Goal: Task Accomplishment & Management: Manage account settings

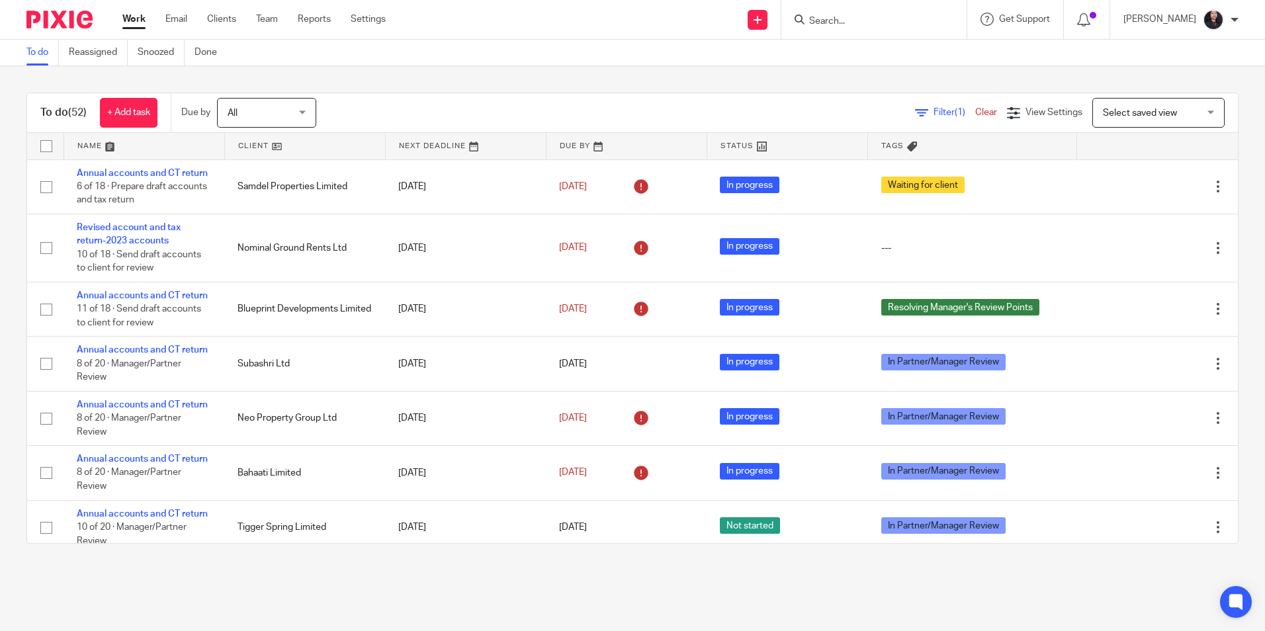
scroll to position [860, 0]
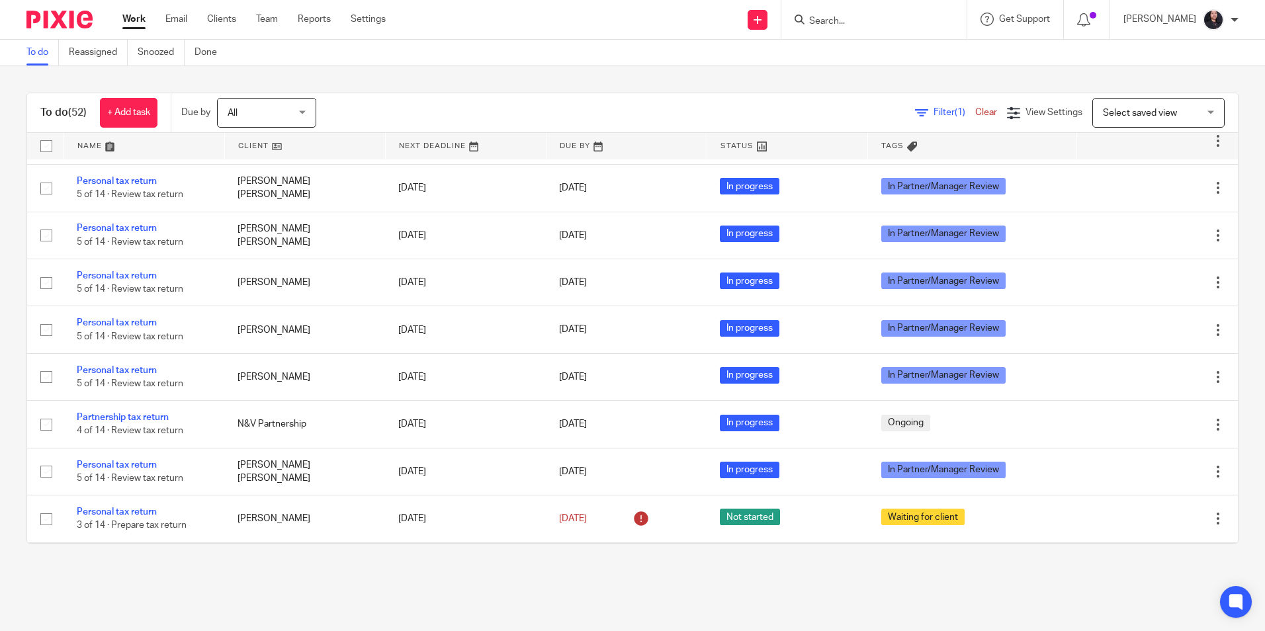
scroll to position [1985, 0]
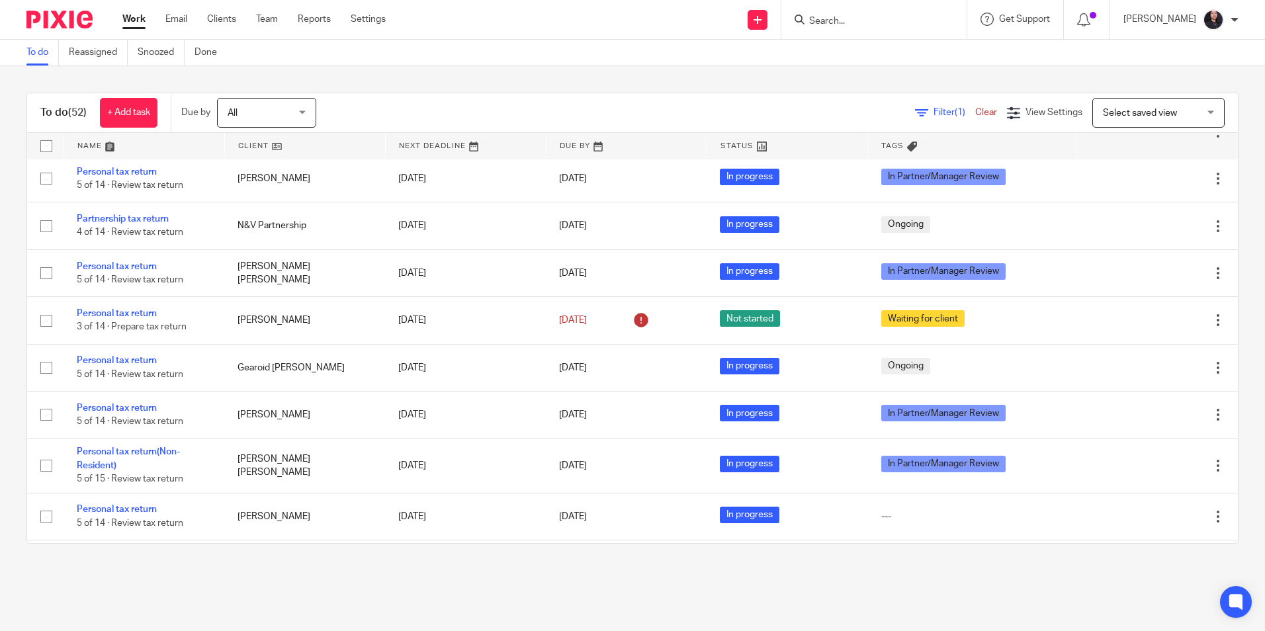
click at [473, 80] on div "To do (52) + Add task Due by All All Today Tomorrow This week Next week This mo…" at bounding box center [632, 318] width 1265 height 504
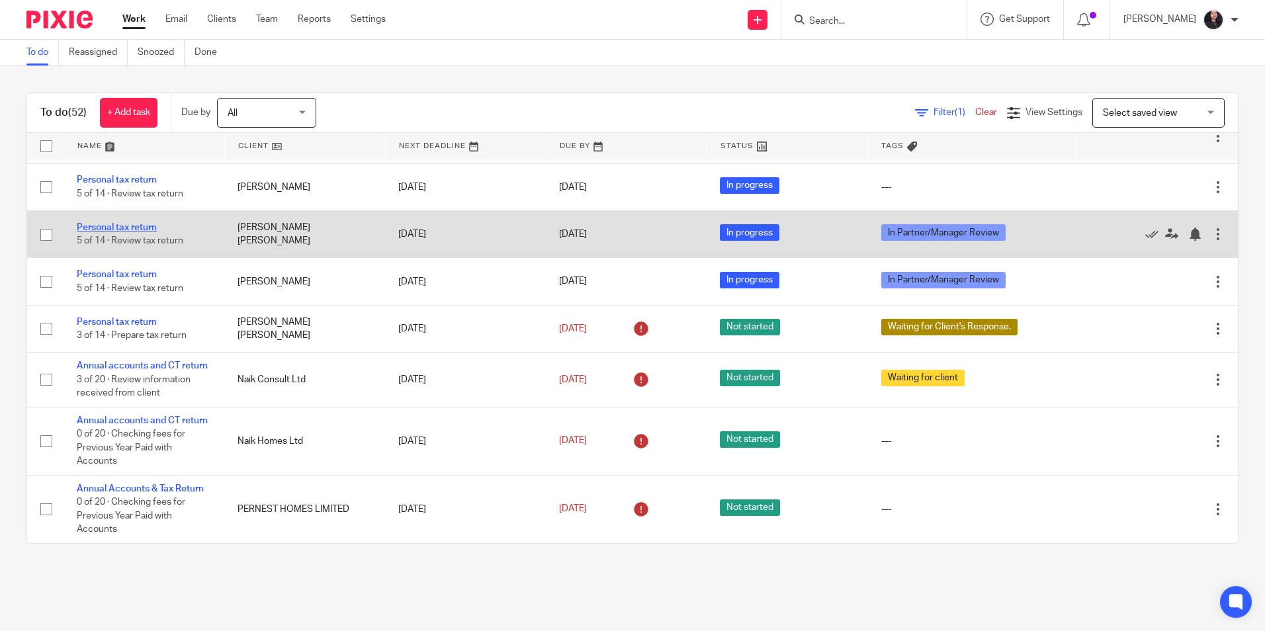
click at [138, 232] on link "Personal tax return" at bounding box center [117, 227] width 80 height 9
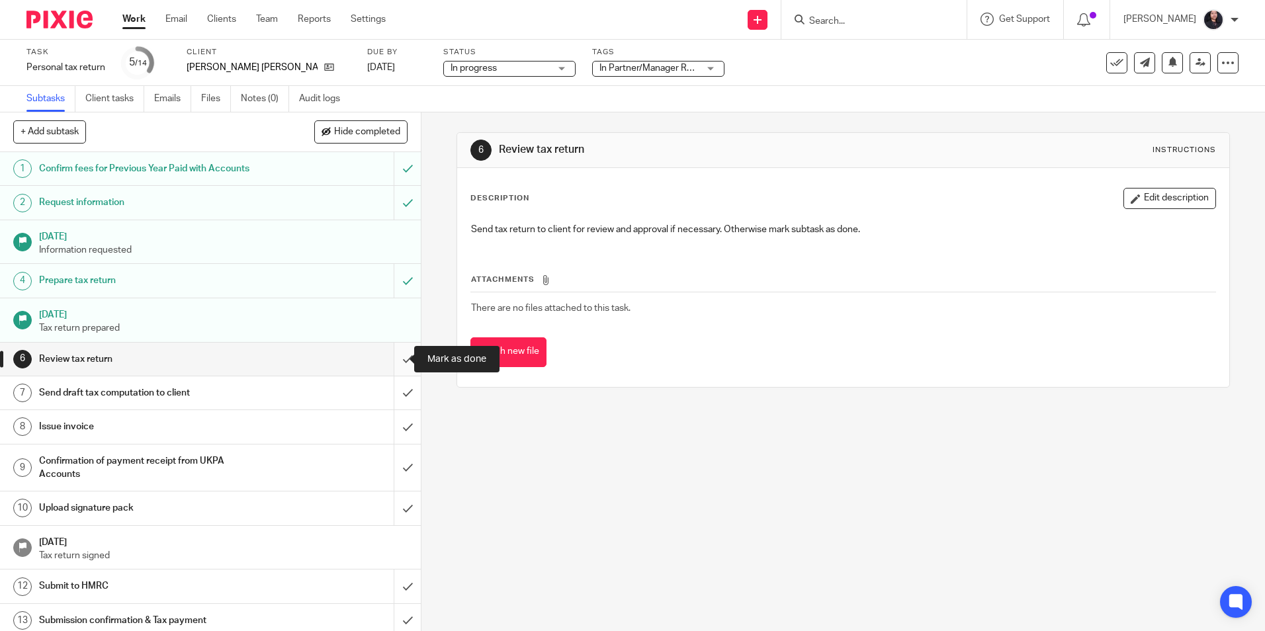
click at [388, 359] on input "submit" at bounding box center [210, 359] width 421 height 33
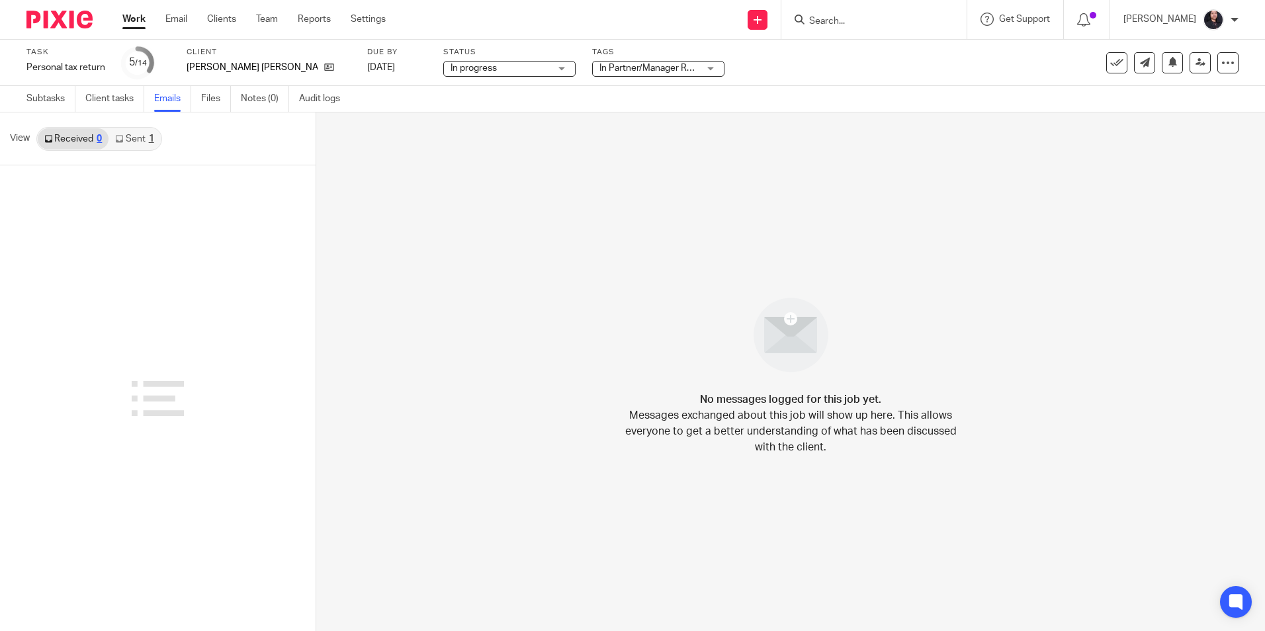
click at [130, 142] on link "Sent 1" at bounding box center [135, 138] width 52 height 21
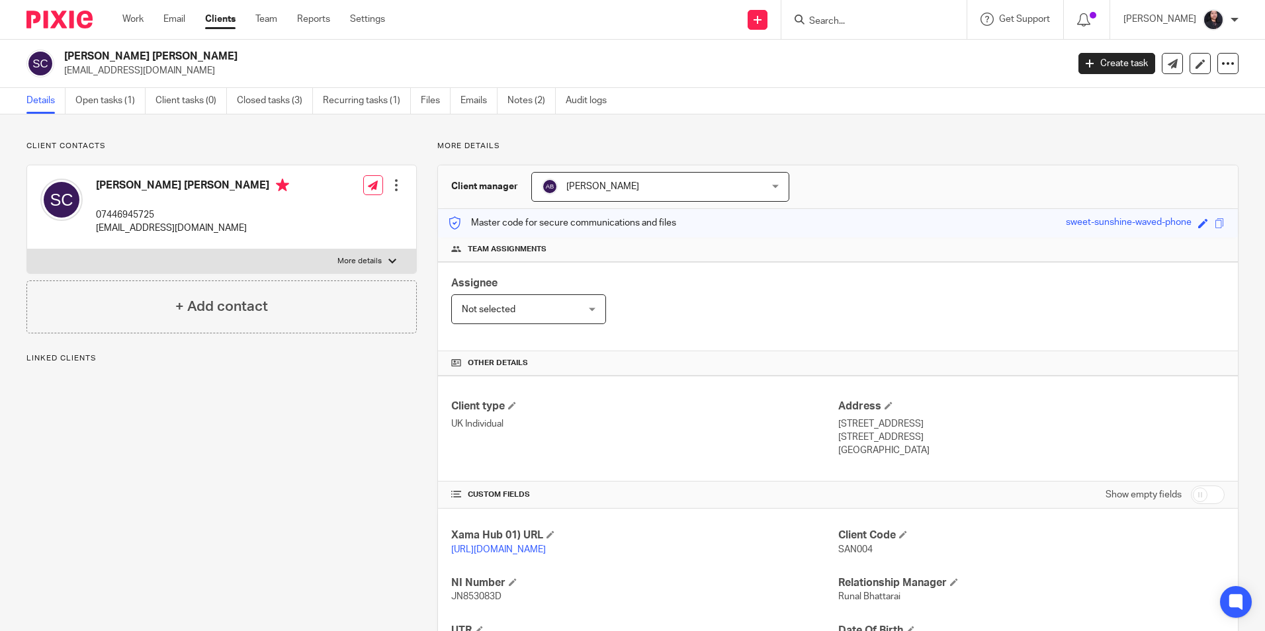
click at [475, 111] on link "Emails" at bounding box center [479, 101] width 37 height 26
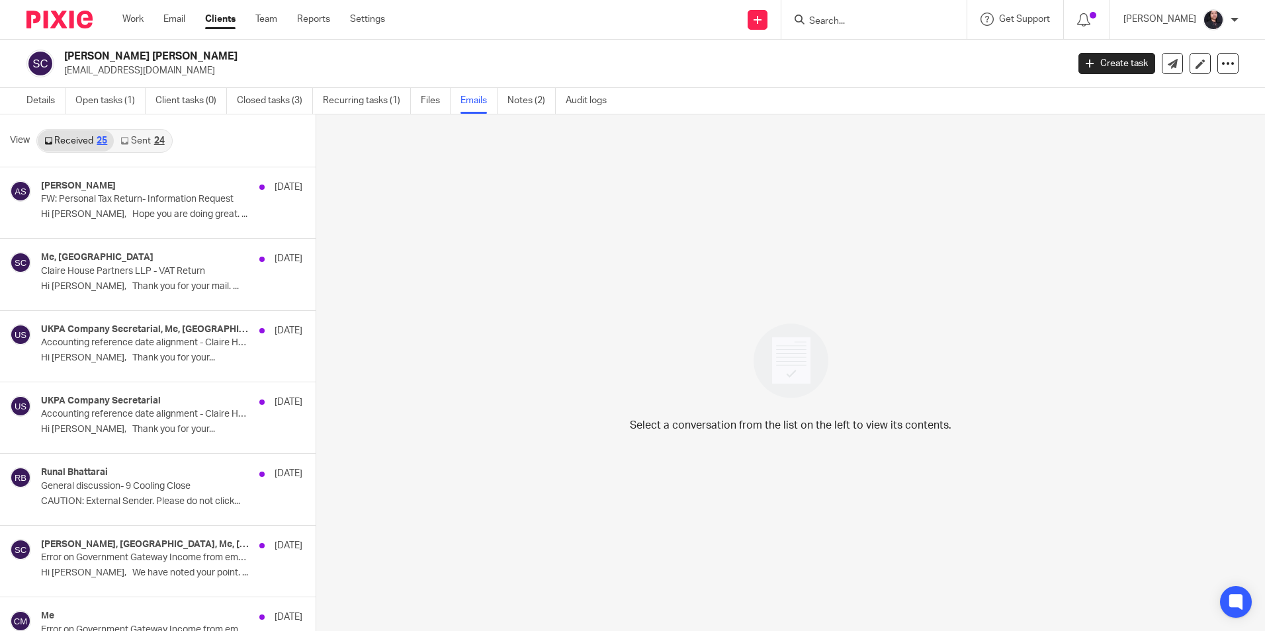
click at [143, 140] on link "Sent 24" at bounding box center [142, 140] width 57 height 21
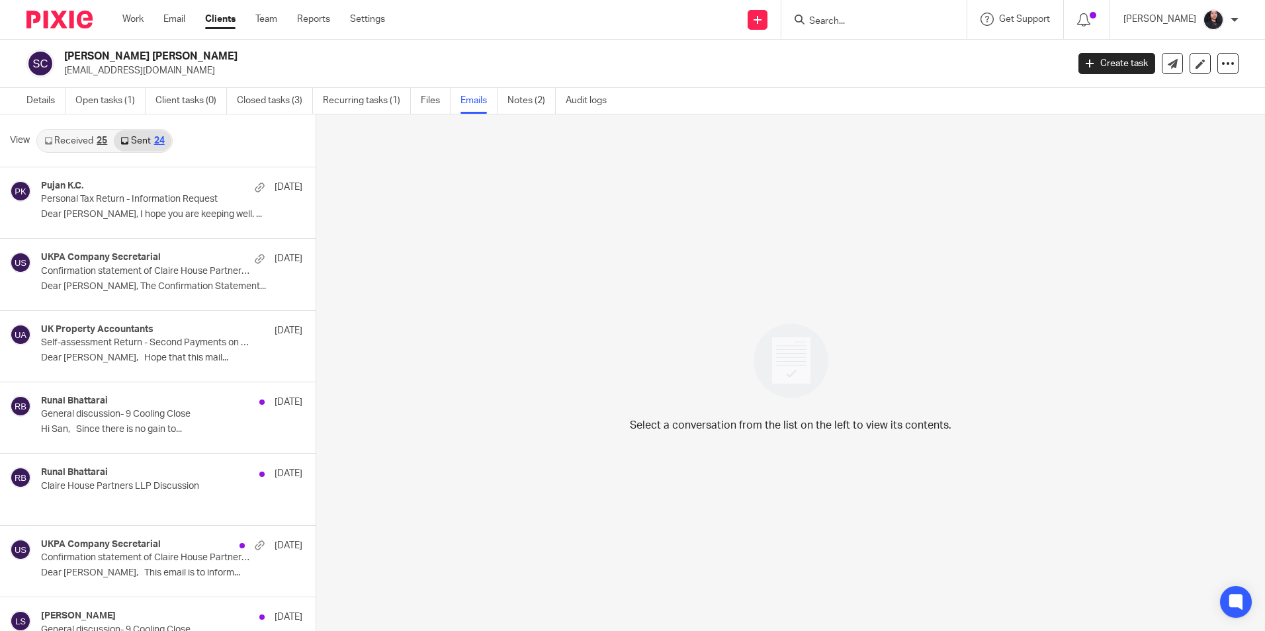
scroll to position [2, 0]
click at [77, 145] on link "Received 25" at bounding box center [76, 138] width 76 height 21
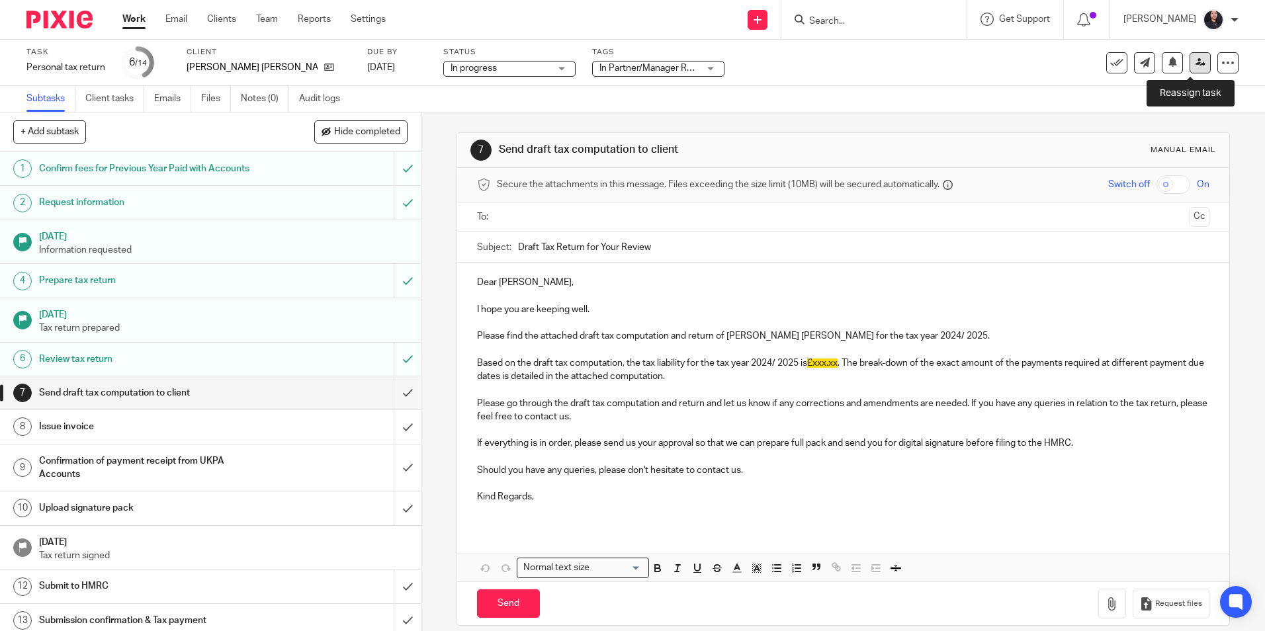
click at [1196, 64] on icon at bounding box center [1201, 63] width 10 height 10
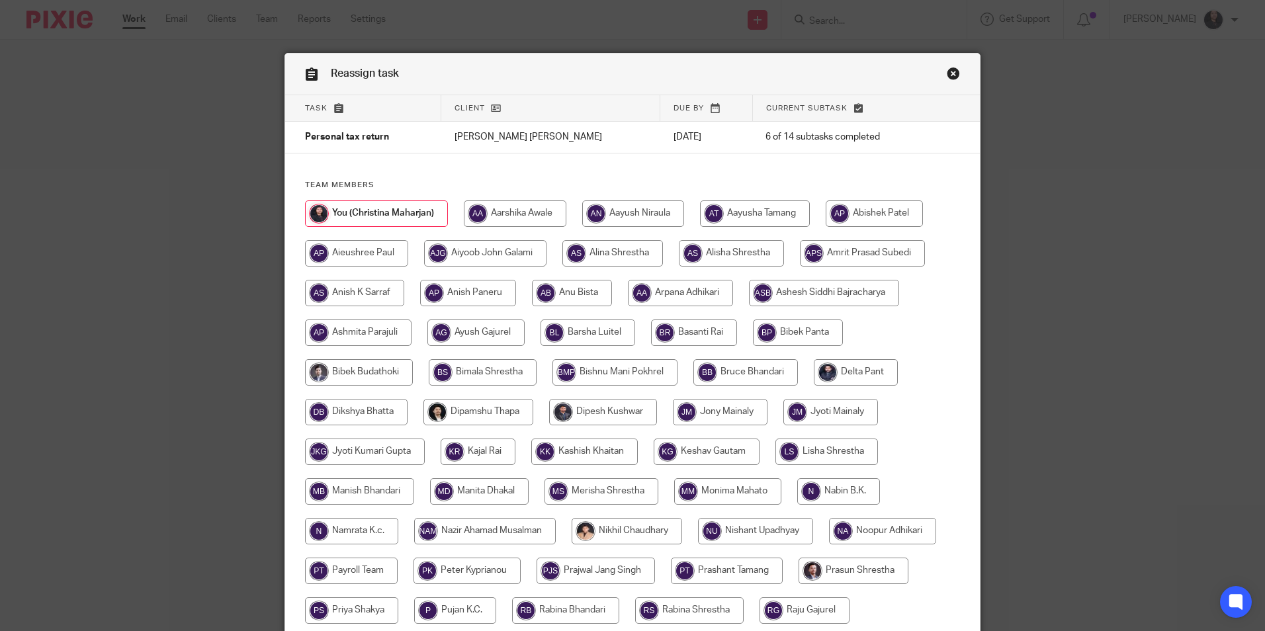
scroll to position [66, 0]
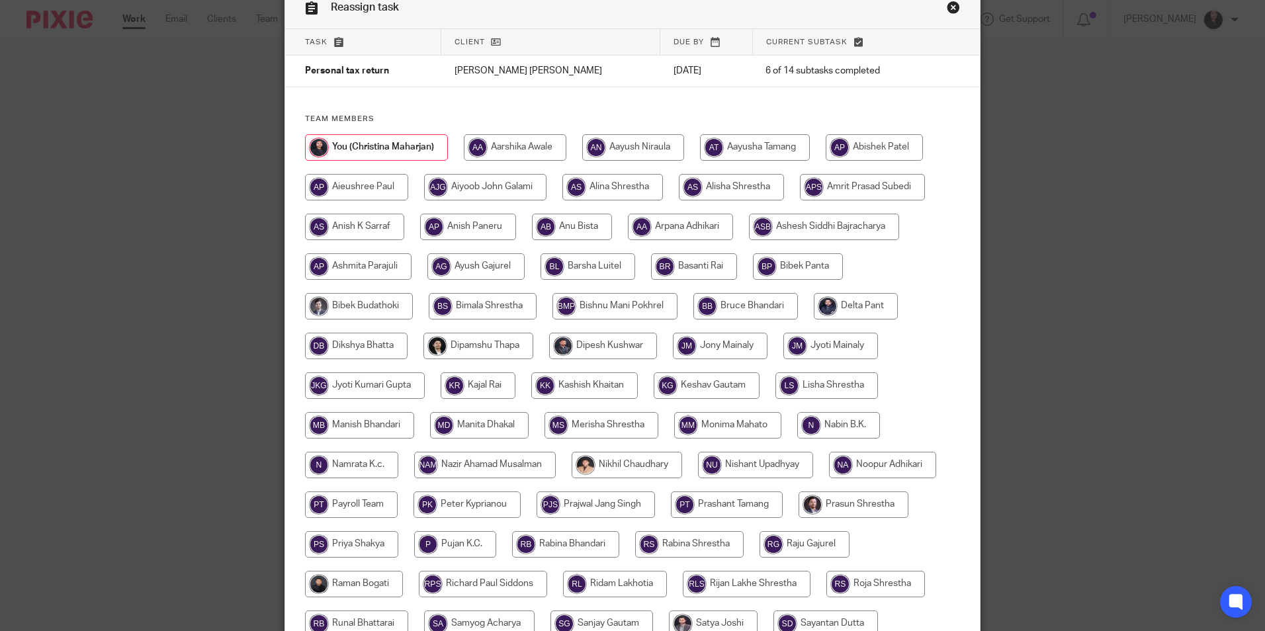
click at [367, 222] on input "radio" at bounding box center [354, 227] width 99 height 26
radio input "true"
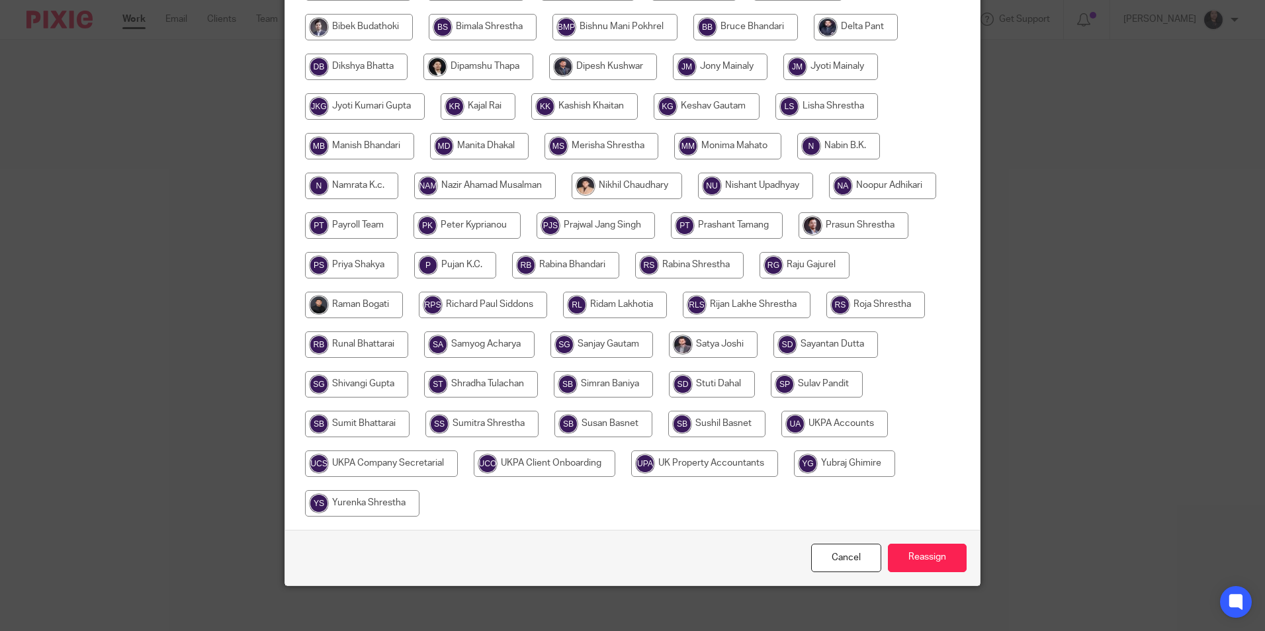
scroll to position [353, 0]
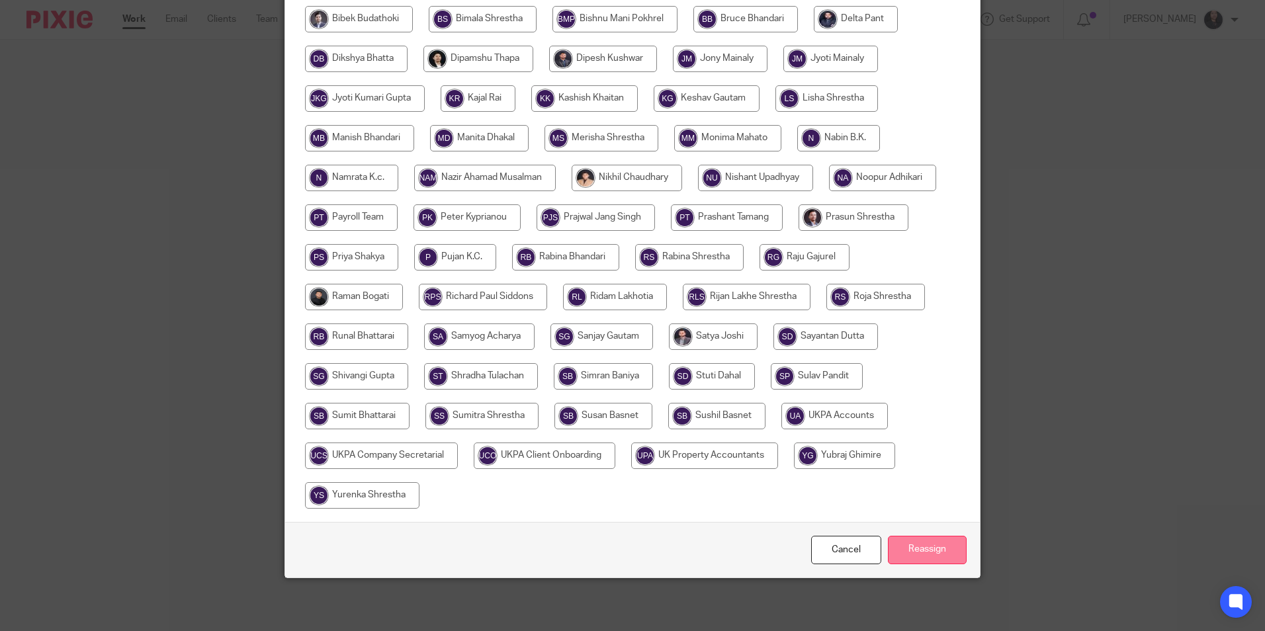
click at [905, 552] on input "Reassign" at bounding box center [927, 550] width 79 height 28
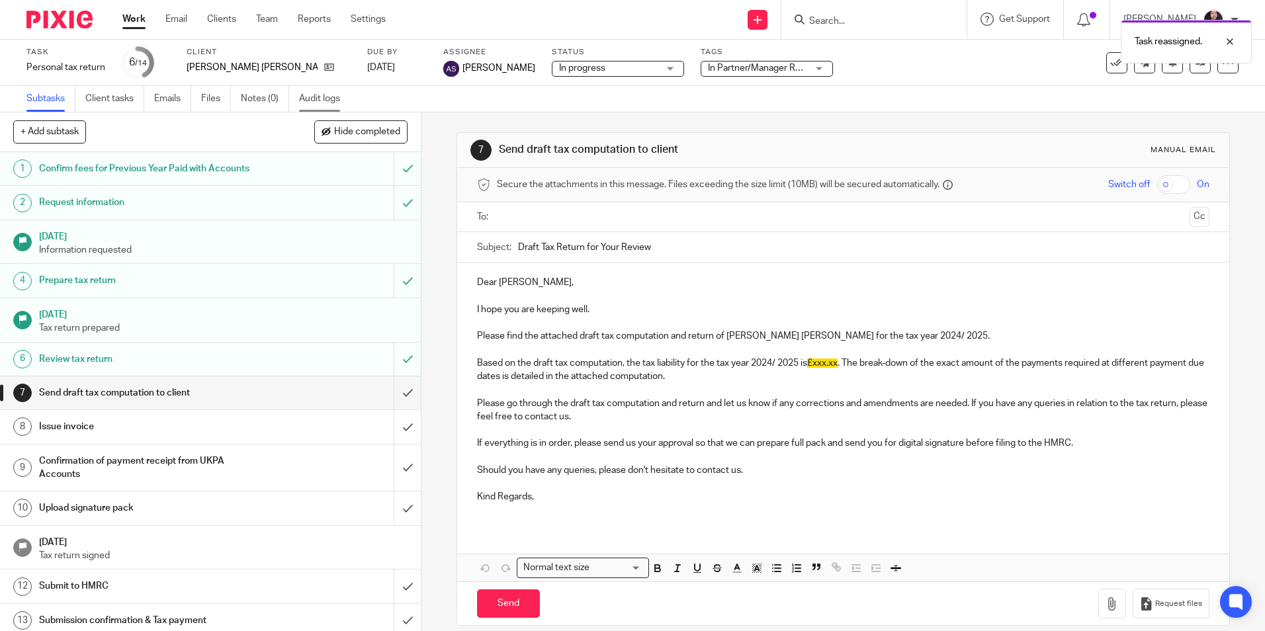
click at [315, 108] on link "Audit logs" at bounding box center [324, 99] width 51 height 26
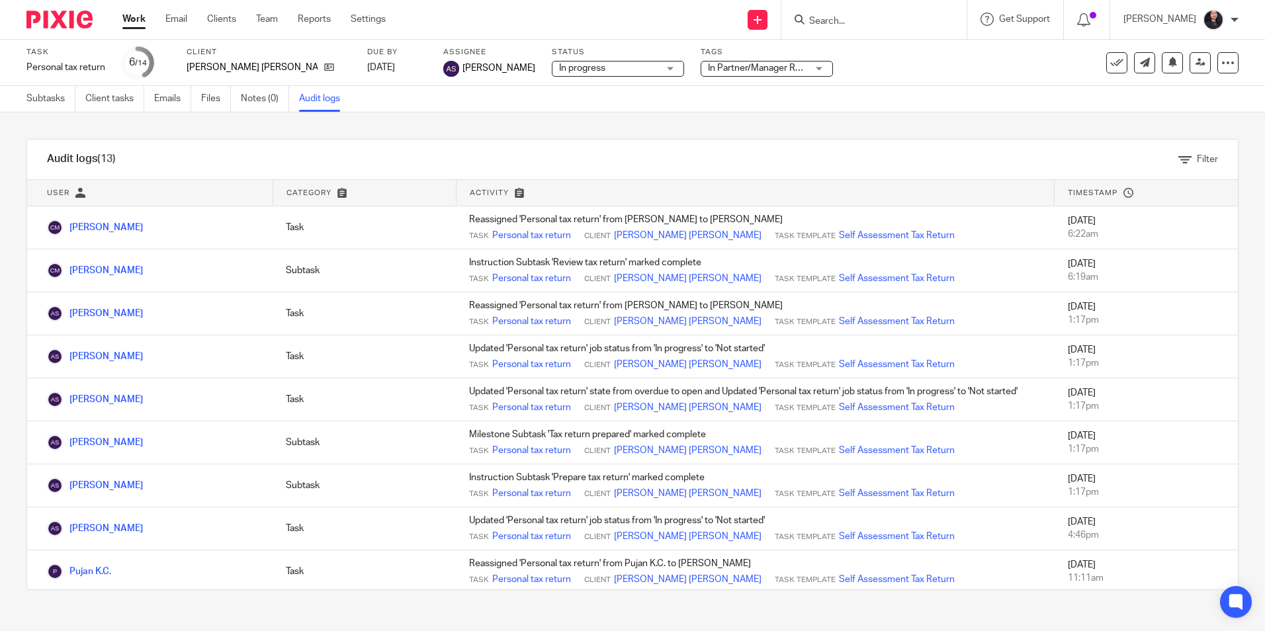
click at [46, 25] on img at bounding box center [59, 20] width 66 height 18
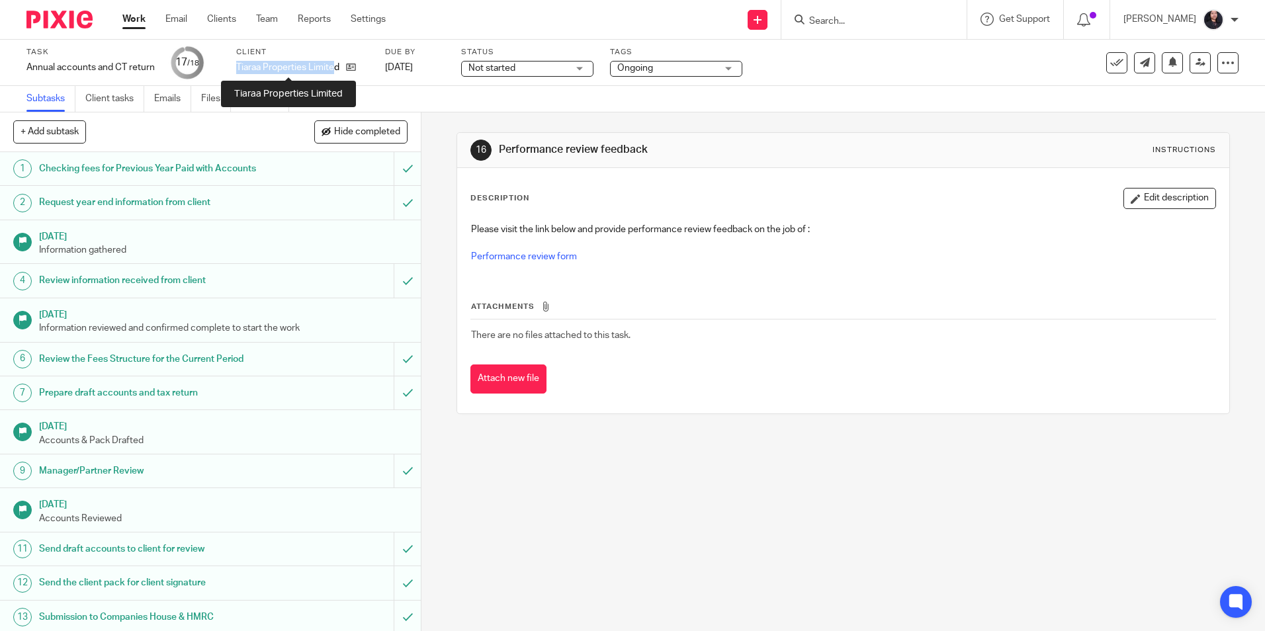
click at [337, 67] on p "Tiaraa Properties Limited" at bounding box center [287, 67] width 103 height 13
drag, startPoint x: 263, startPoint y: 67, endPoint x: 247, endPoint y: 64, distance: 16.2
click at [247, 64] on p "Tiaraa Properties Limited" at bounding box center [287, 67] width 103 height 13
drag, startPoint x: 236, startPoint y: 64, endPoint x: 342, endPoint y: 71, distance: 106.2
click at [342, 71] on div "Tiaraa Properties Limited" at bounding box center [302, 67] width 132 height 13
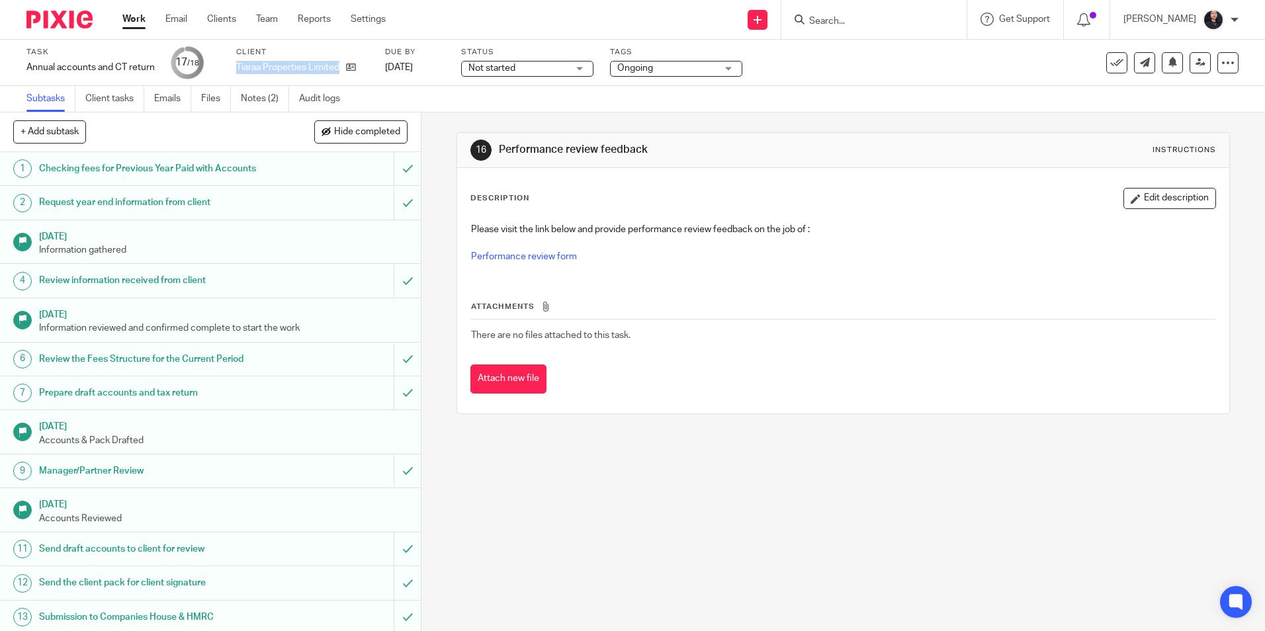
drag, startPoint x: 342, startPoint y: 71, endPoint x: 328, endPoint y: 71, distance: 13.9
copy div "Tiaraa Properties Limited"
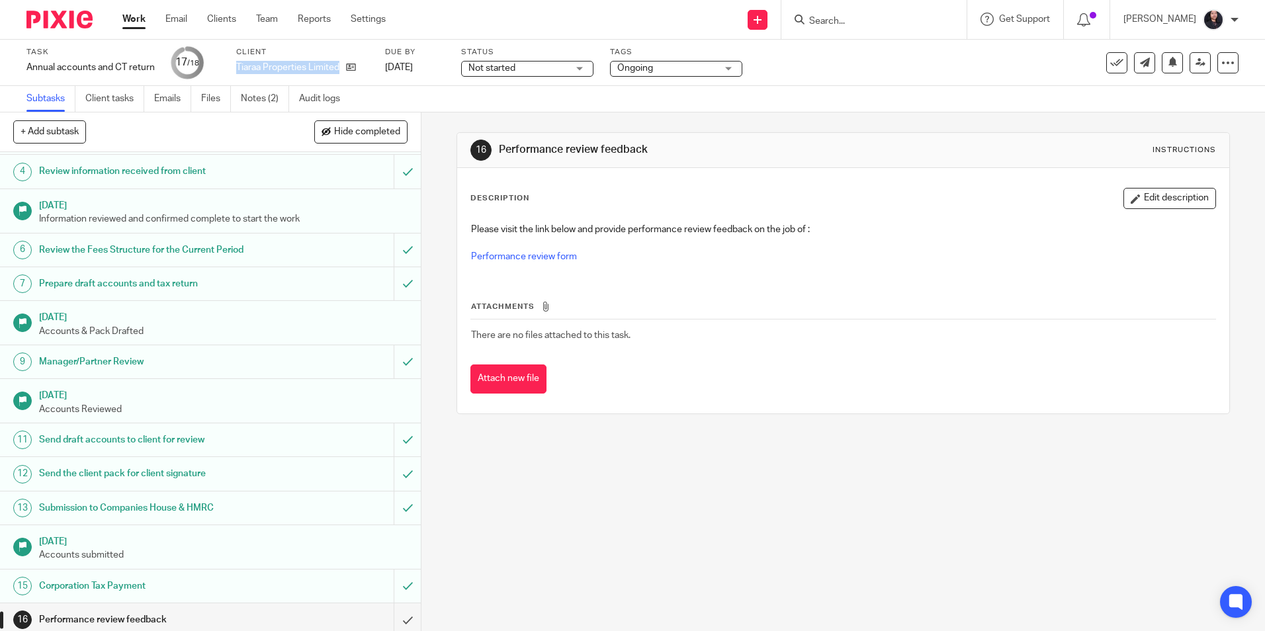
scroll to position [183, 0]
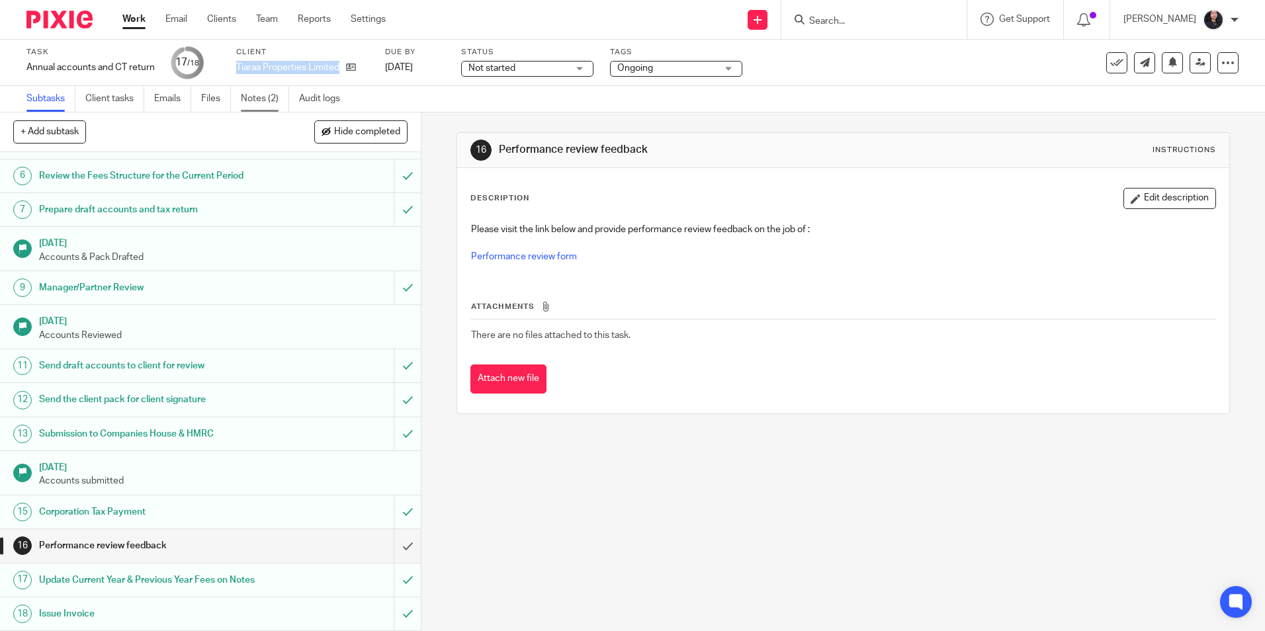
click at [263, 102] on link "Notes (2)" at bounding box center [265, 99] width 48 height 26
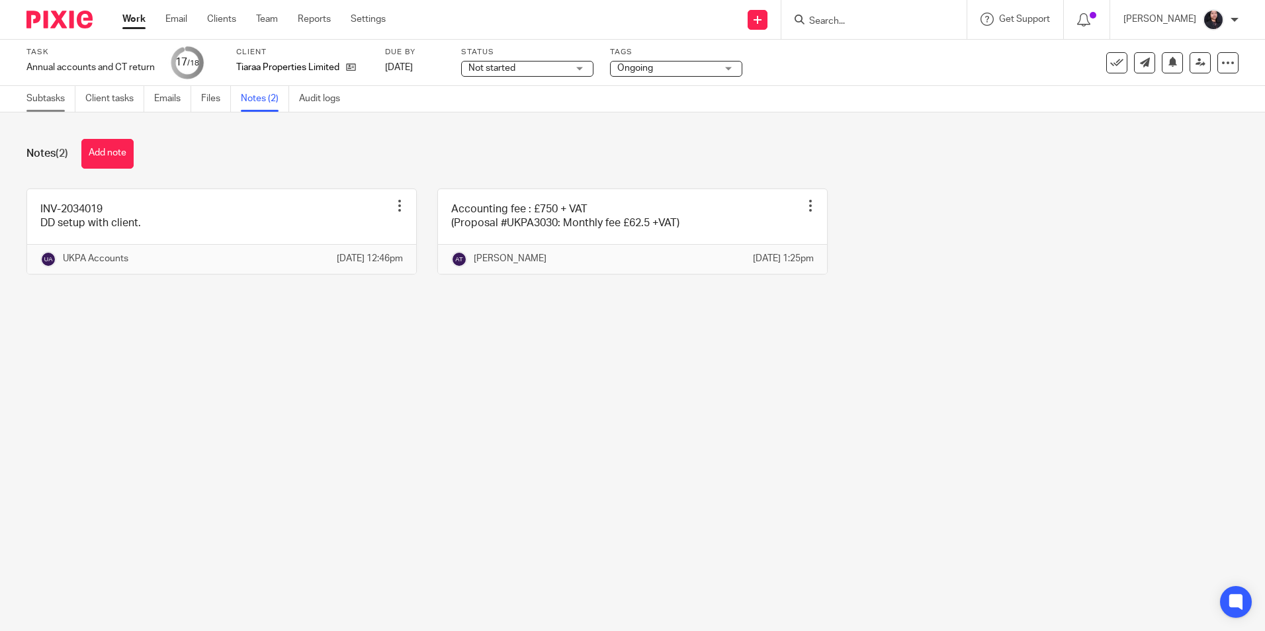
click at [50, 109] on link "Subtasks" at bounding box center [50, 99] width 49 height 26
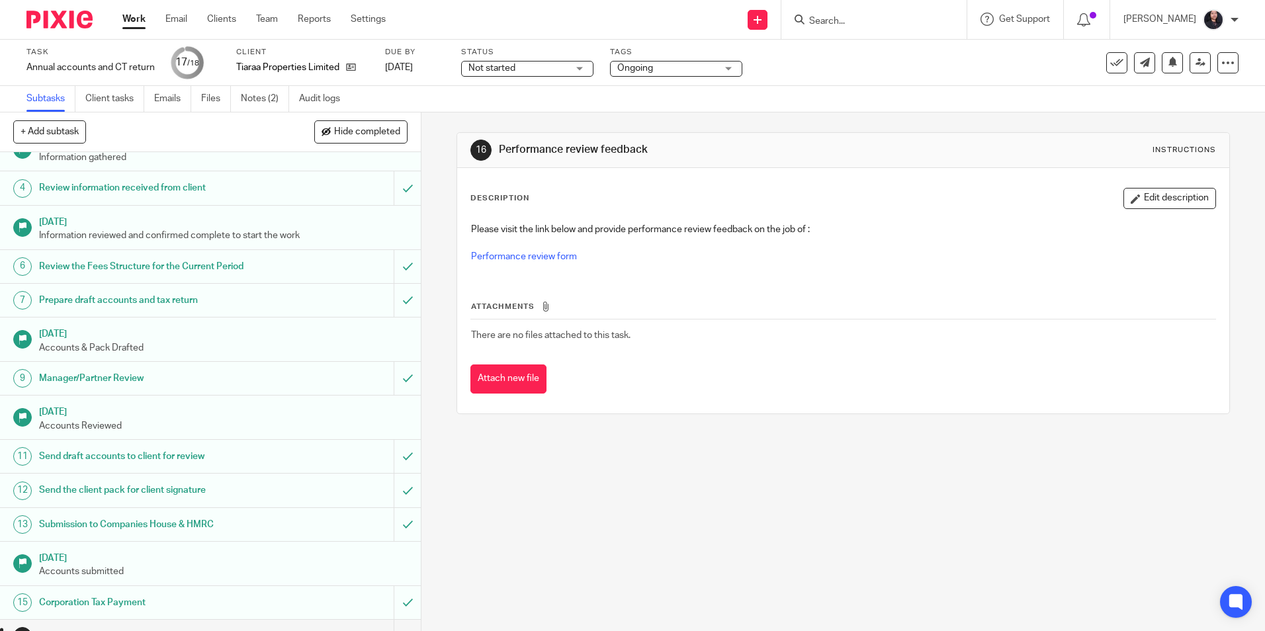
scroll to position [183, 0]
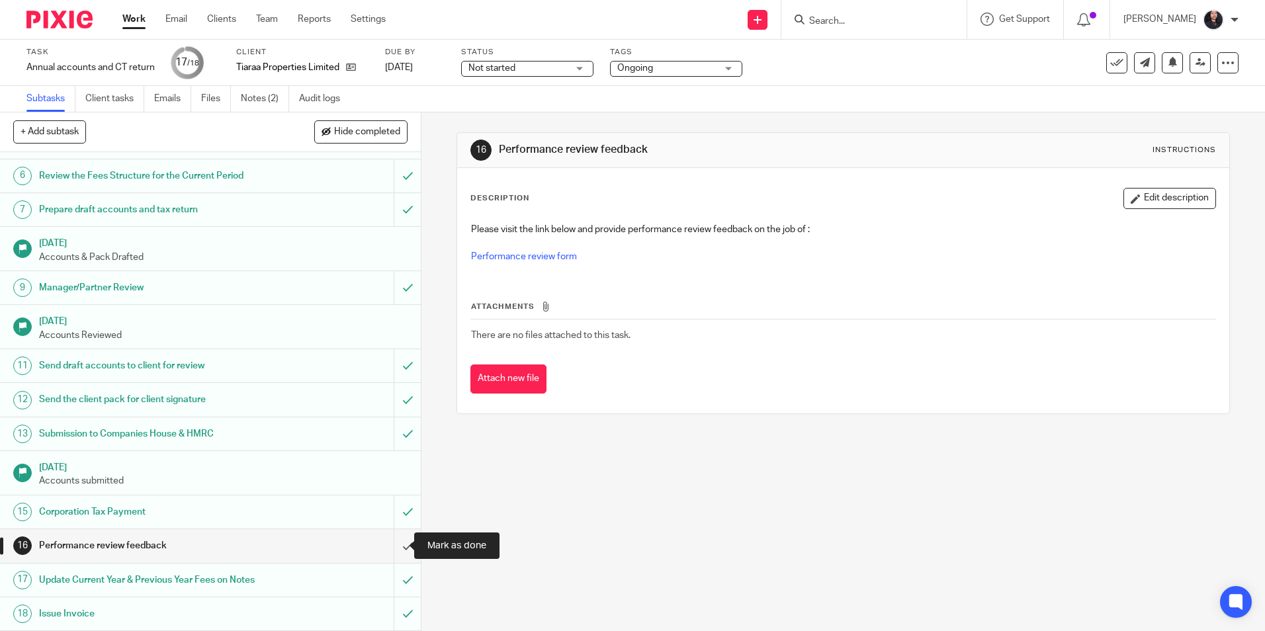
drag, startPoint x: 391, startPoint y: 547, endPoint x: 377, endPoint y: 555, distance: 16.9
click at [391, 547] on input "submit" at bounding box center [210, 545] width 421 height 33
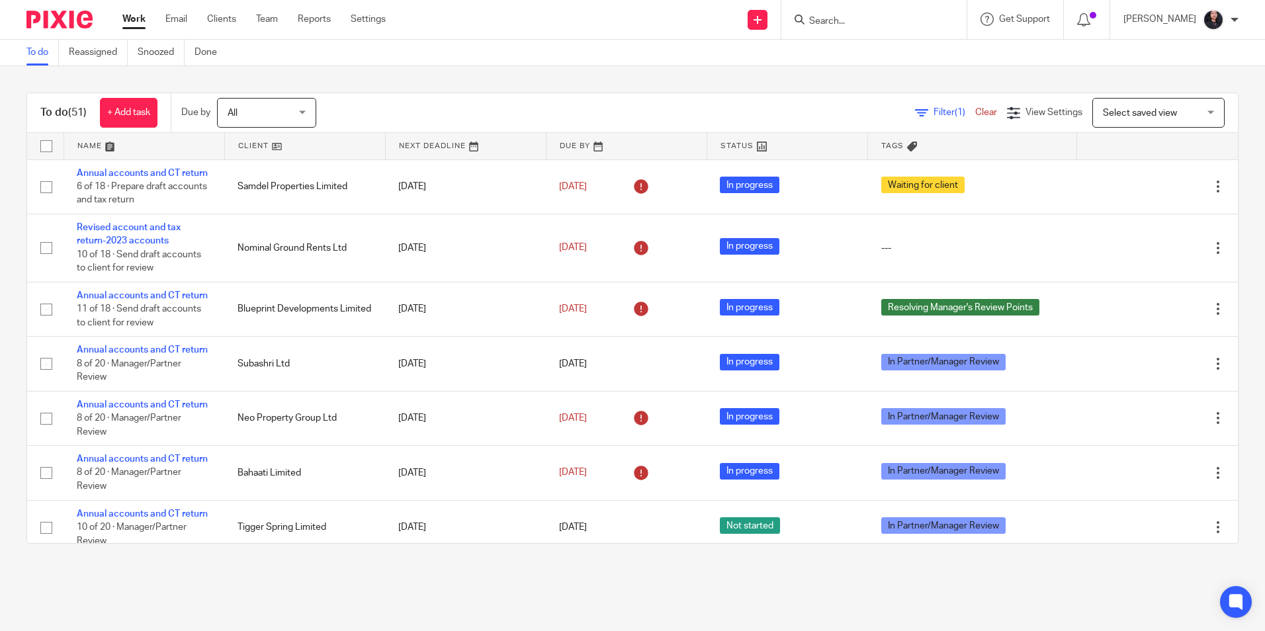
click at [885, 24] on input "Search" at bounding box center [867, 22] width 119 height 12
paste input "Norisle Limited"
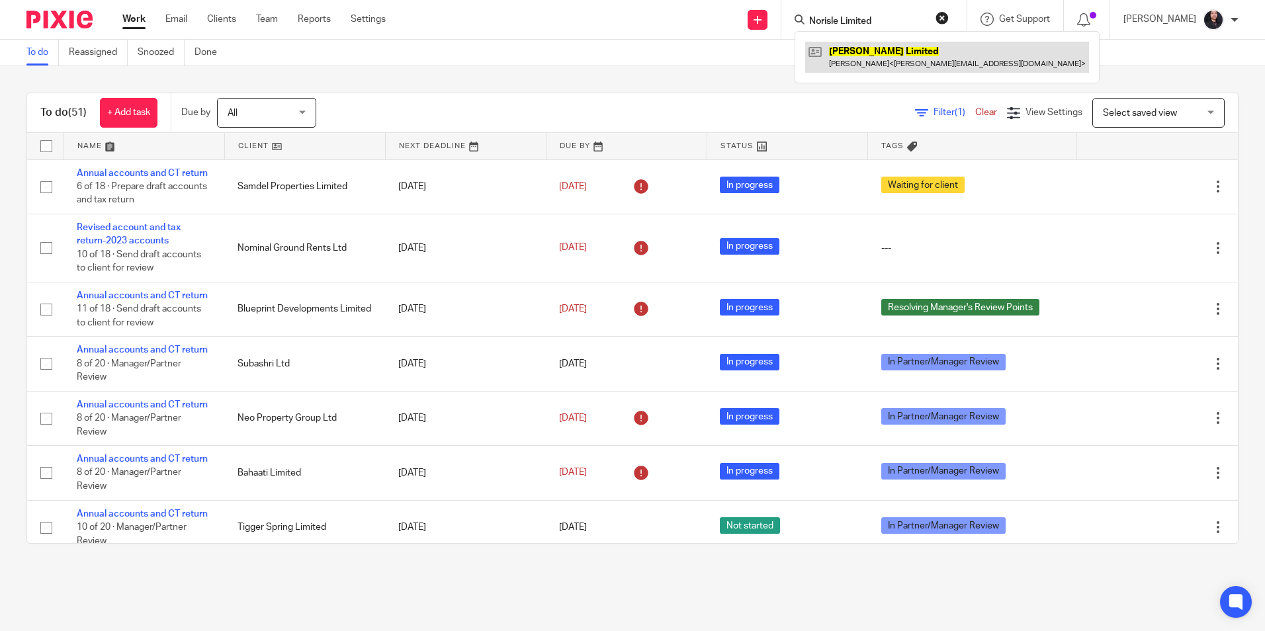
type input "Norisle Limited"
click at [879, 64] on link at bounding box center [947, 57] width 284 height 30
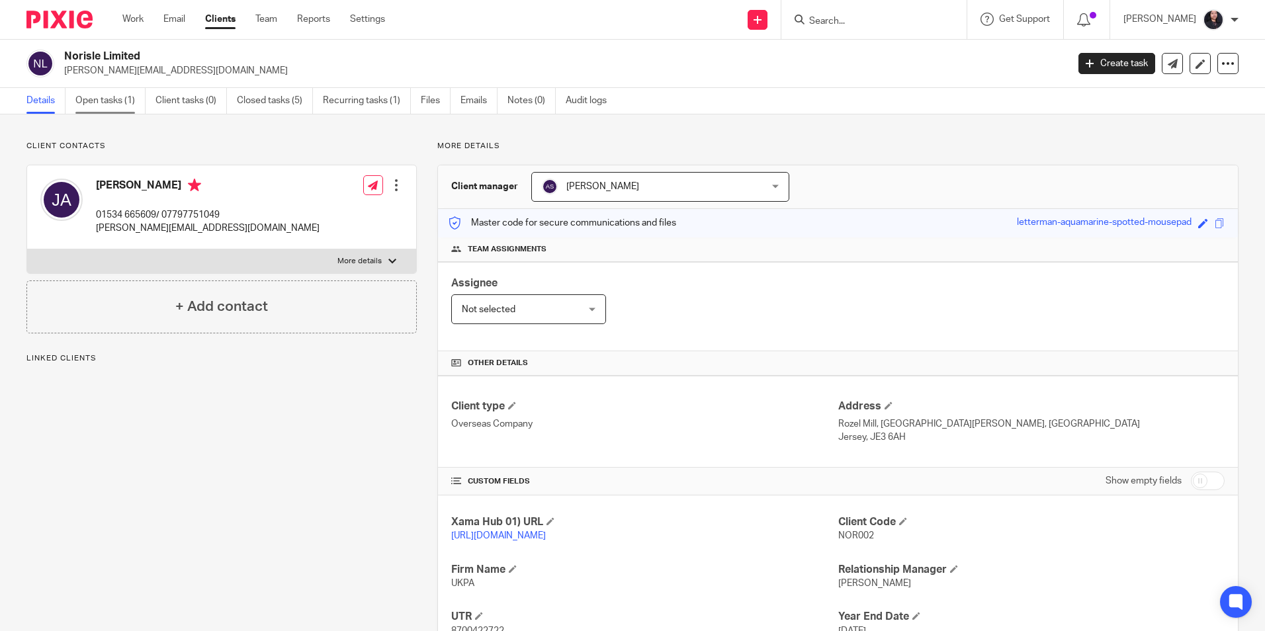
click at [111, 112] on link "Open tasks (1)" at bounding box center [110, 101] width 70 height 26
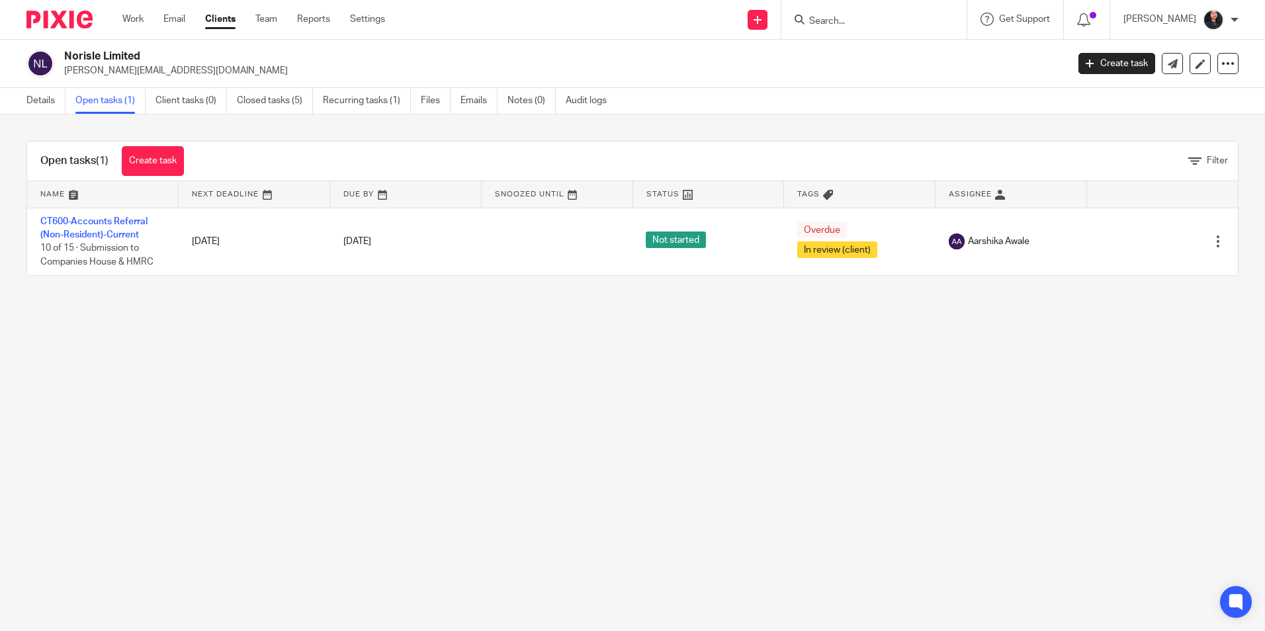
click at [808, 24] on input "Search" at bounding box center [867, 22] width 119 height 12
paste input "Greycoat Gardens Real Estate Limited"
type input "Greycoat Gardens Real Estate Limited"
click at [840, 48] on link at bounding box center [917, 57] width 224 height 30
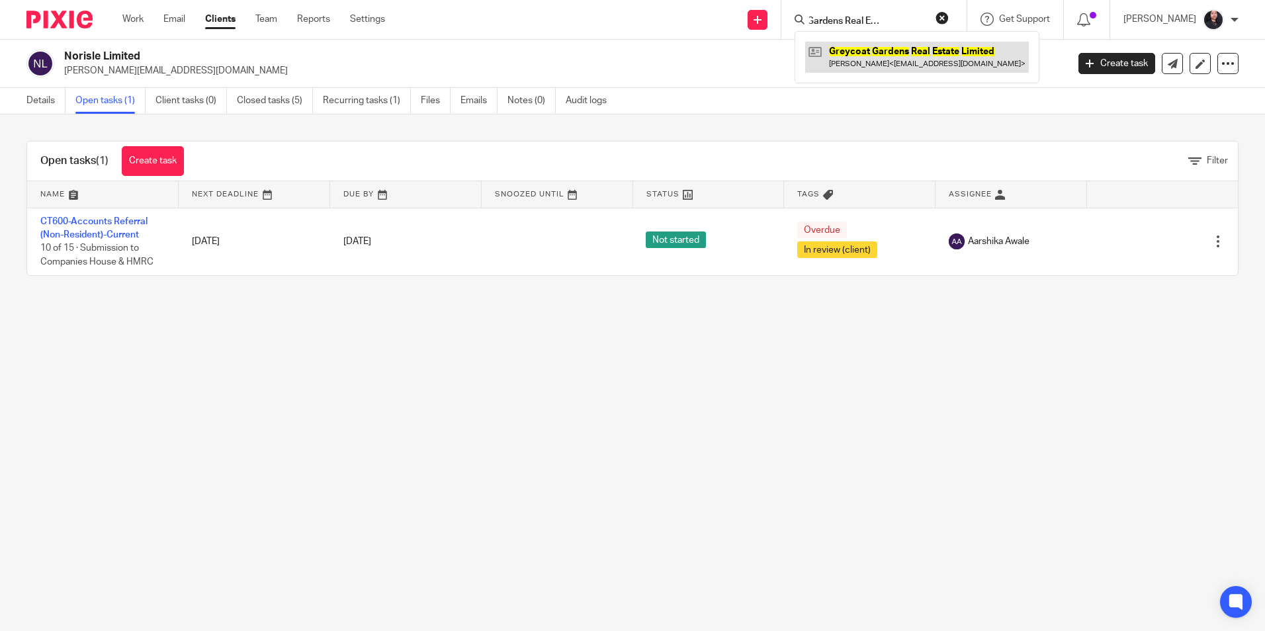
scroll to position [0, 0]
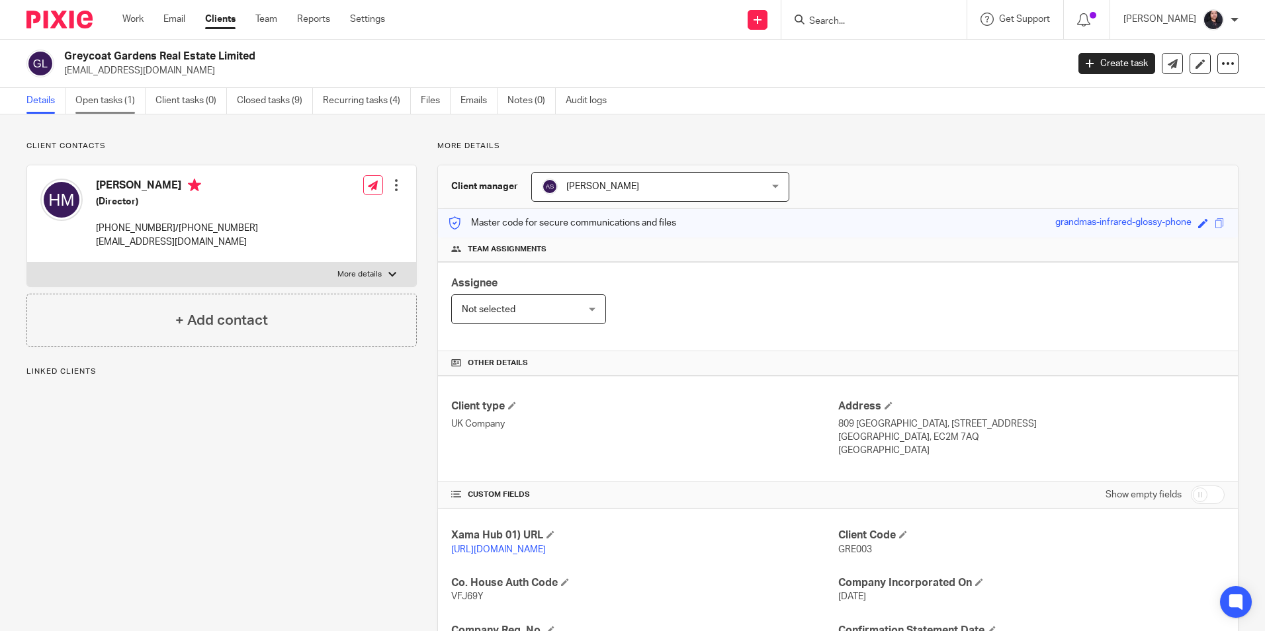
click at [96, 109] on link "Open tasks (1)" at bounding box center [110, 101] width 70 height 26
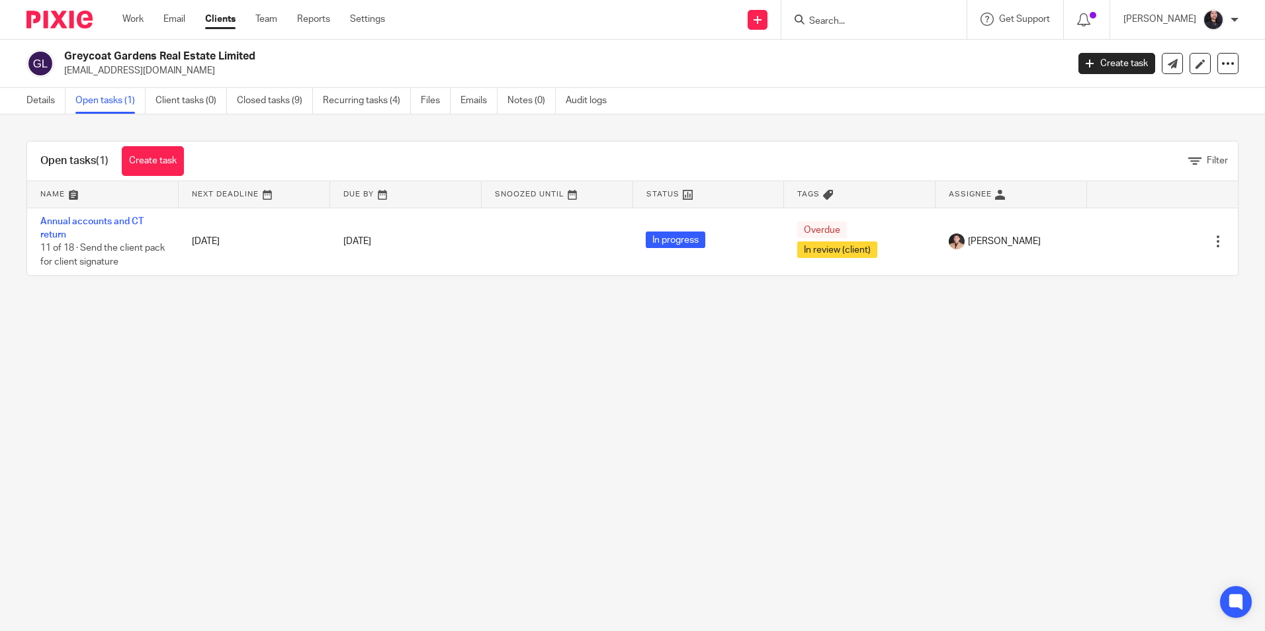
click at [872, 36] on div at bounding box center [874, 19] width 185 height 39
click at [868, 28] on form at bounding box center [878, 19] width 141 height 17
click at [845, 20] on input "Search" at bounding box center [867, 22] width 119 height 12
paste input "Under Manager Review"
type input "Under Manager Review"
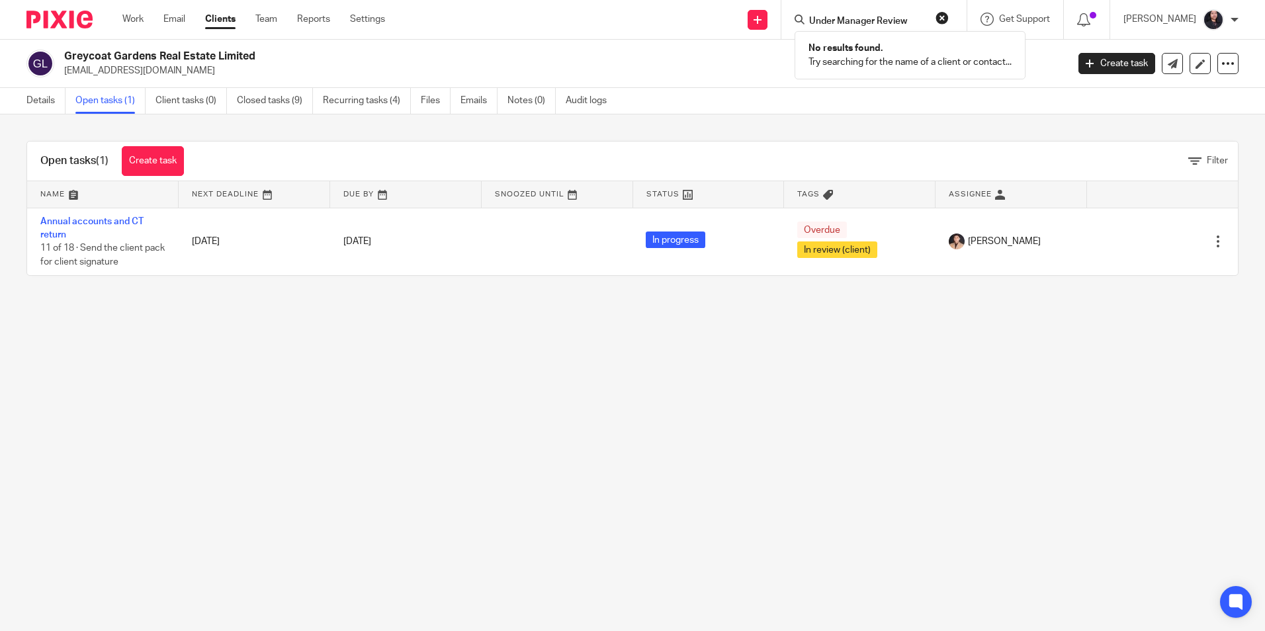
drag, startPoint x: 934, startPoint y: 19, endPoint x: 901, endPoint y: 19, distance: 33.1
click at [936, 19] on button "reset" at bounding box center [942, 17] width 13 height 13
click at [896, 19] on input "Search" at bounding box center [867, 22] width 119 height 12
paste input "Comfort Den Limited"
type input "Comfort Den Limited"
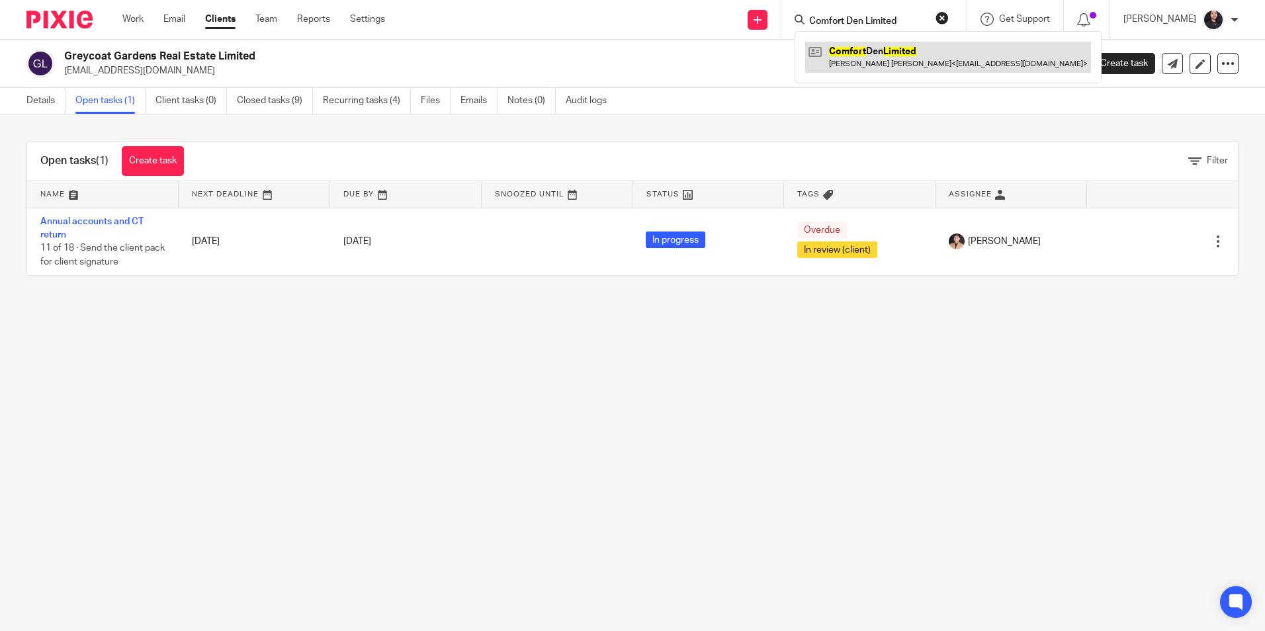
click at [885, 52] on link at bounding box center [948, 57] width 286 height 30
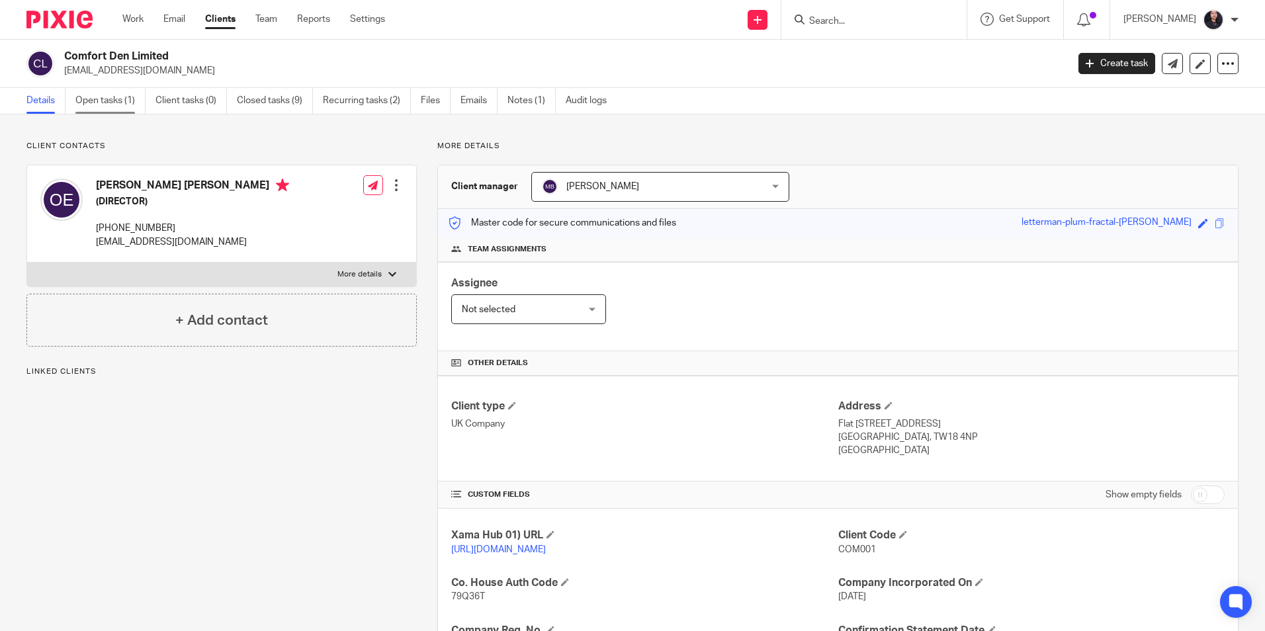
click at [86, 109] on link "Open tasks (1)" at bounding box center [110, 101] width 70 height 26
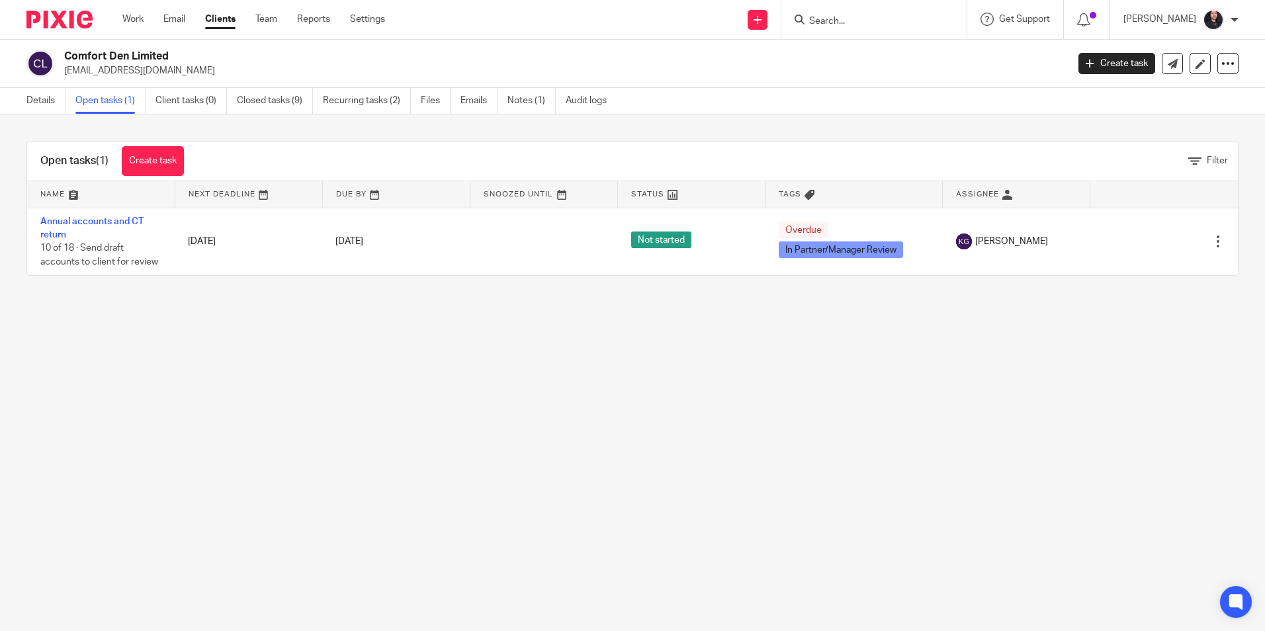
click at [829, 19] on input "Search" at bounding box center [867, 22] width 119 height 12
paste input "IT One Solutions Ltd"
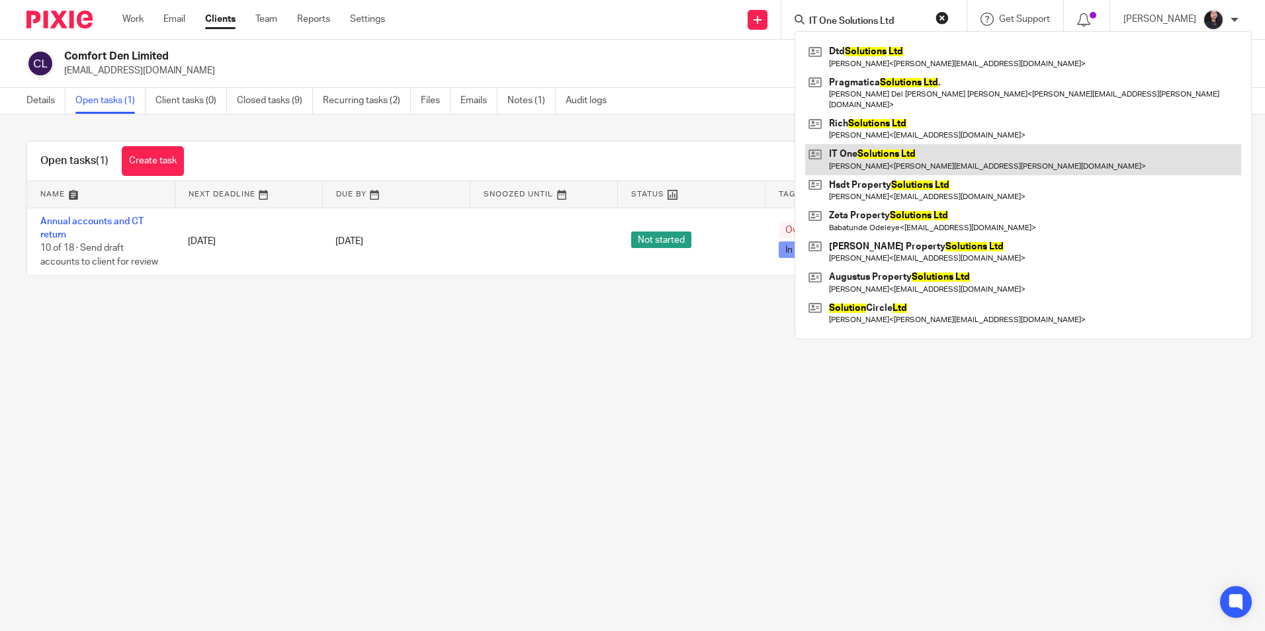
type input "IT One Solutions Ltd"
click at [852, 146] on link at bounding box center [1023, 159] width 436 height 30
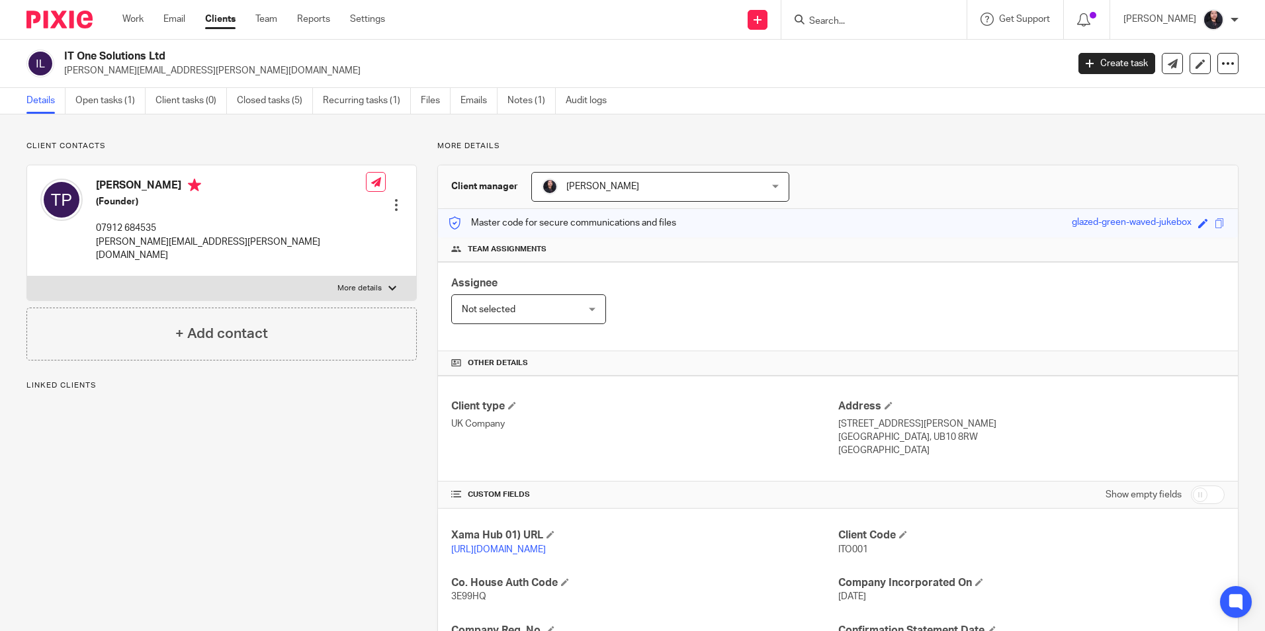
click at [114, 105] on link "Open tasks (1)" at bounding box center [110, 101] width 70 height 26
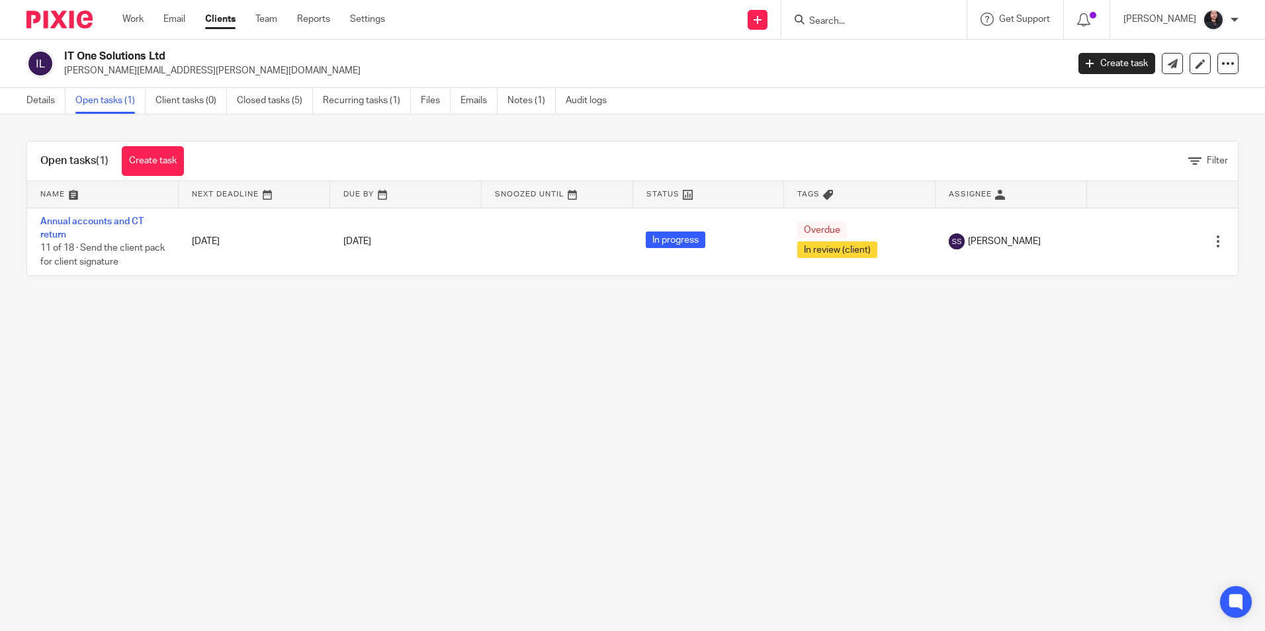
click at [756, 334] on main "IT One Solutions Ltd tony.pierson@gmail.com Create task Update from Companies H…" at bounding box center [632, 315] width 1265 height 631
click at [825, 24] on input "Search" at bounding box center [867, 22] width 119 height 12
paste input "Chalet 78 Sb LLC"
type input "Chalet 78 Sb LLC"
click at [846, 56] on link at bounding box center [917, 57] width 224 height 30
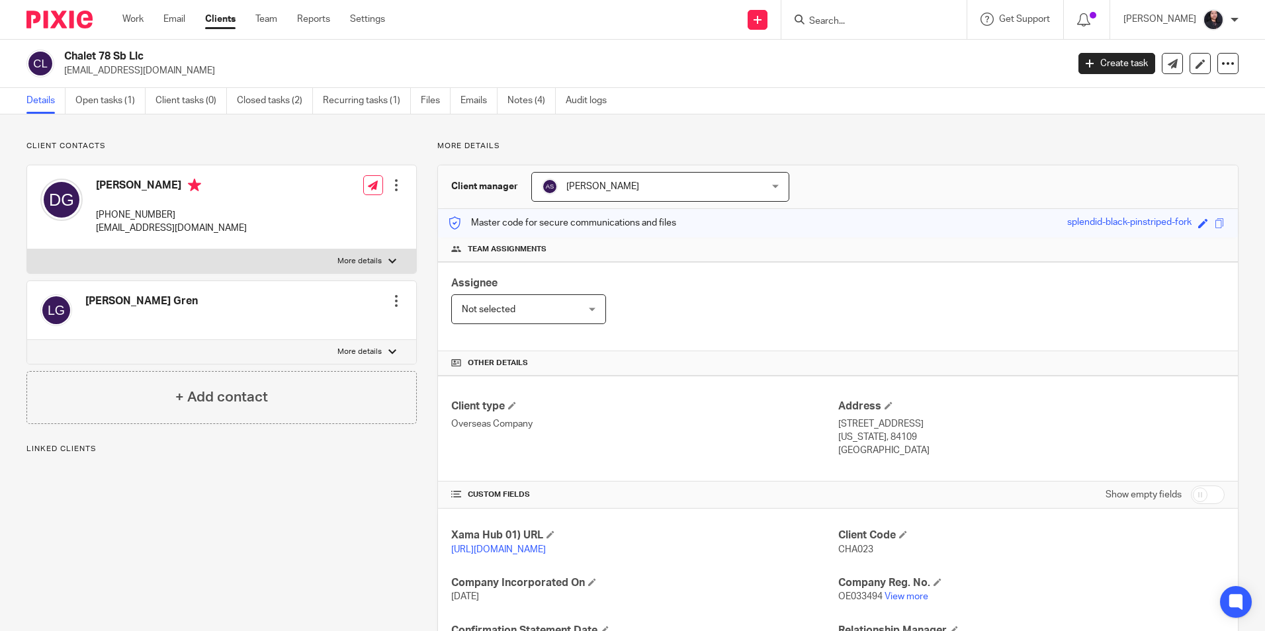
click at [125, 111] on link "Open tasks (1)" at bounding box center [110, 101] width 70 height 26
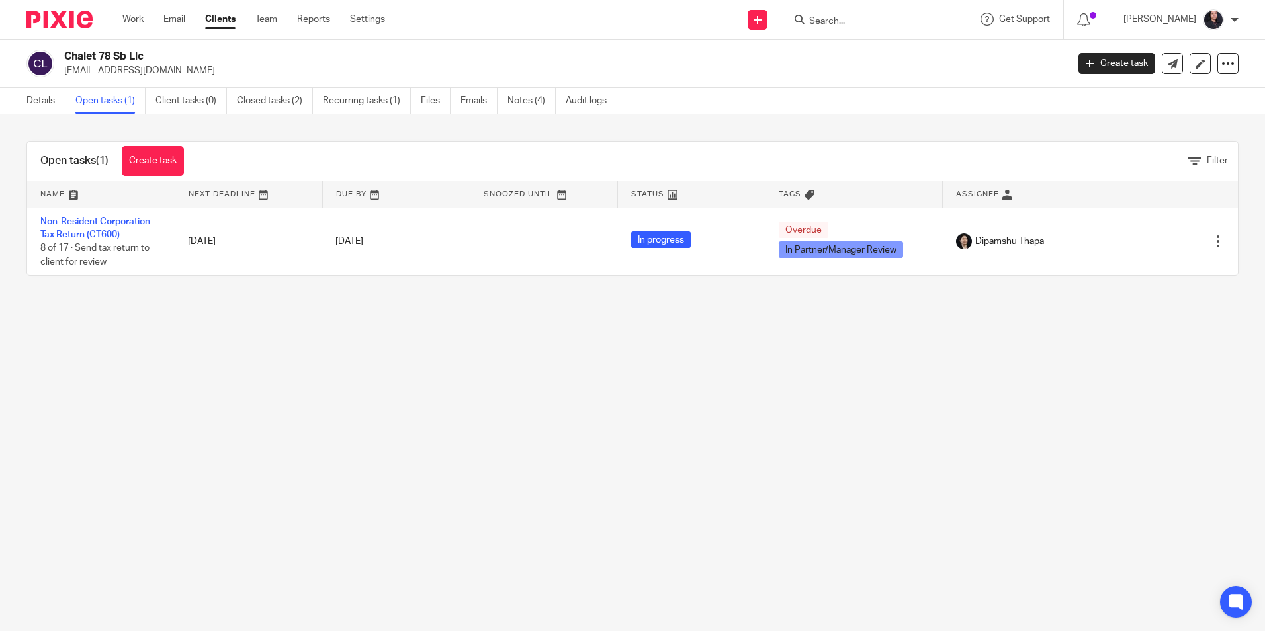
click at [860, 19] on input "Search" at bounding box center [867, 22] width 119 height 12
paste input "Elite Int Assets UK Limited"
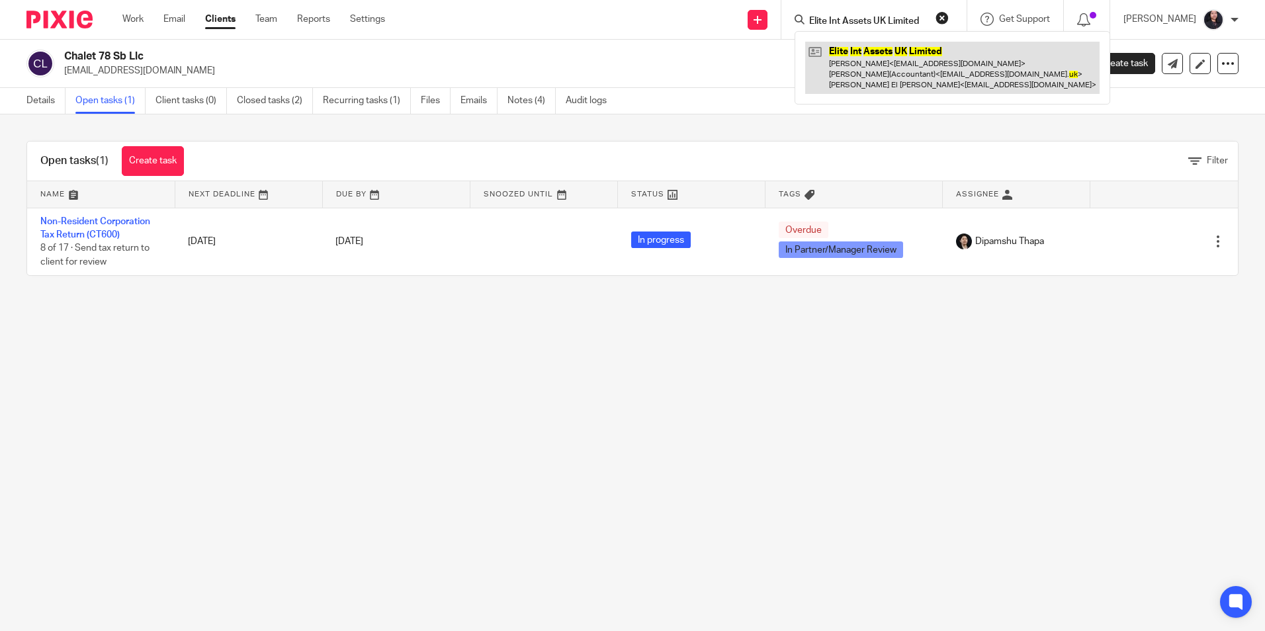
type input "Elite Int Assets UK Limited"
click at [865, 54] on link at bounding box center [952, 68] width 294 height 52
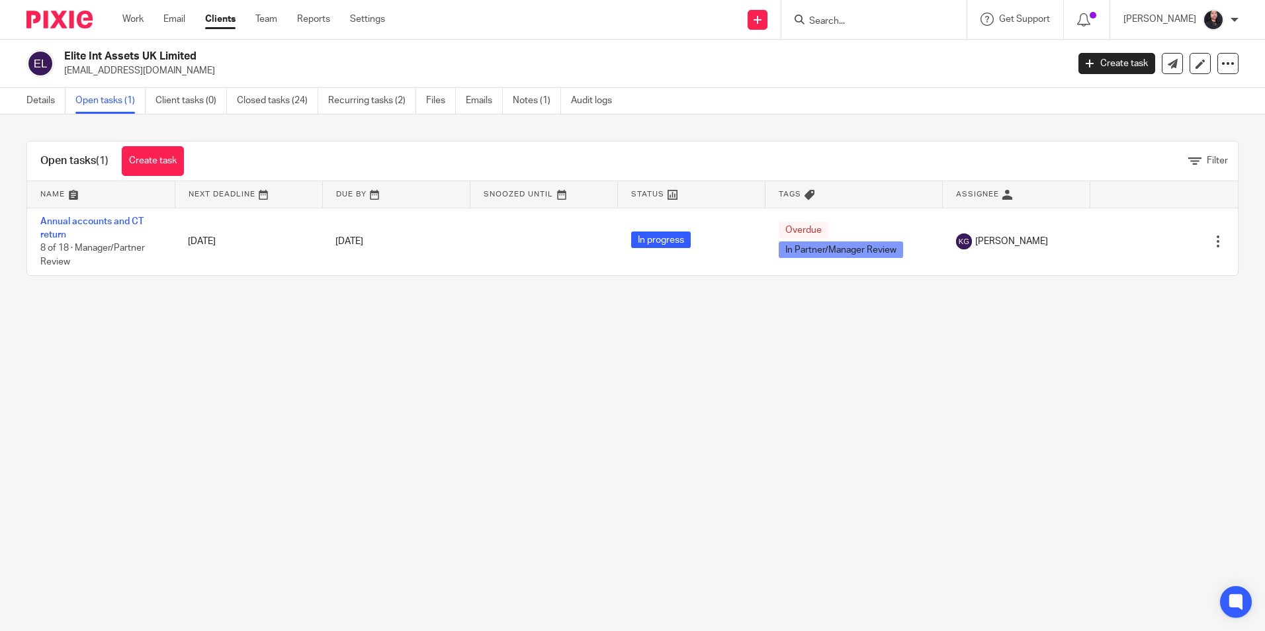
click at [831, 26] on input "Search" at bounding box center [867, 22] width 119 height 12
paste input "Lunar Investment (London) Limited"
type input "Lunar Investment (London) Limited"
click at [862, 58] on link at bounding box center [923, 57] width 236 height 30
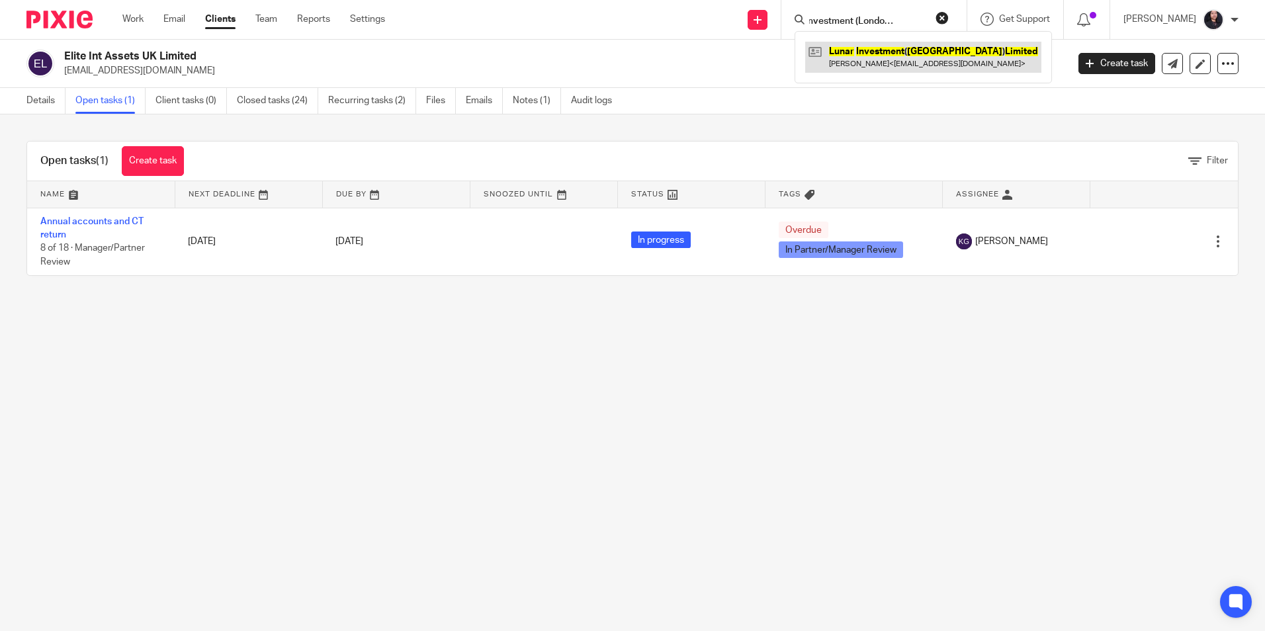
scroll to position [0, 0]
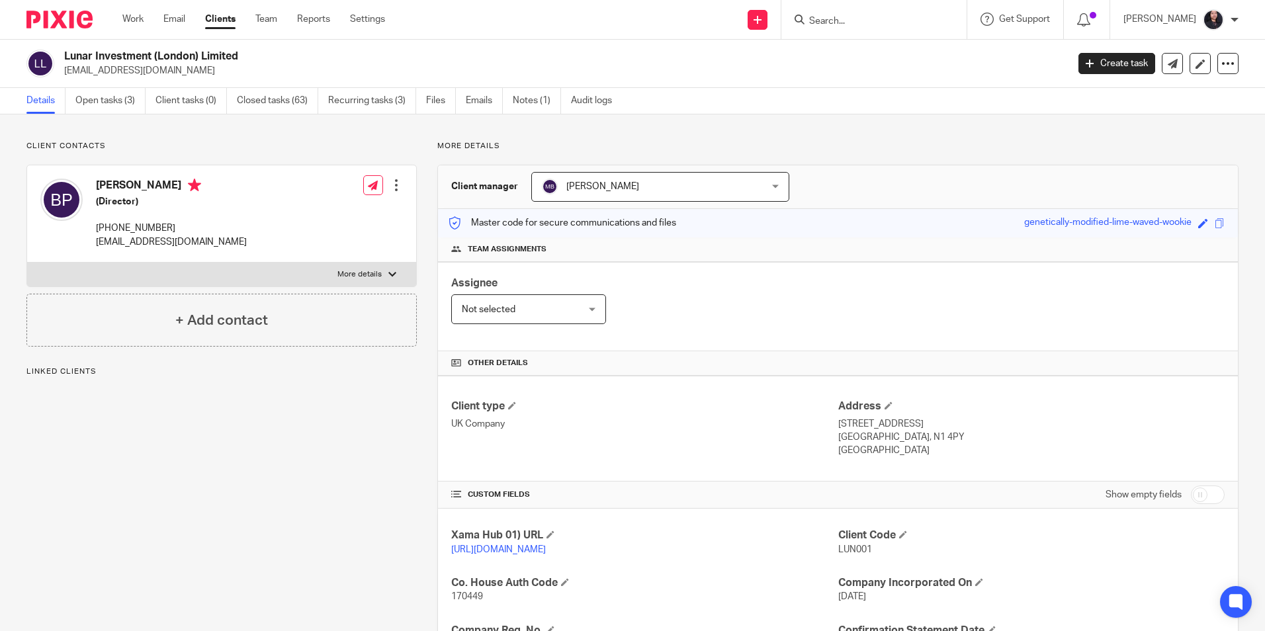
click at [97, 106] on link "Open tasks (3)" at bounding box center [110, 101] width 70 height 26
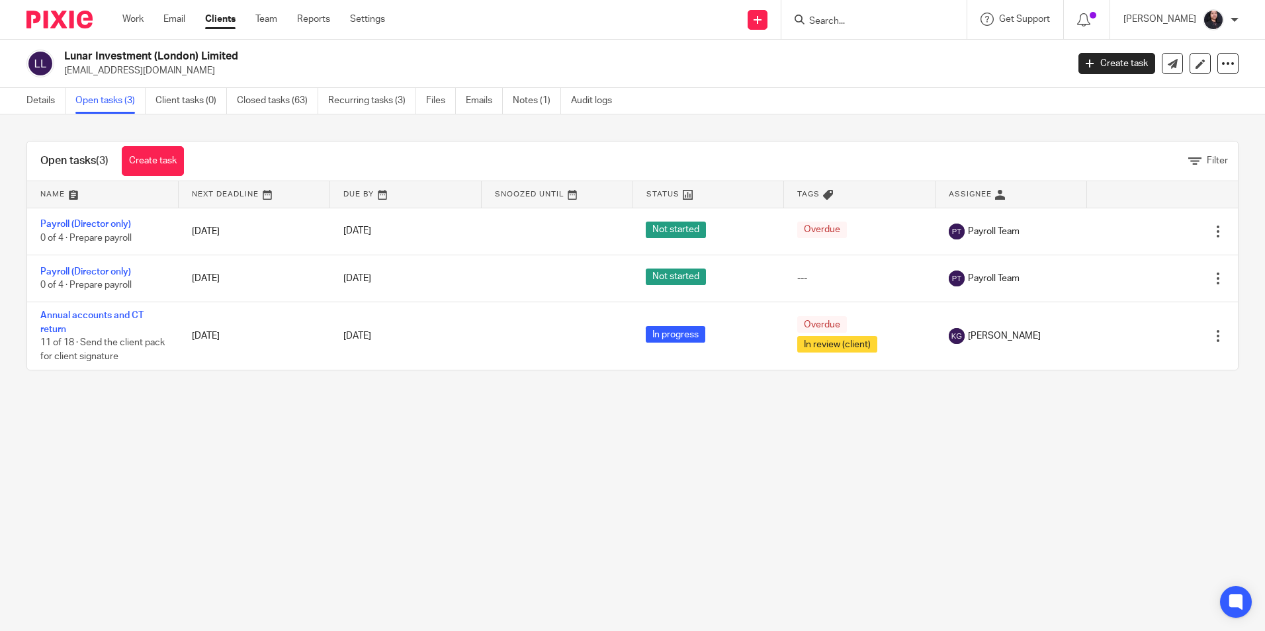
click at [847, 16] on input "Search" at bounding box center [867, 22] width 119 height 12
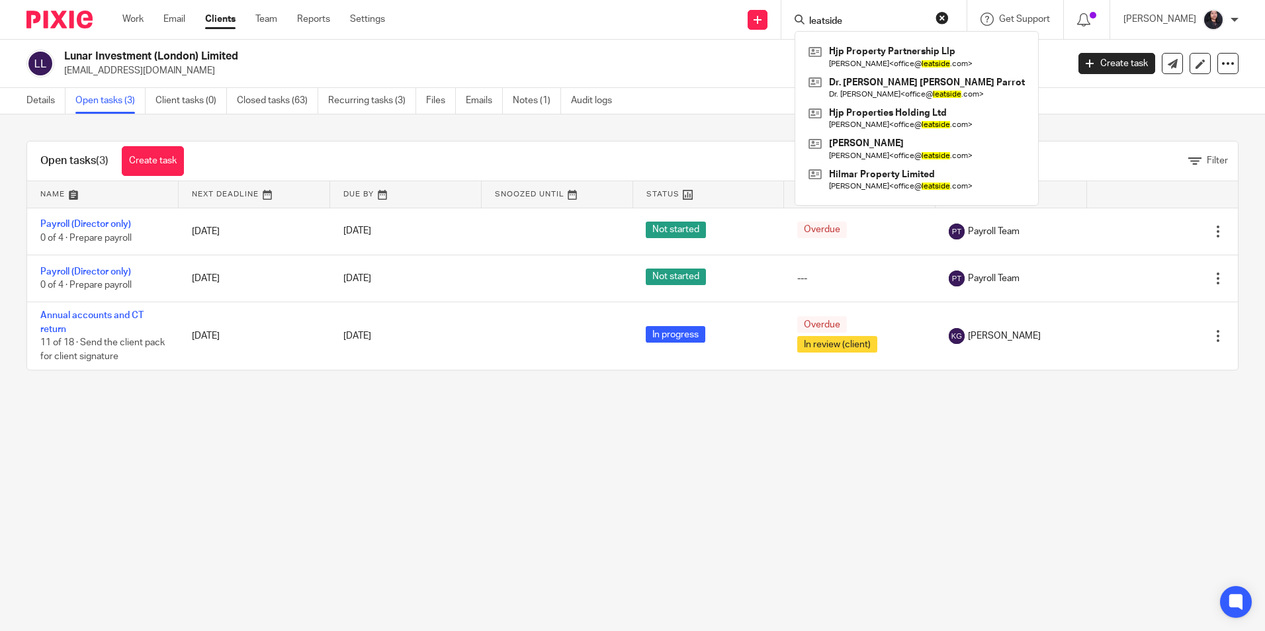
type input "leatside"
drag, startPoint x: 845, startPoint y: 22, endPoint x: 752, endPoint y: 18, distance: 92.8
click at [752, 18] on div "Send new email Create task Add client leatside Hjp Property Partnership Llp Dr …" at bounding box center [835, 19] width 860 height 39
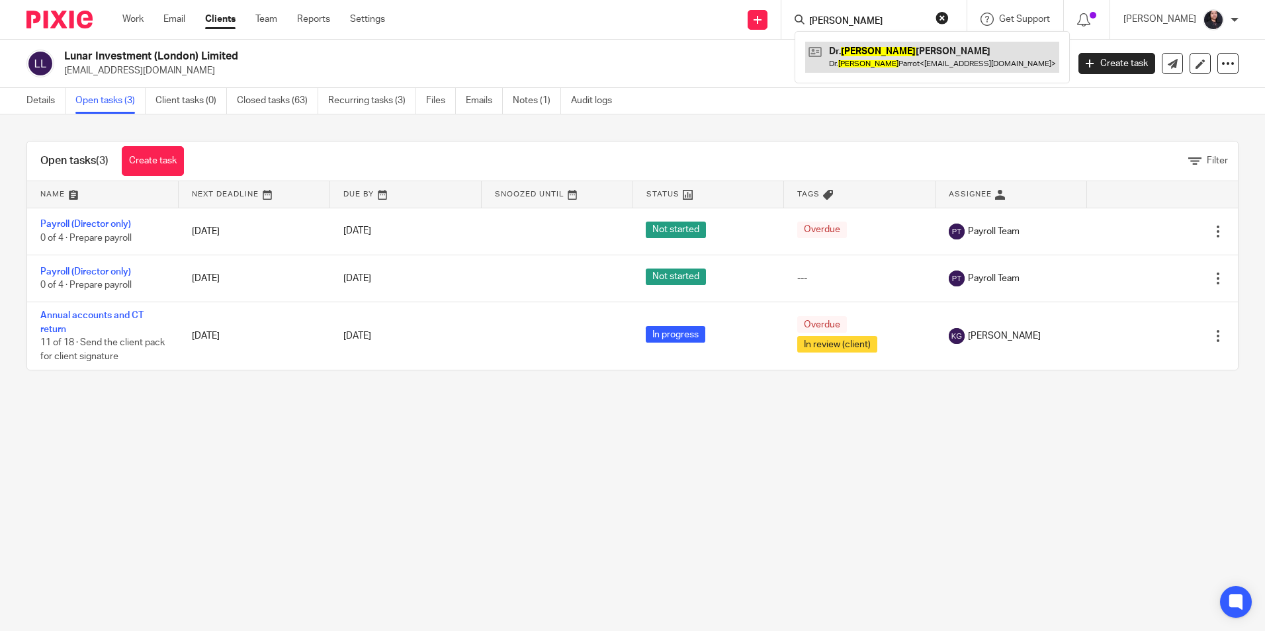
type input "hilary"
click at [860, 60] on link at bounding box center [932, 57] width 254 height 30
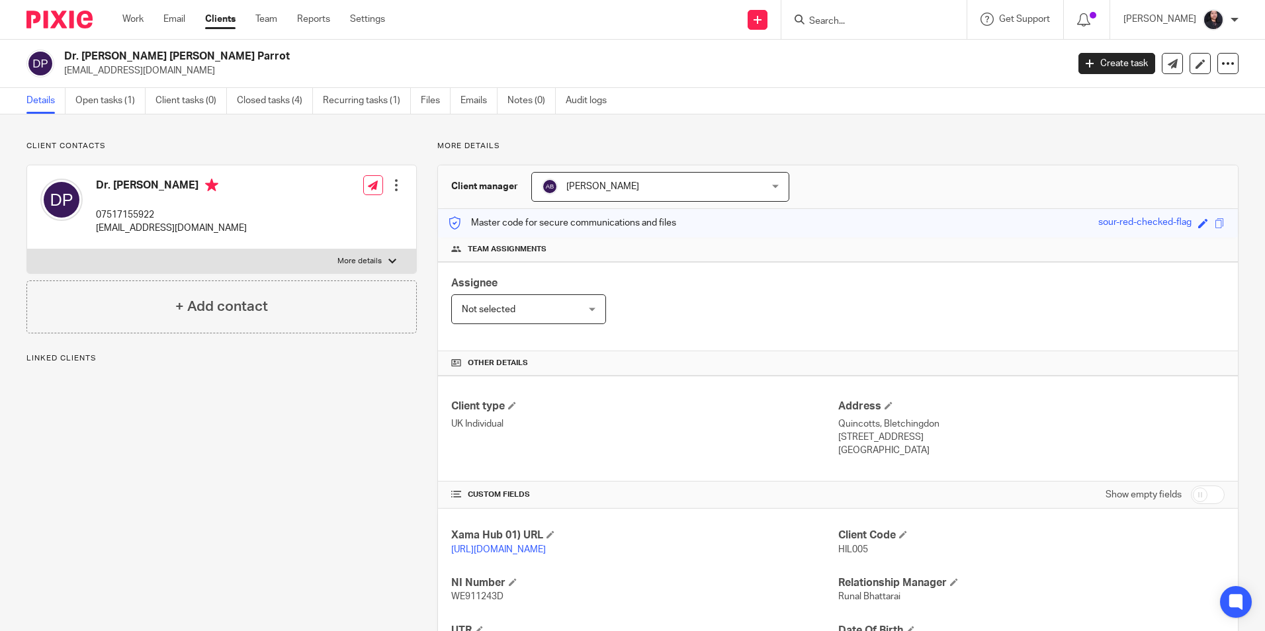
scroll to position [175, 0]
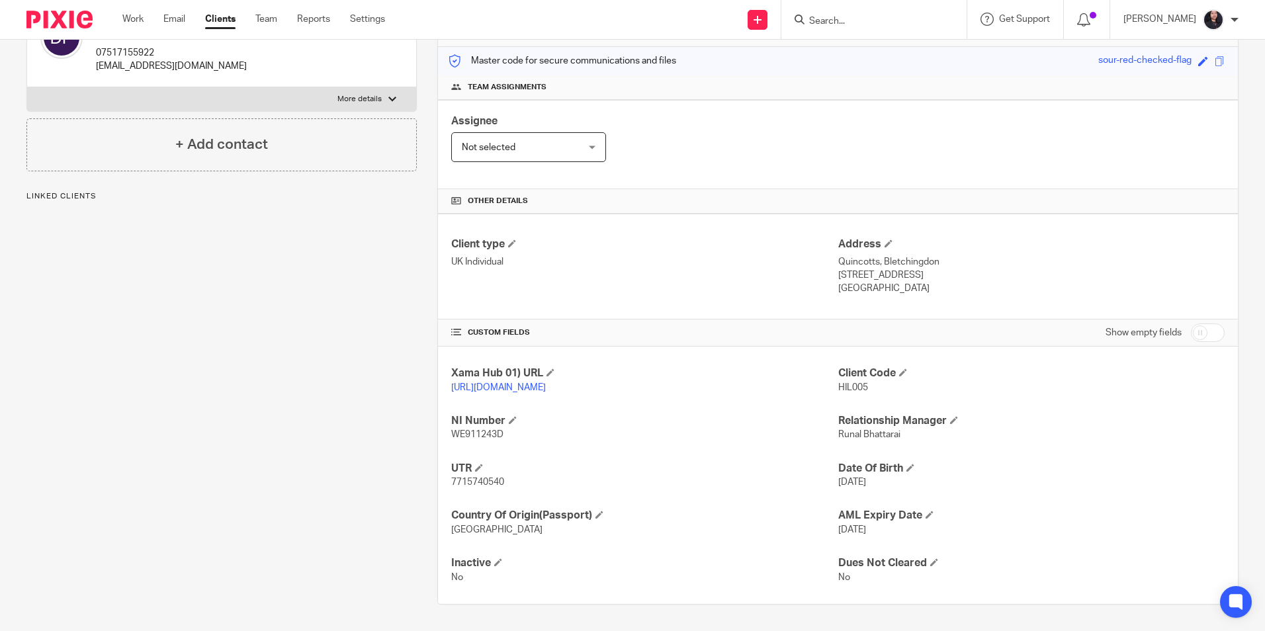
click at [468, 481] on span "7715740540" at bounding box center [477, 482] width 53 height 9
copy span "7715740540"
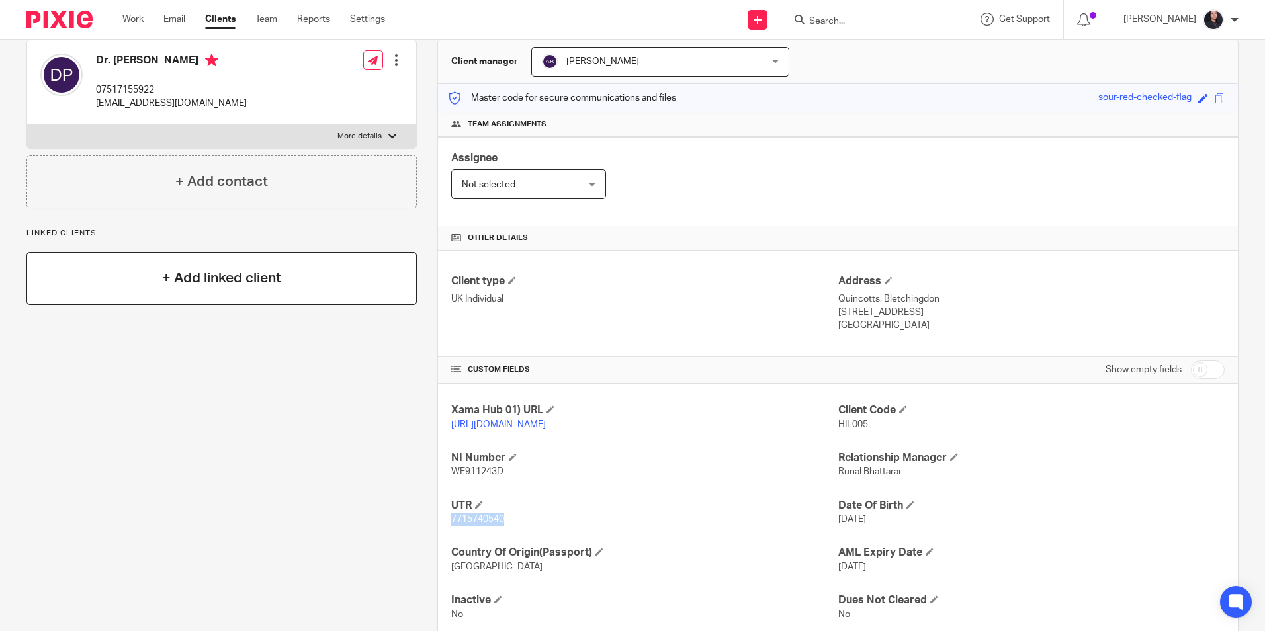
scroll to position [0, 0]
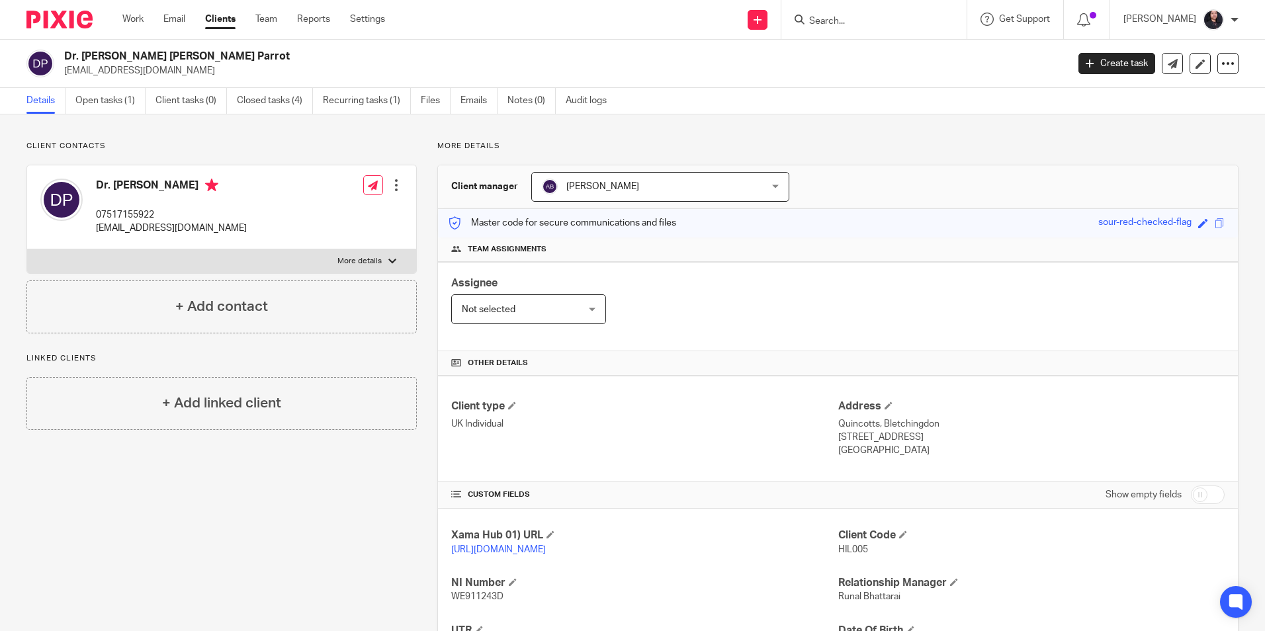
click at [65, 20] on img at bounding box center [59, 20] width 66 height 18
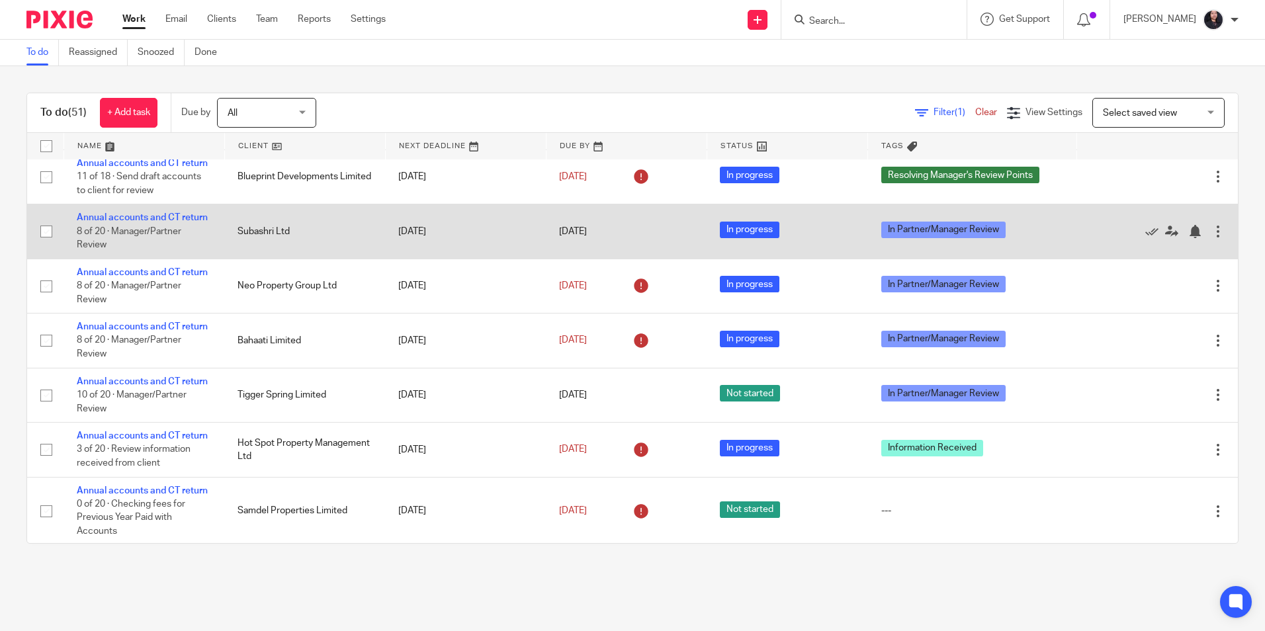
scroll to position [199, 0]
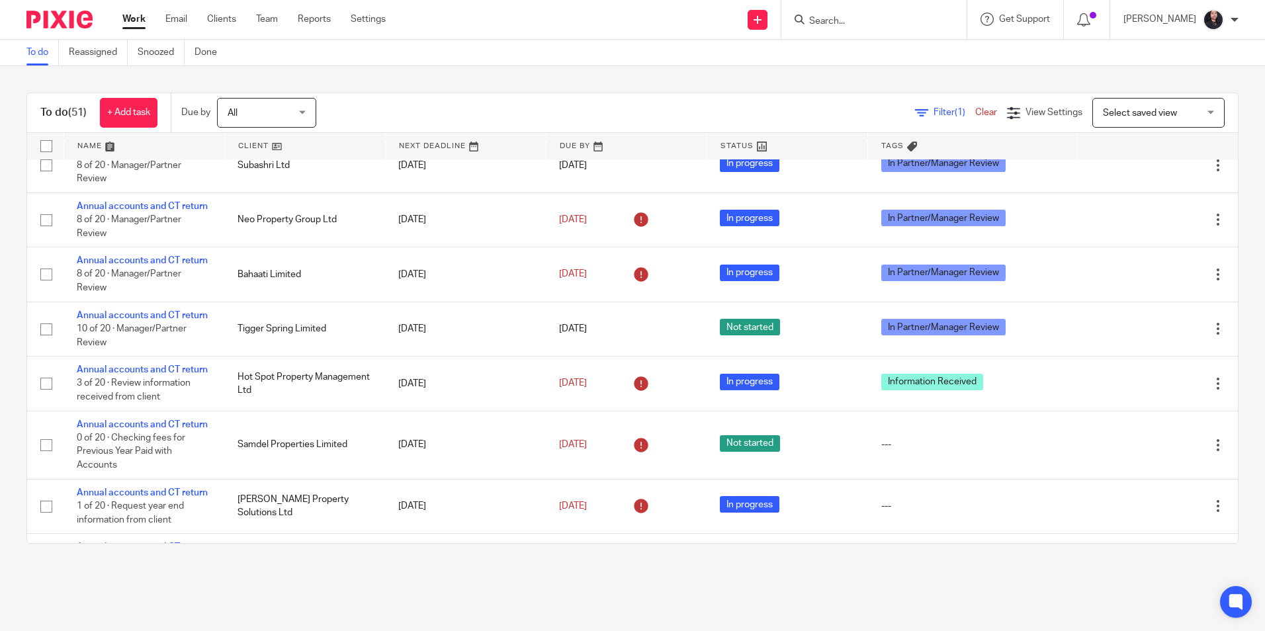
click at [833, 17] on input "Search" at bounding box center [867, 22] width 119 height 12
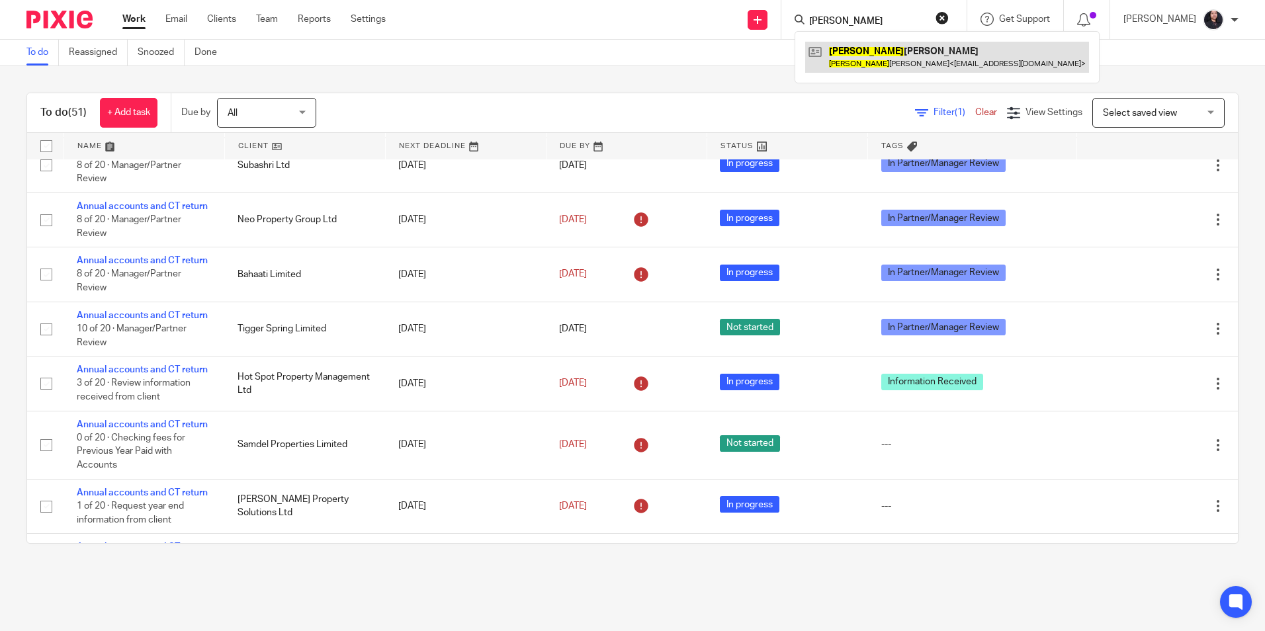
type input "reinaldo"
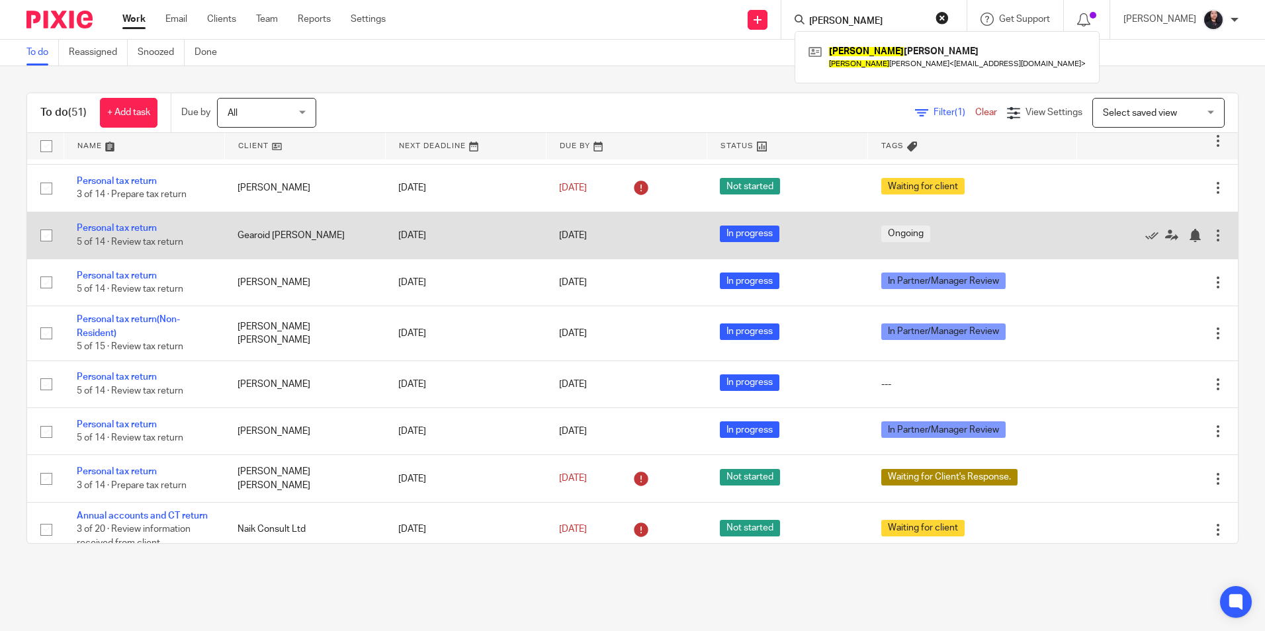
scroll to position [2184, 0]
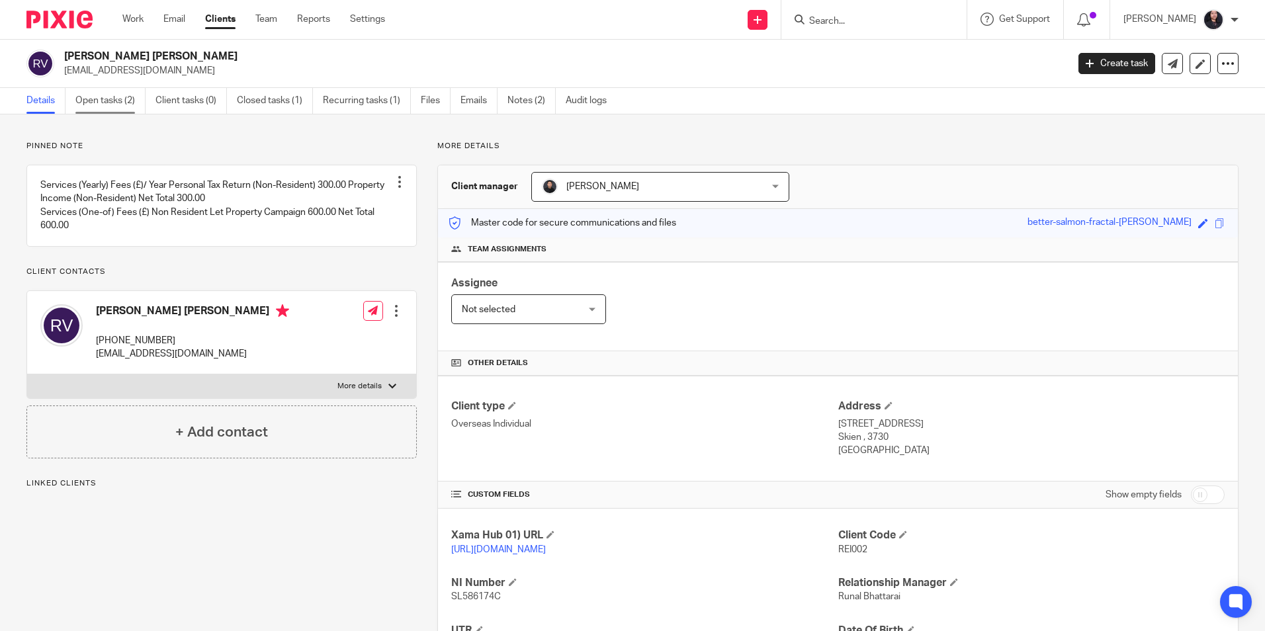
click at [124, 108] on link "Open tasks (2)" at bounding box center [110, 101] width 70 height 26
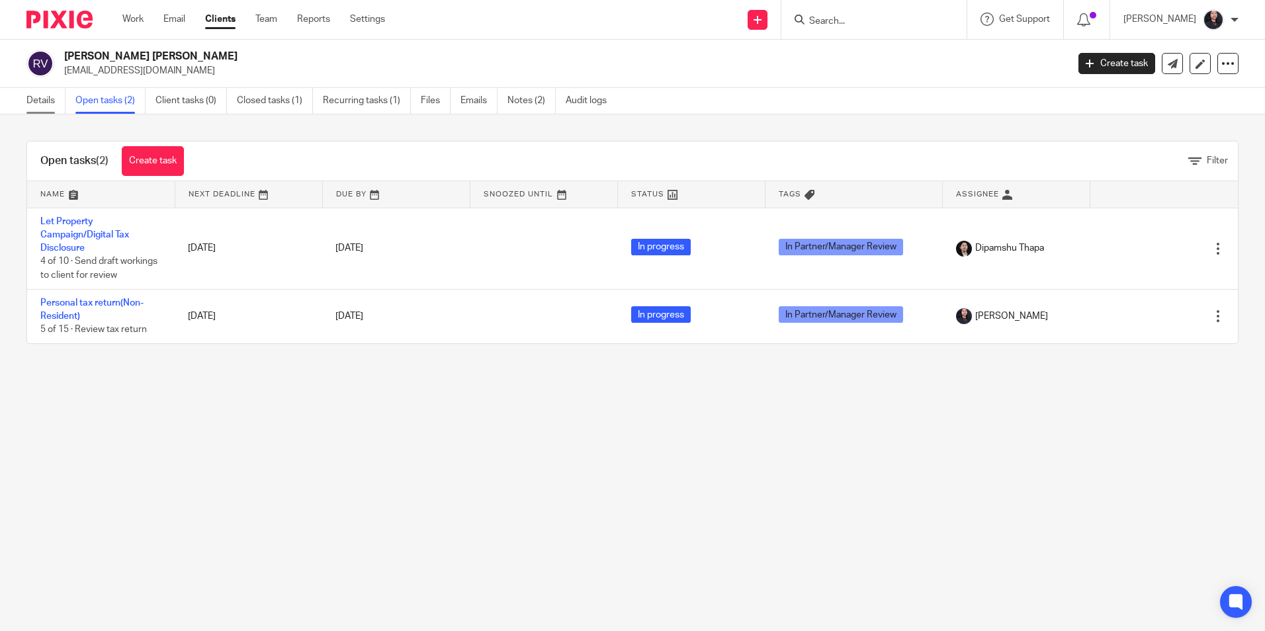
click at [42, 97] on link "Details" at bounding box center [45, 101] width 39 height 26
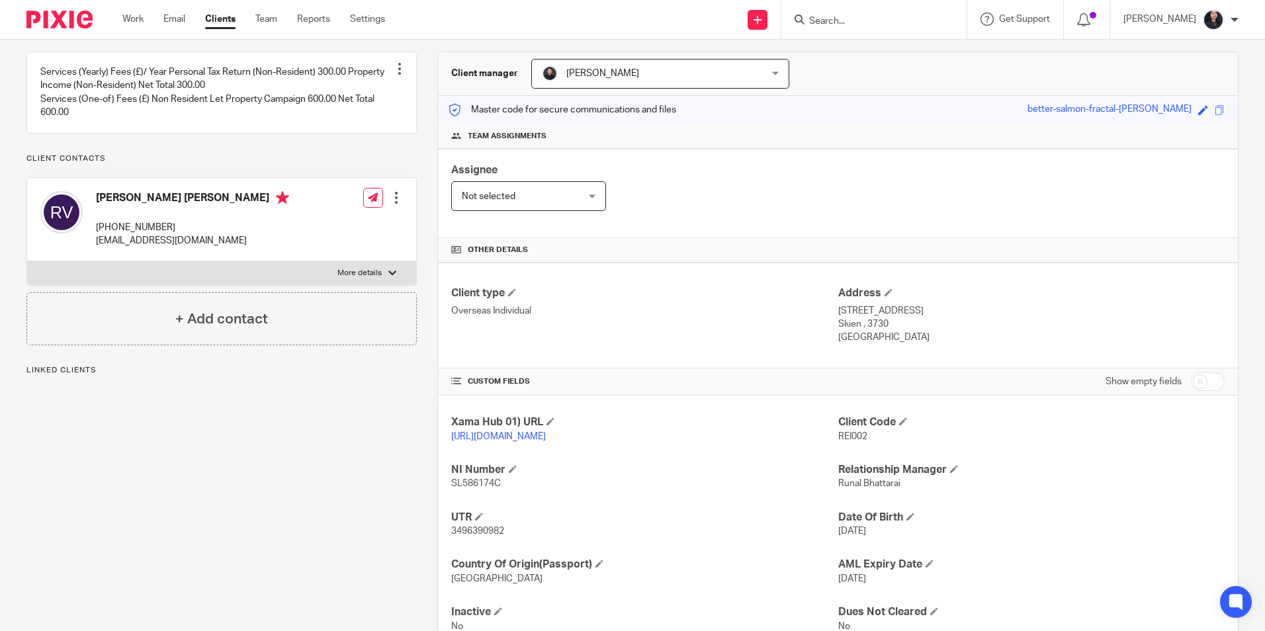
scroll to position [175, 0]
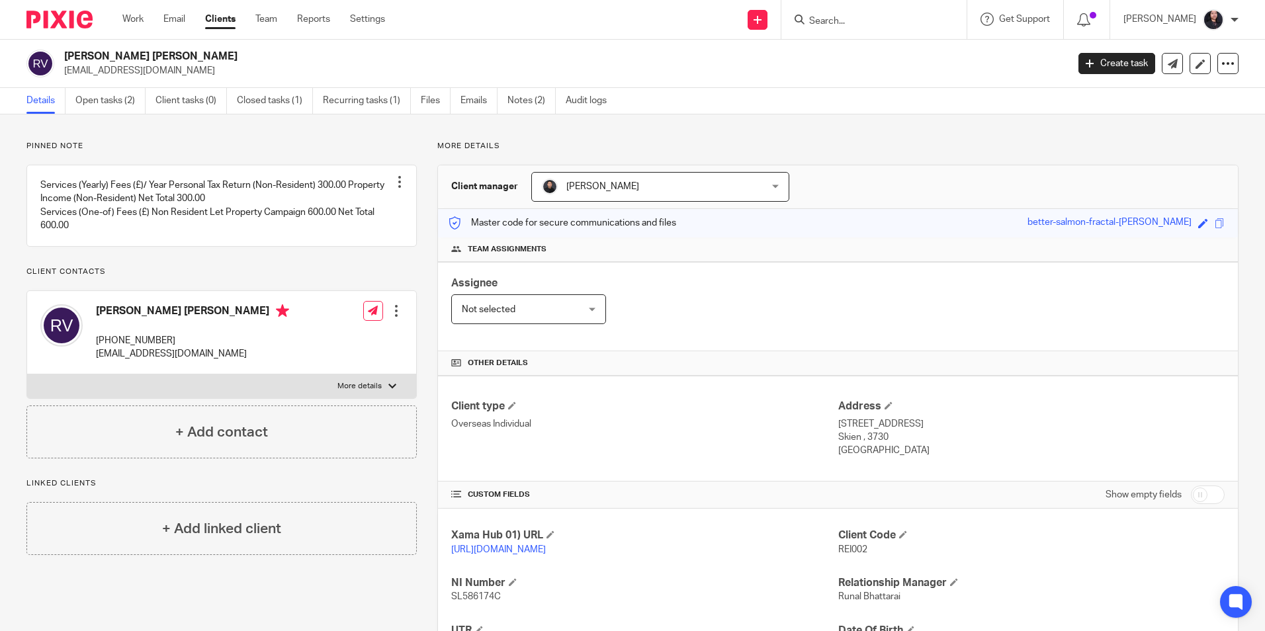
scroll to position [175, 0]
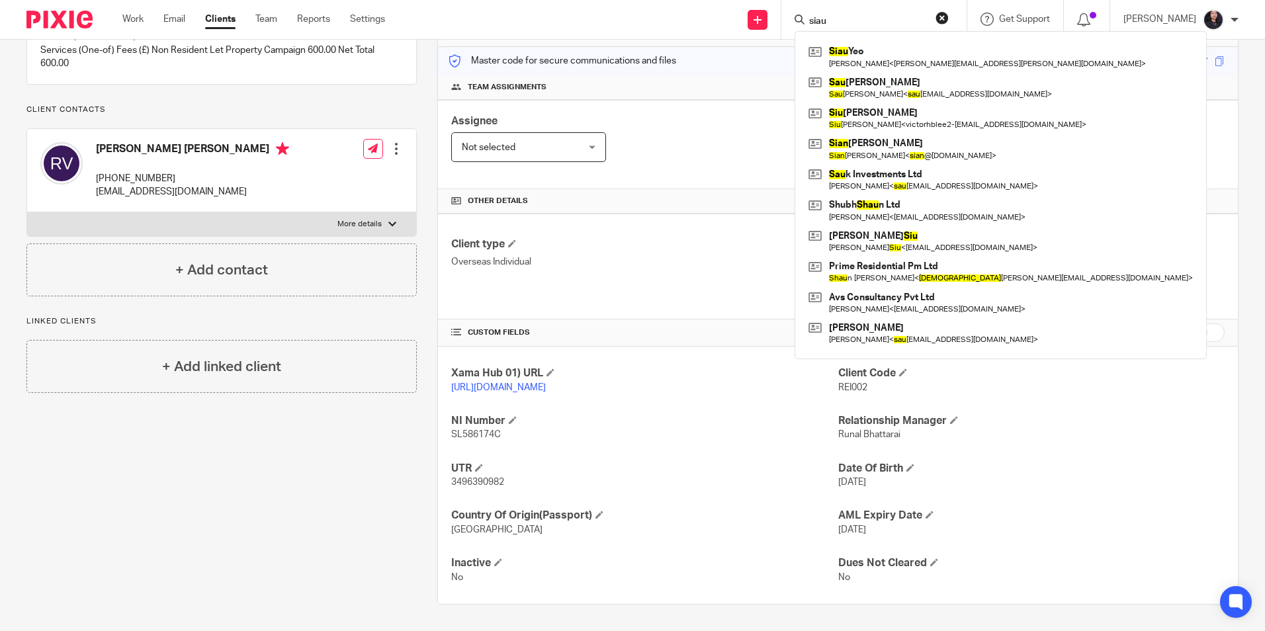
drag, startPoint x: 830, startPoint y: 23, endPoint x: 795, endPoint y: 18, distance: 35.5
click at [795, 18] on div "siau" at bounding box center [872, 19] width 154 height 17
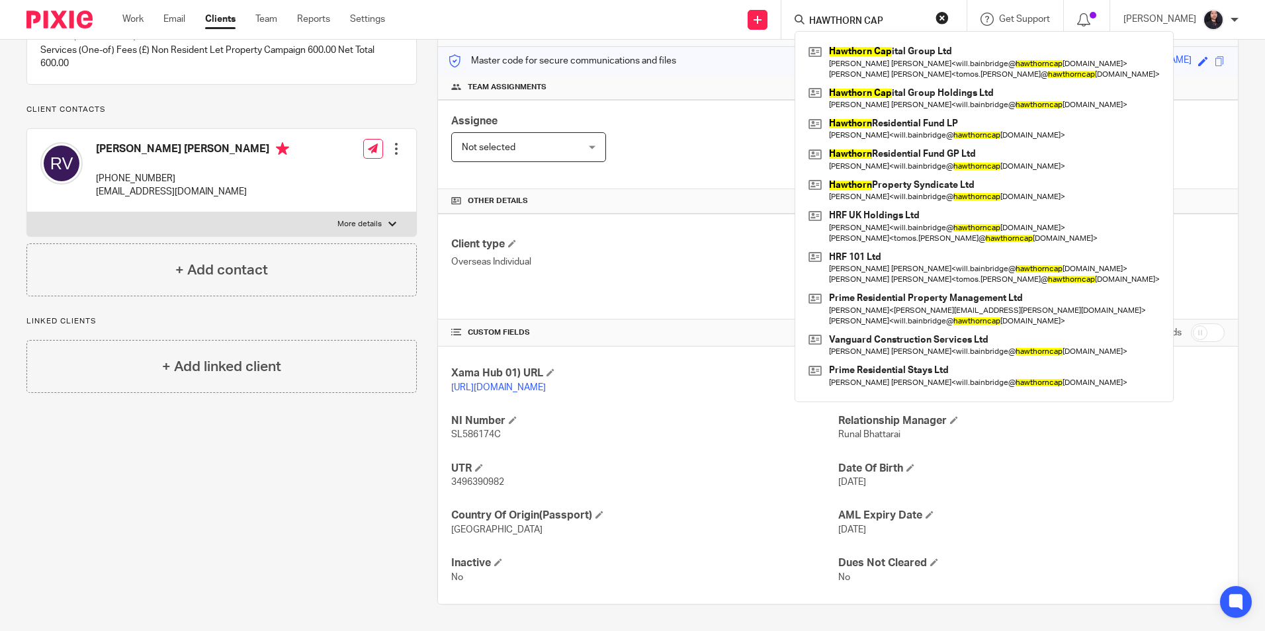
type input "HAWTHORN CAP"
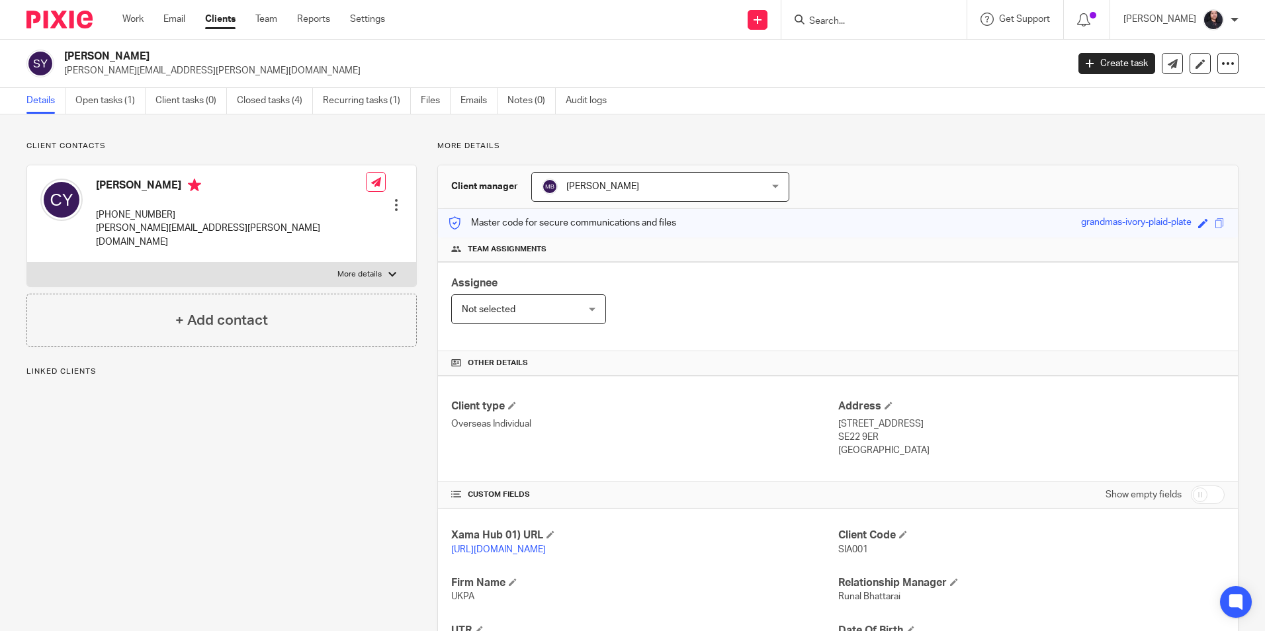
scroll to position [175, 0]
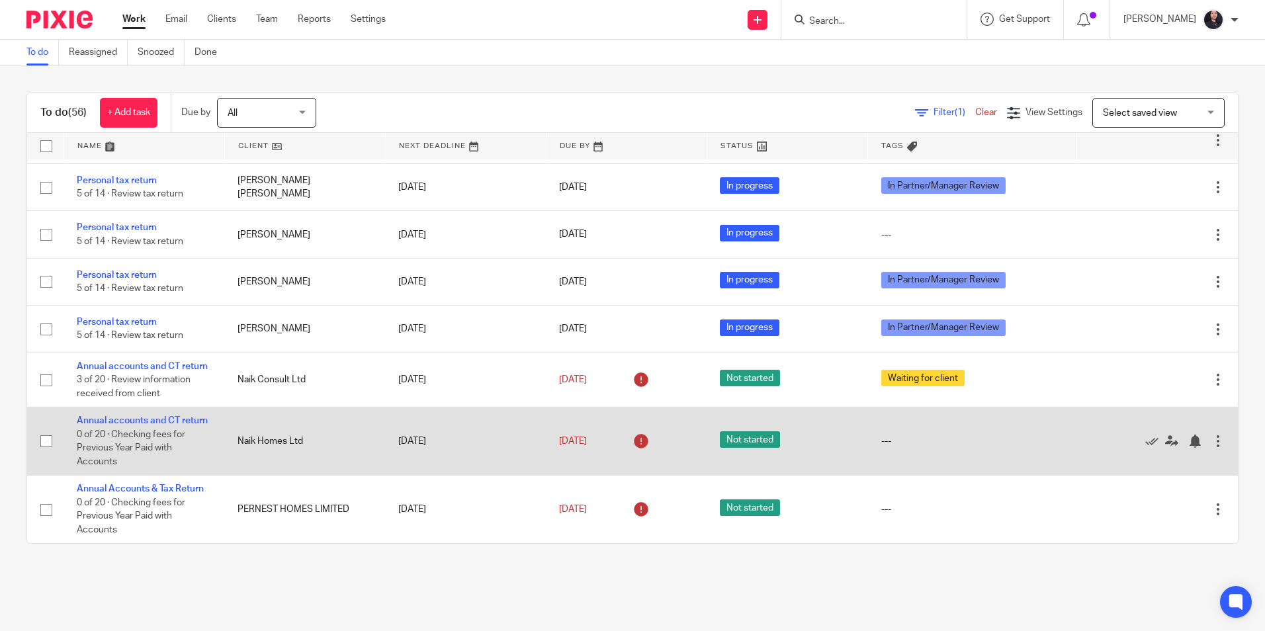
scroll to position [2750, 0]
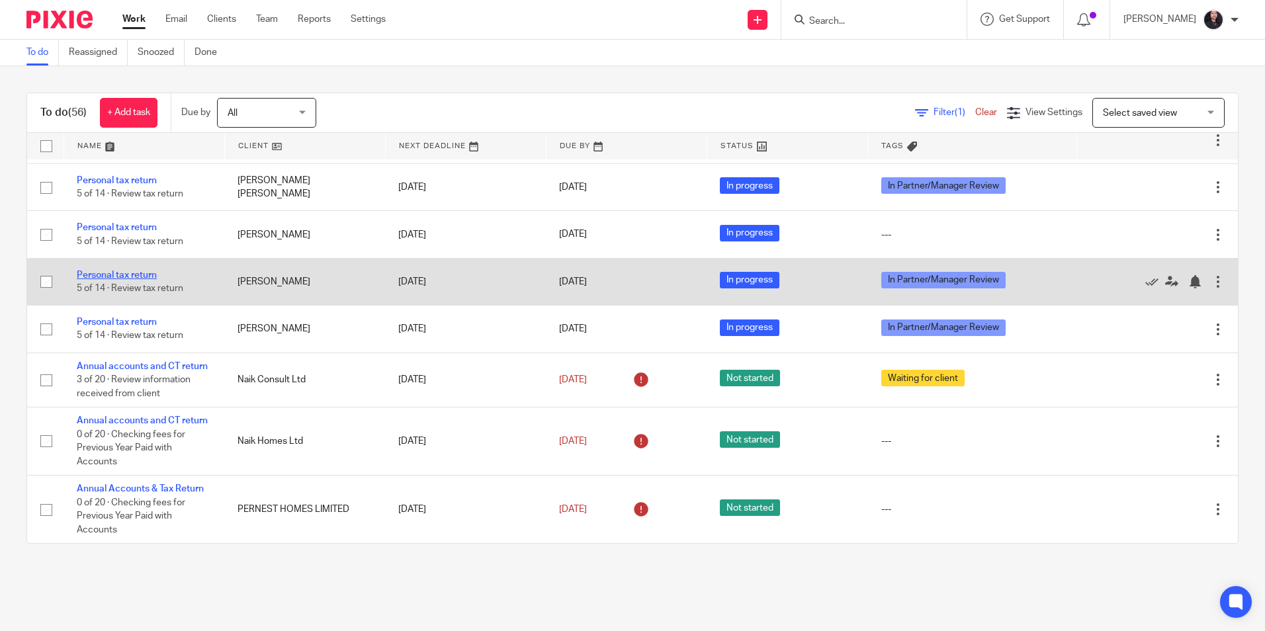
click at [144, 280] on link "Personal tax return" at bounding box center [117, 275] width 80 height 9
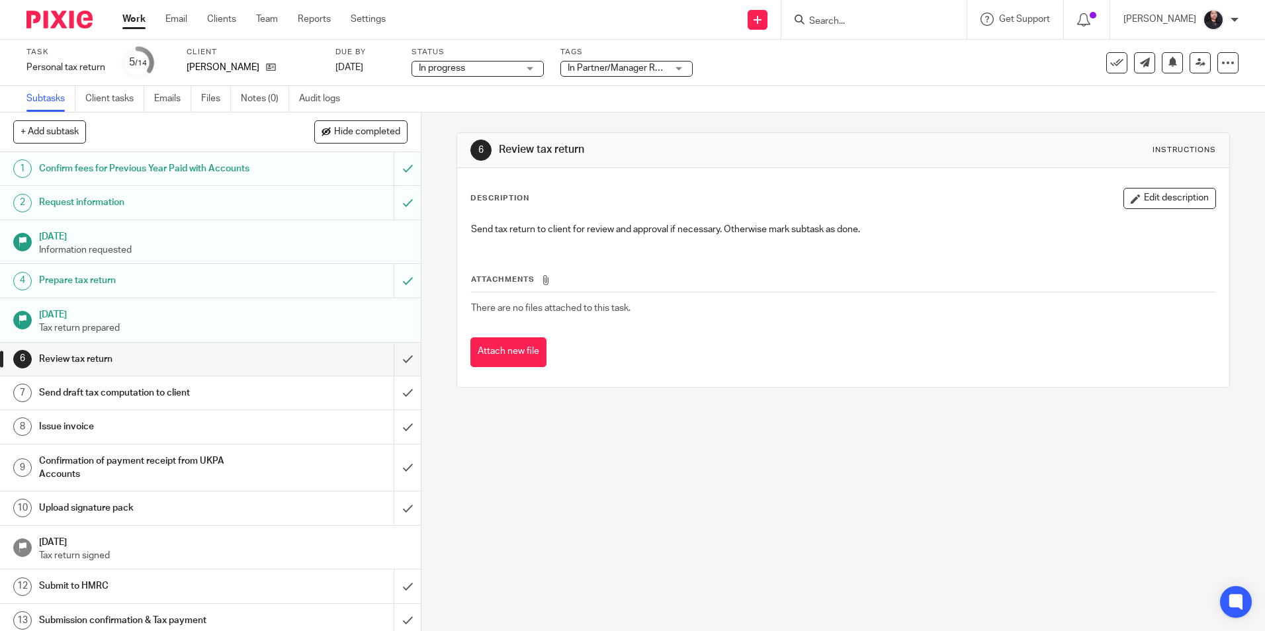
click at [307, 105] on link "Audit logs" at bounding box center [324, 99] width 51 height 26
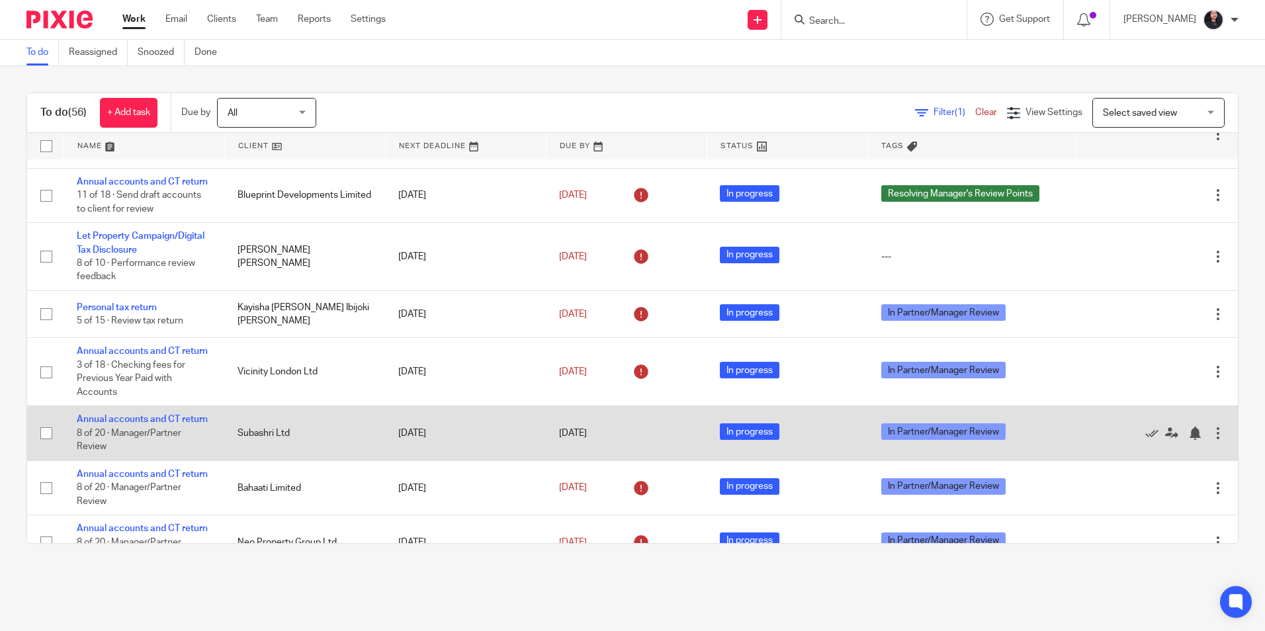
scroll to position [132, 0]
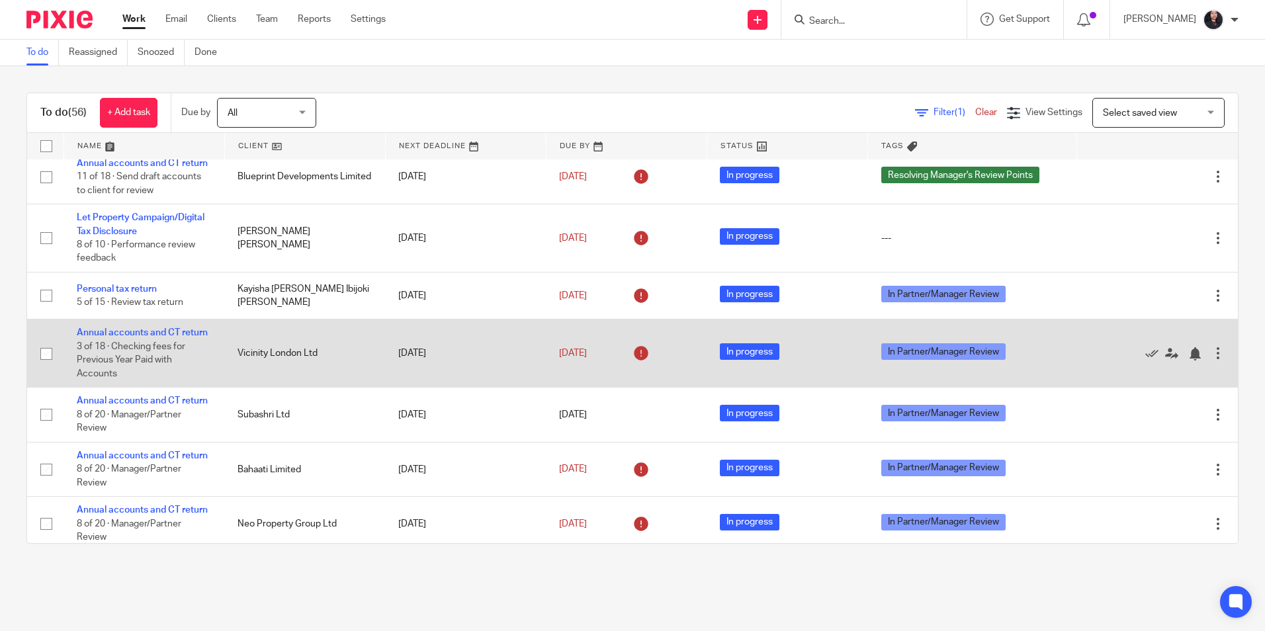
drag, startPoint x: 165, startPoint y: 363, endPoint x: 186, endPoint y: 367, distance: 20.9
click at [165, 337] on link "Annual accounts and CT return" at bounding box center [142, 332] width 131 height 9
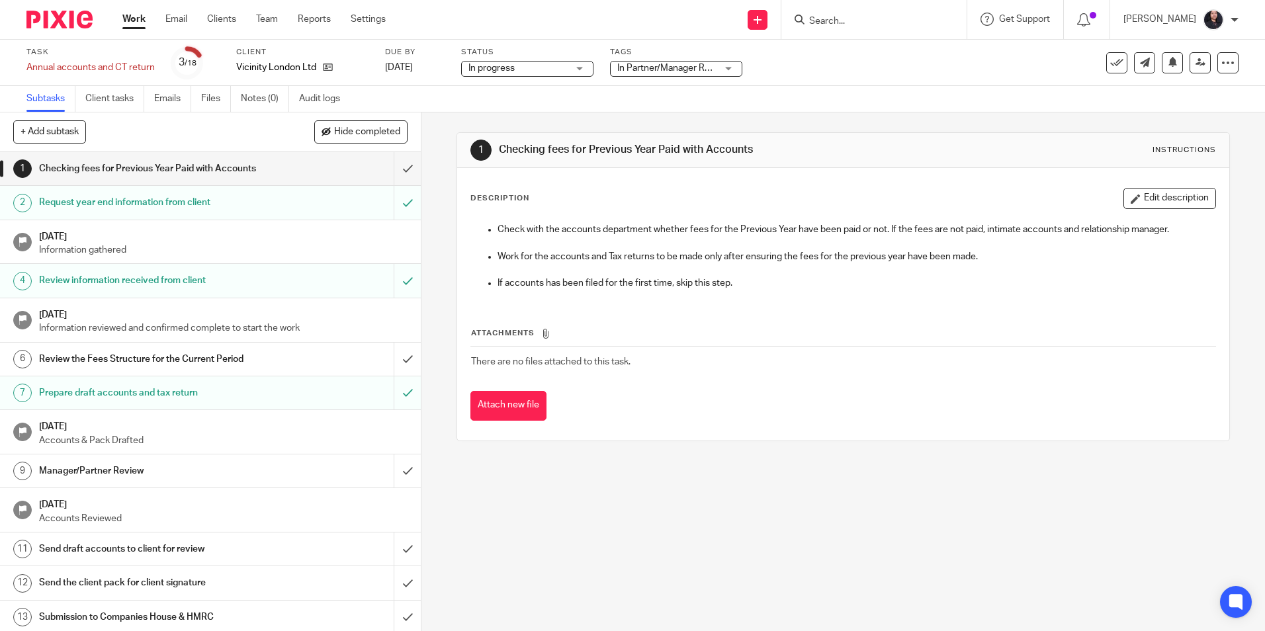
click at [859, 23] on input "Search" at bounding box center [867, 22] width 119 height 12
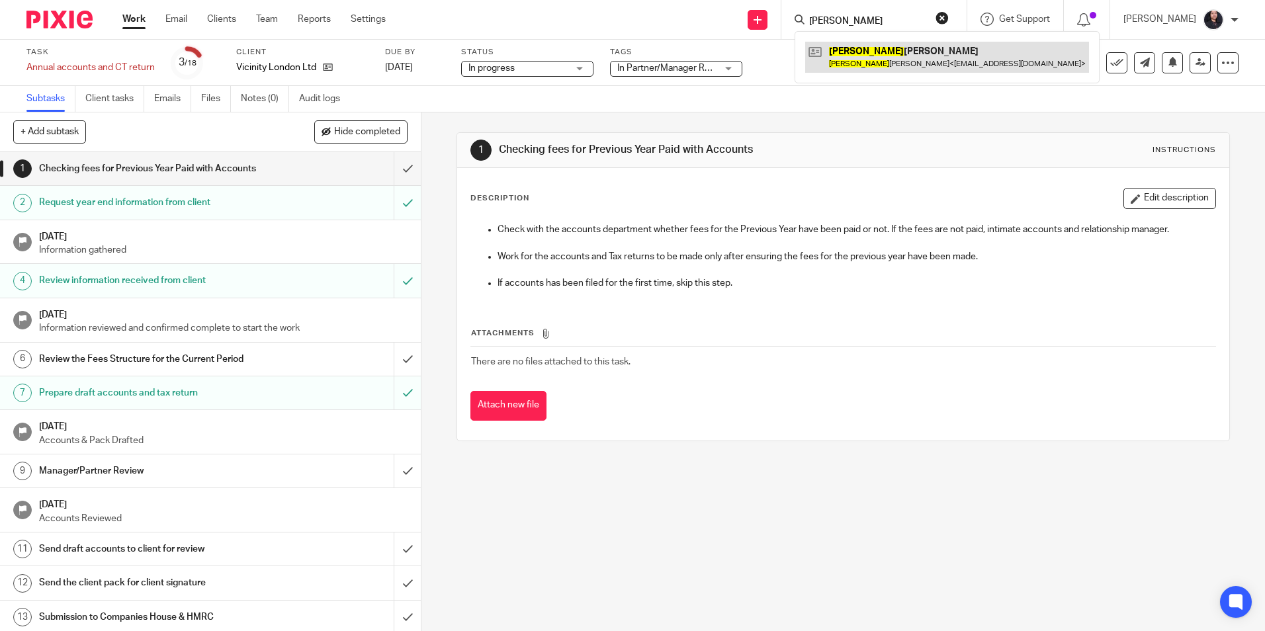
type input "[PERSON_NAME]"
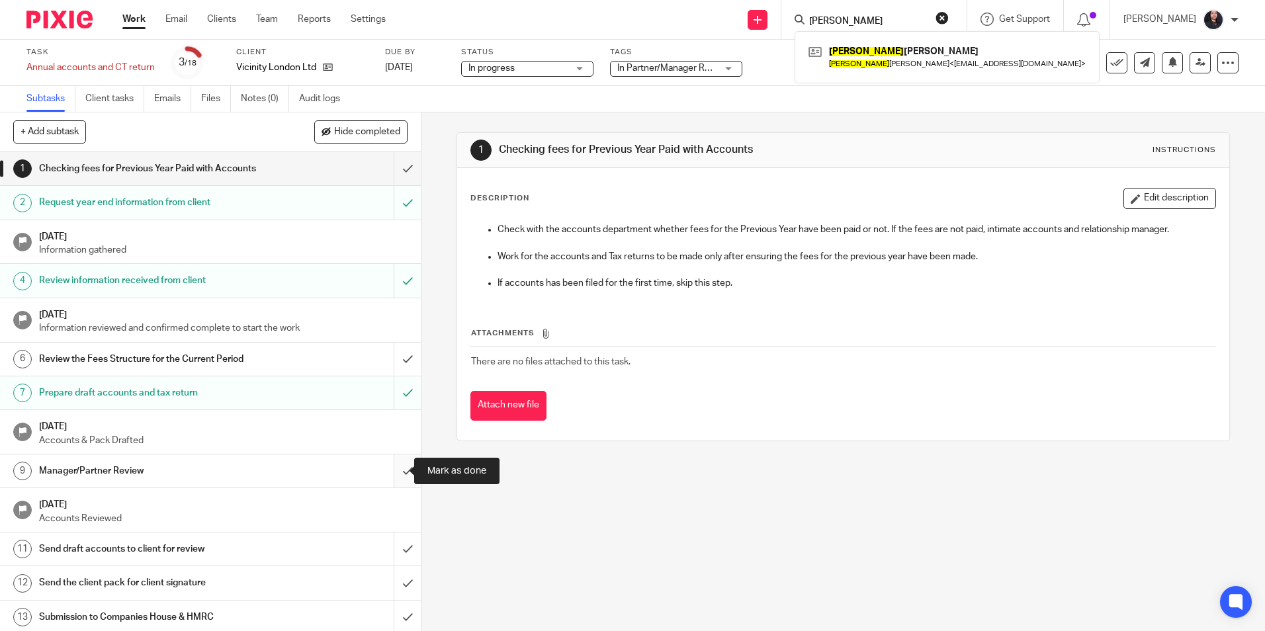
click at [391, 474] on input "submit" at bounding box center [210, 471] width 421 height 33
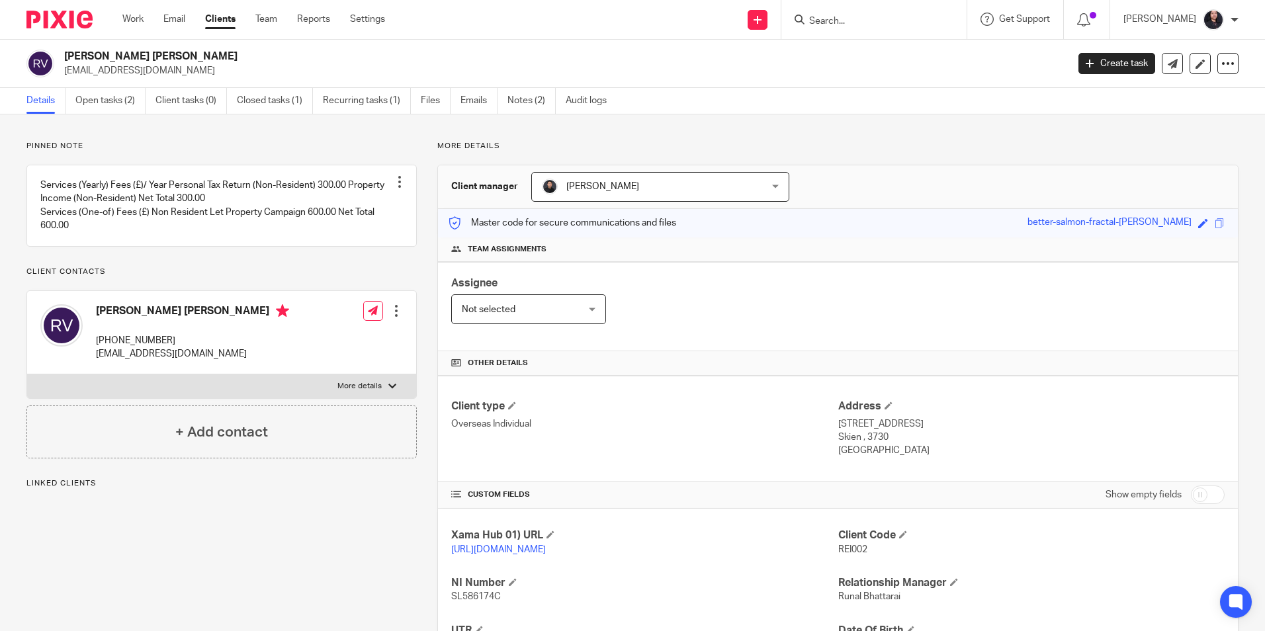
drag, startPoint x: 120, startPoint y: 109, endPoint x: 142, endPoint y: 126, distance: 27.7
click at [120, 109] on link "Open tasks (2)" at bounding box center [110, 101] width 70 height 26
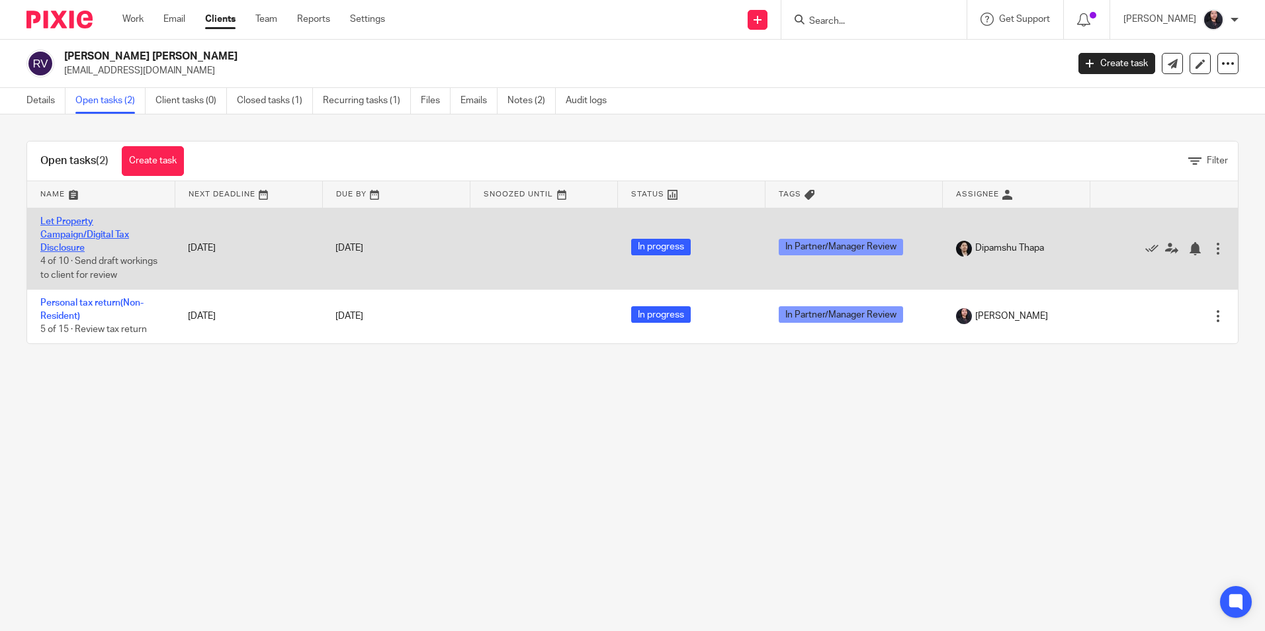
click at [113, 234] on link "Let Property Campaign/Digital Tax Disclosure" at bounding box center [84, 235] width 89 height 36
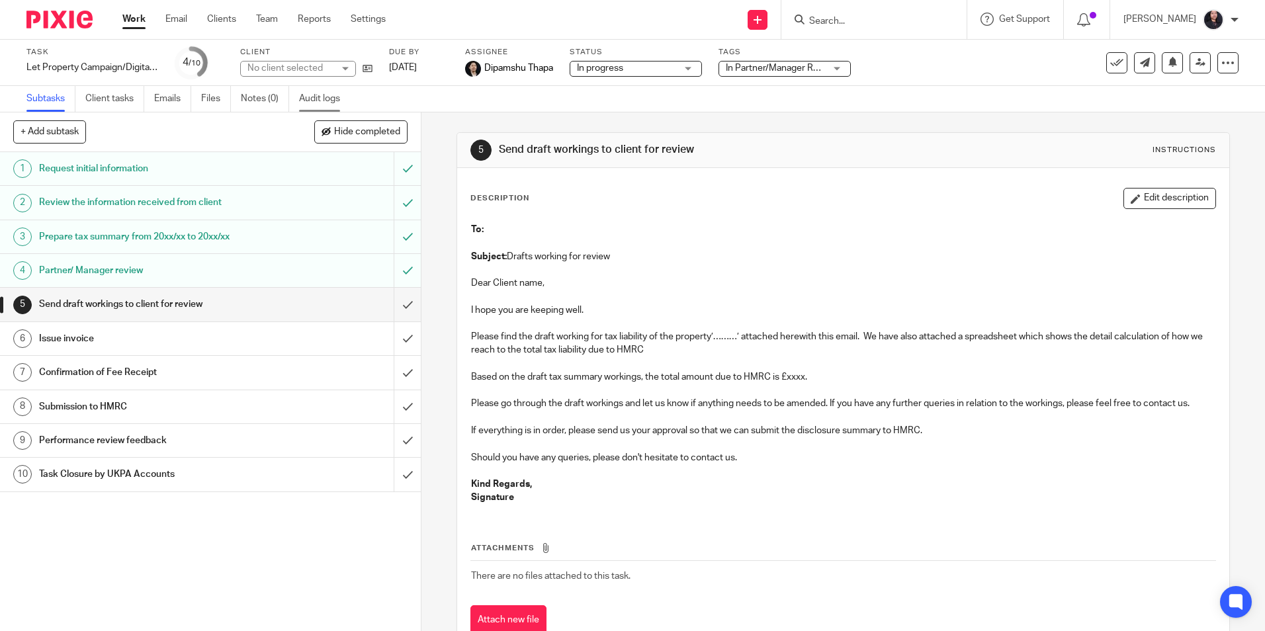
click at [330, 101] on link "Audit logs" at bounding box center [324, 99] width 51 height 26
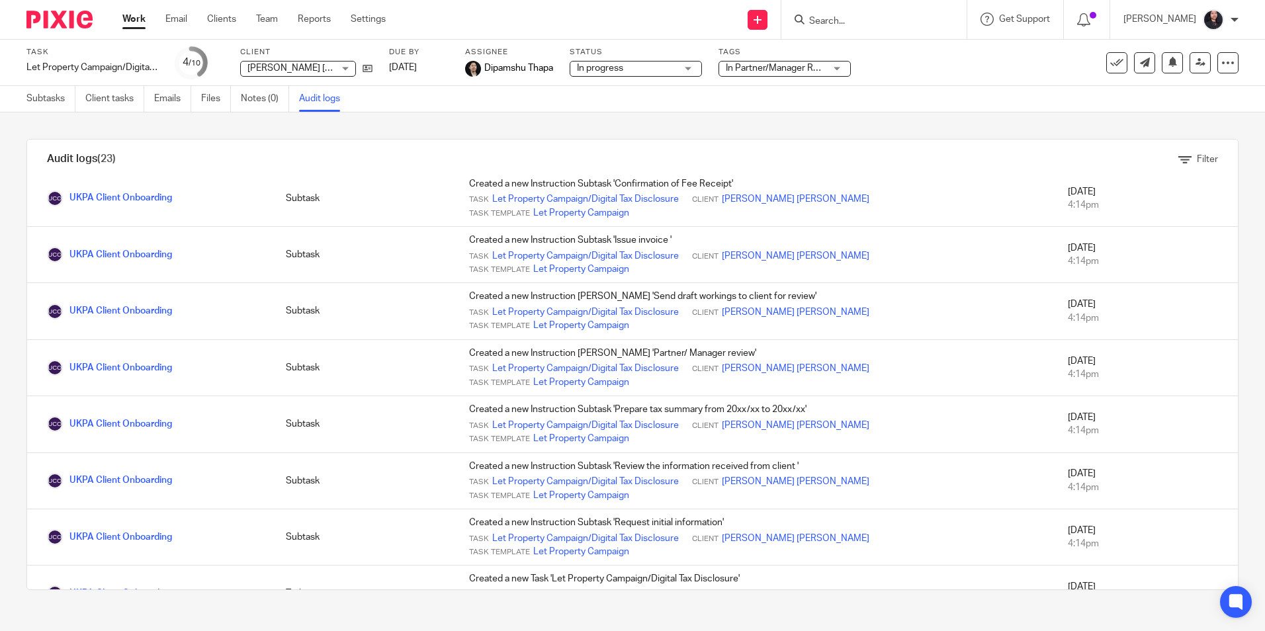
scroll to position [929, 0]
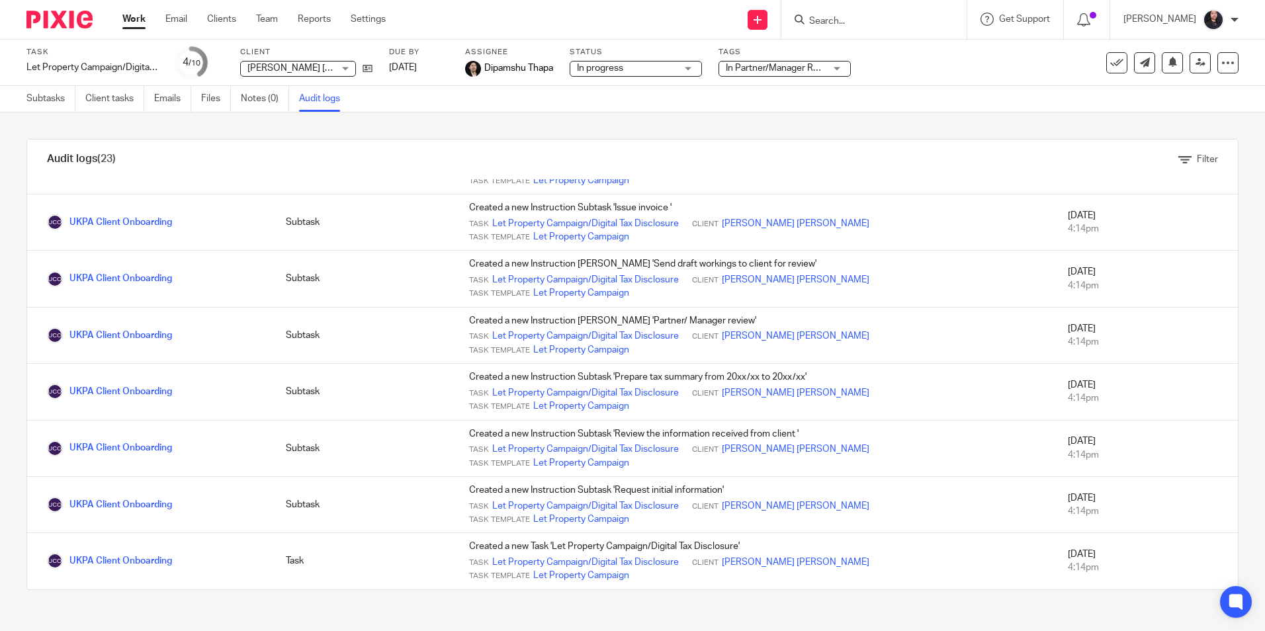
click at [836, 19] on input "Search" at bounding box center [867, 22] width 119 height 12
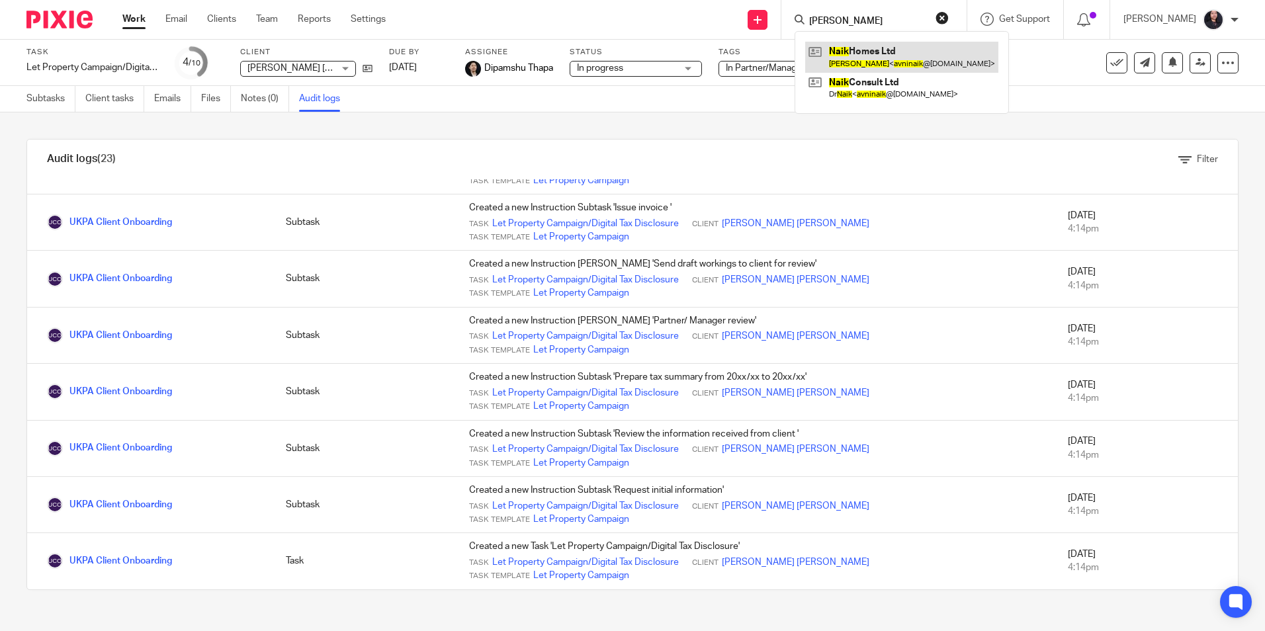
type input "avni naik"
click at [853, 56] on link at bounding box center [901, 57] width 193 height 30
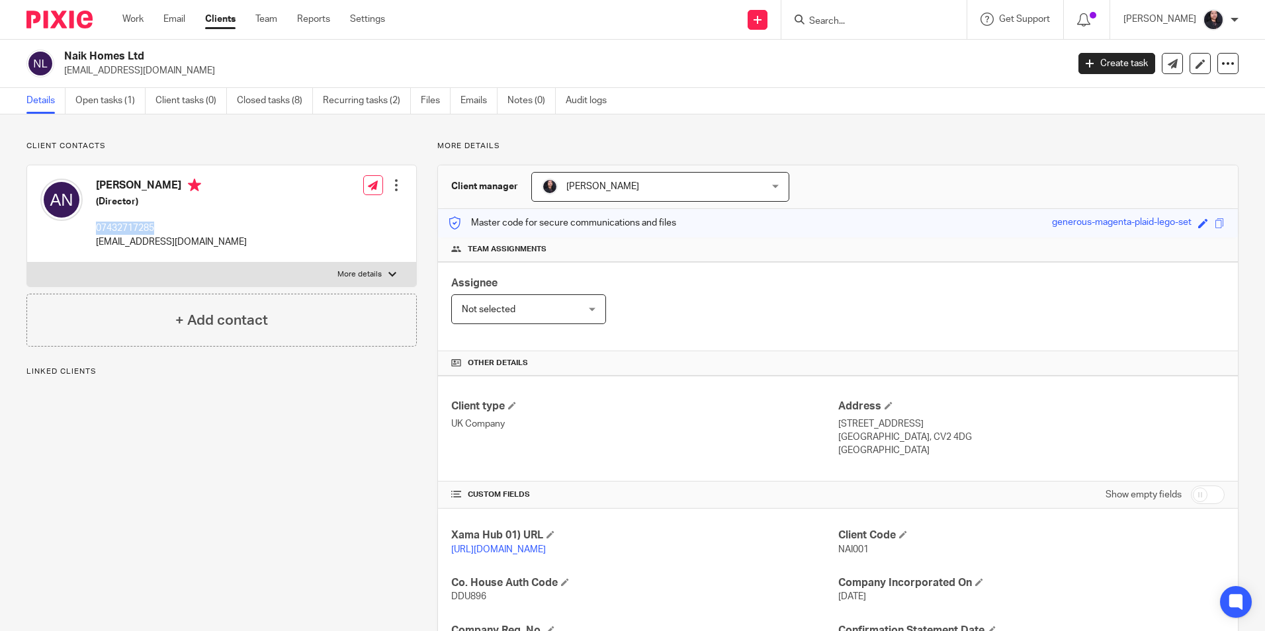
drag, startPoint x: 99, startPoint y: 226, endPoint x: 156, endPoint y: 228, distance: 57.6
click at [156, 228] on p "07432717285" at bounding box center [171, 228] width 151 height 13
drag, startPoint x: 156, startPoint y: 228, endPoint x: 146, endPoint y: 226, distance: 10.7
copy p "07432717285"
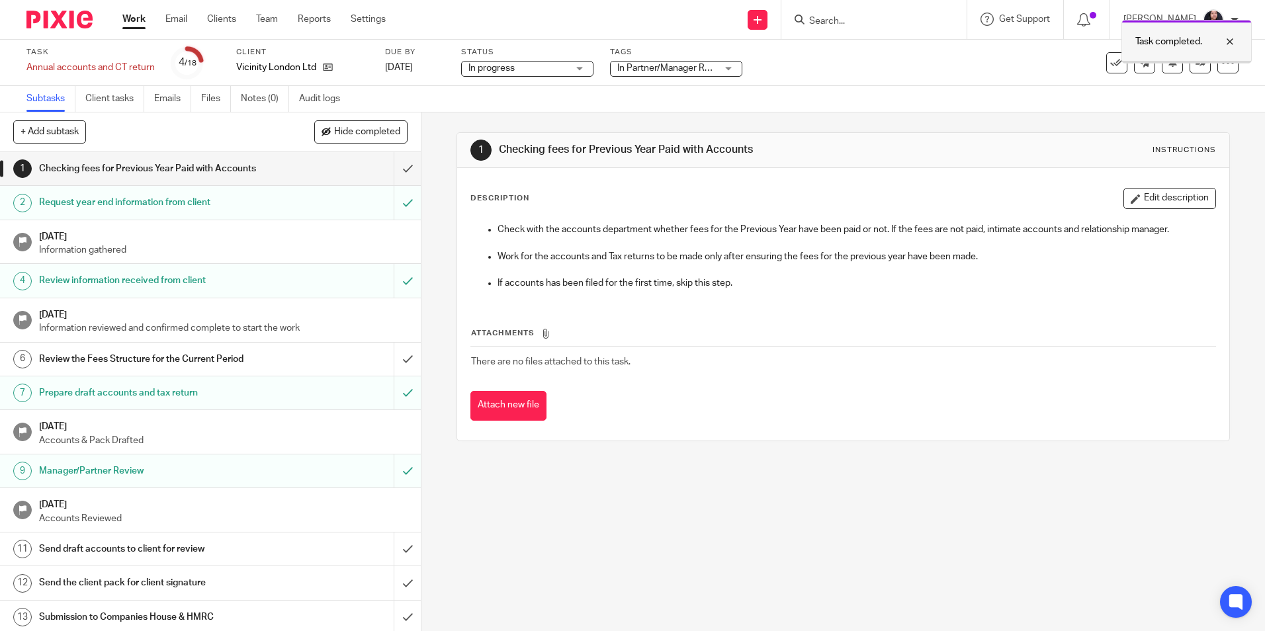
click at [1237, 40] on div at bounding box center [1220, 42] width 36 height 16
click at [1196, 67] on icon at bounding box center [1201, 63] width 10 height 10
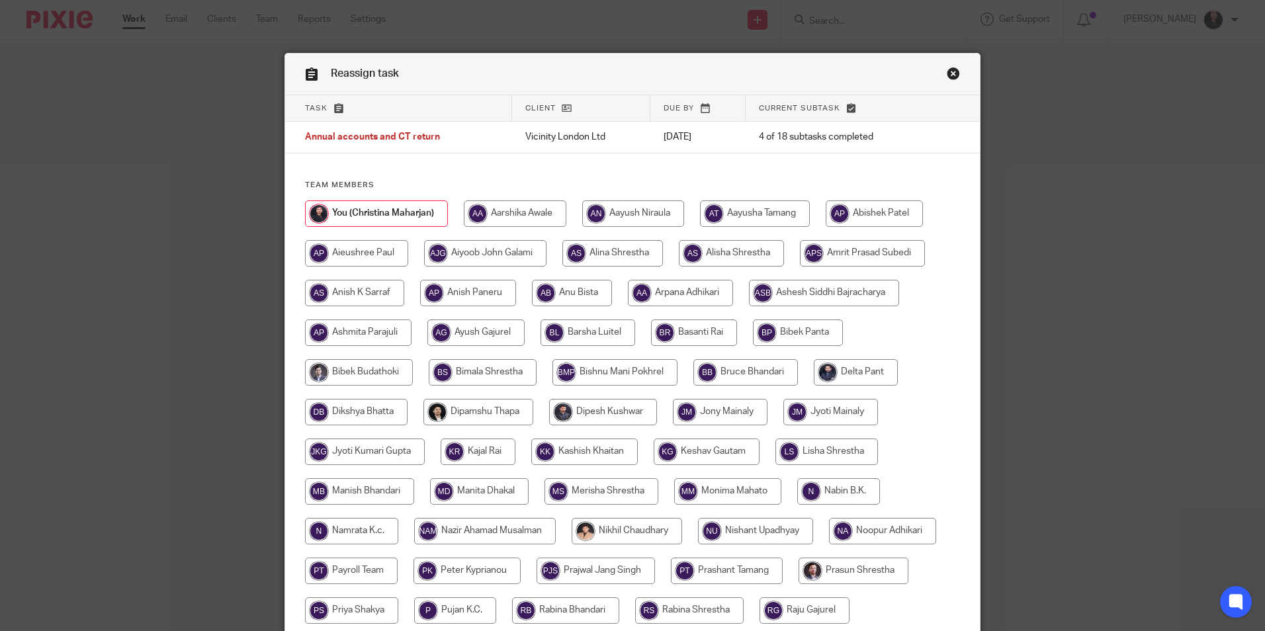
click at [579, 295] on input "radio" at bounding box center [572, 293] width 80 height 26
radio input "true"
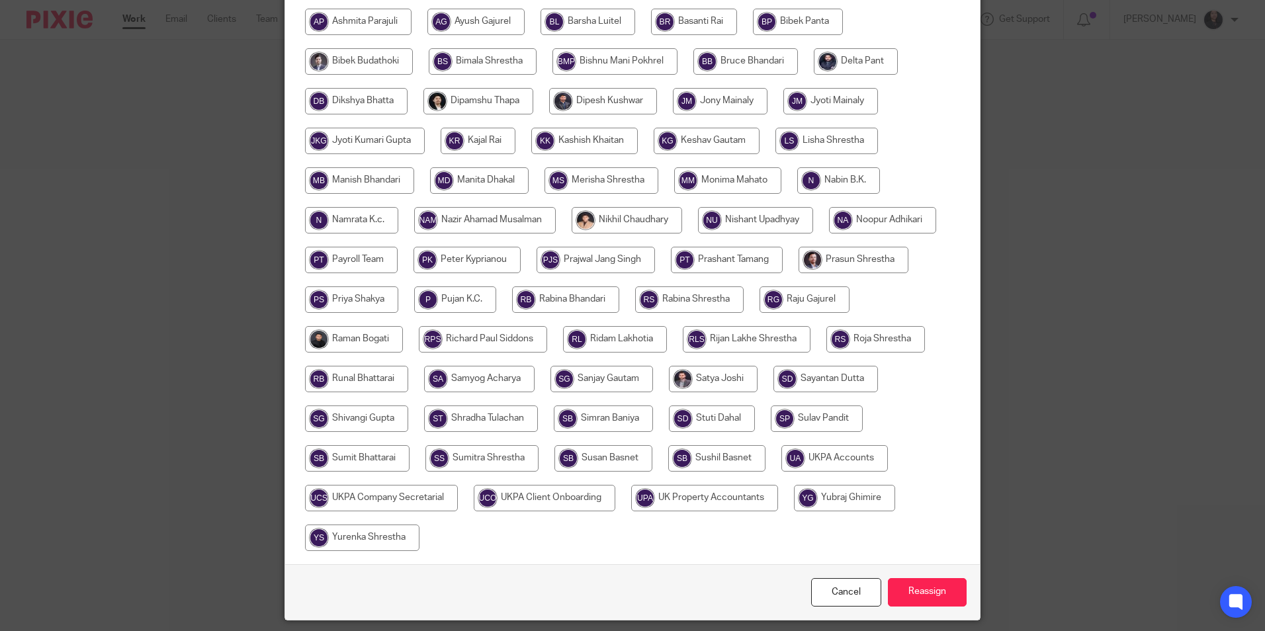
scroll to position [353, 0]
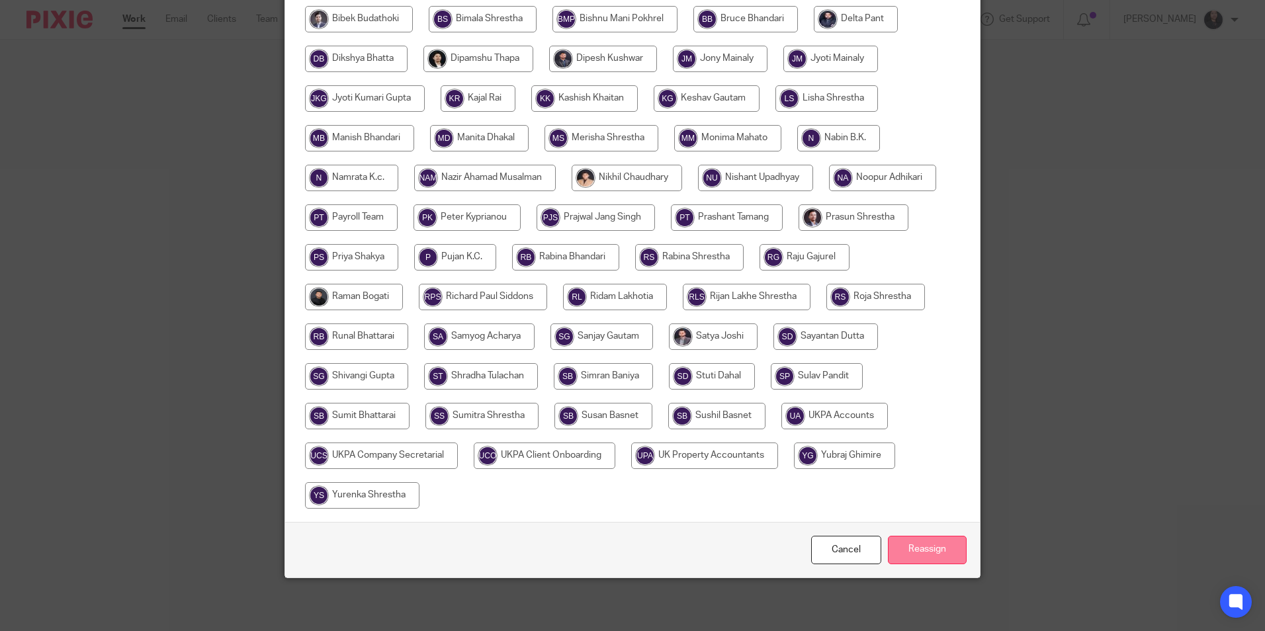
click at [907, 552] on input "Reassign" at bounding box center [927, 550] width 79 height 28
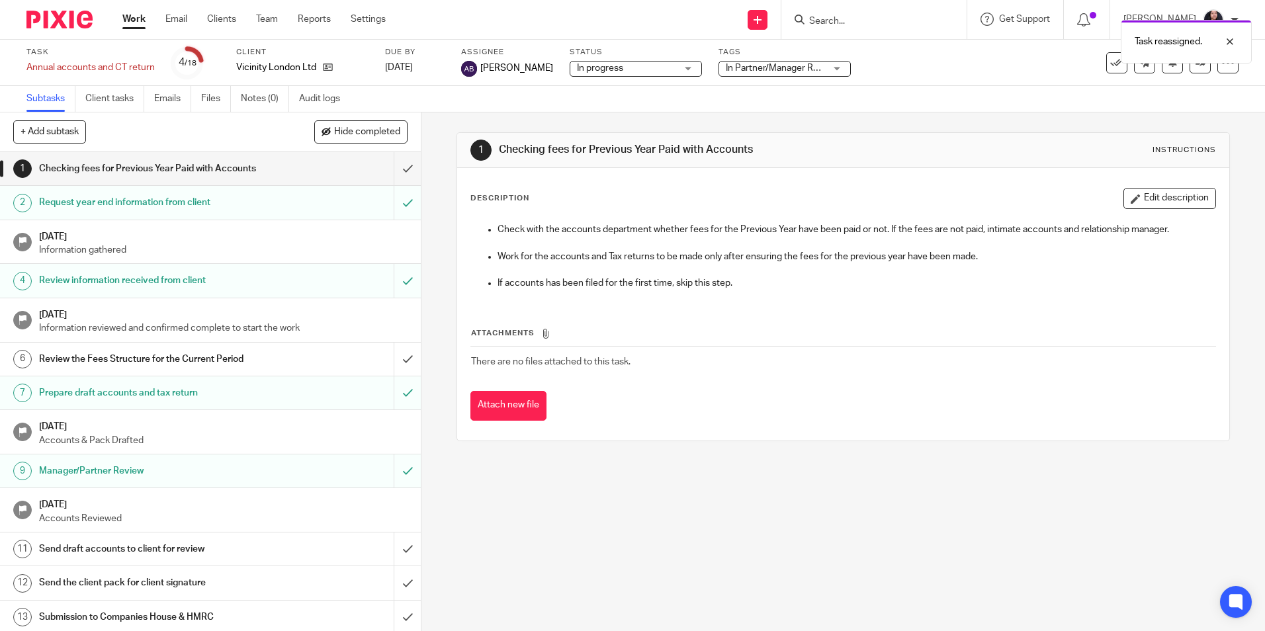
click at [54, 26] on img at bounding box center [59, 20] width 66 height 18
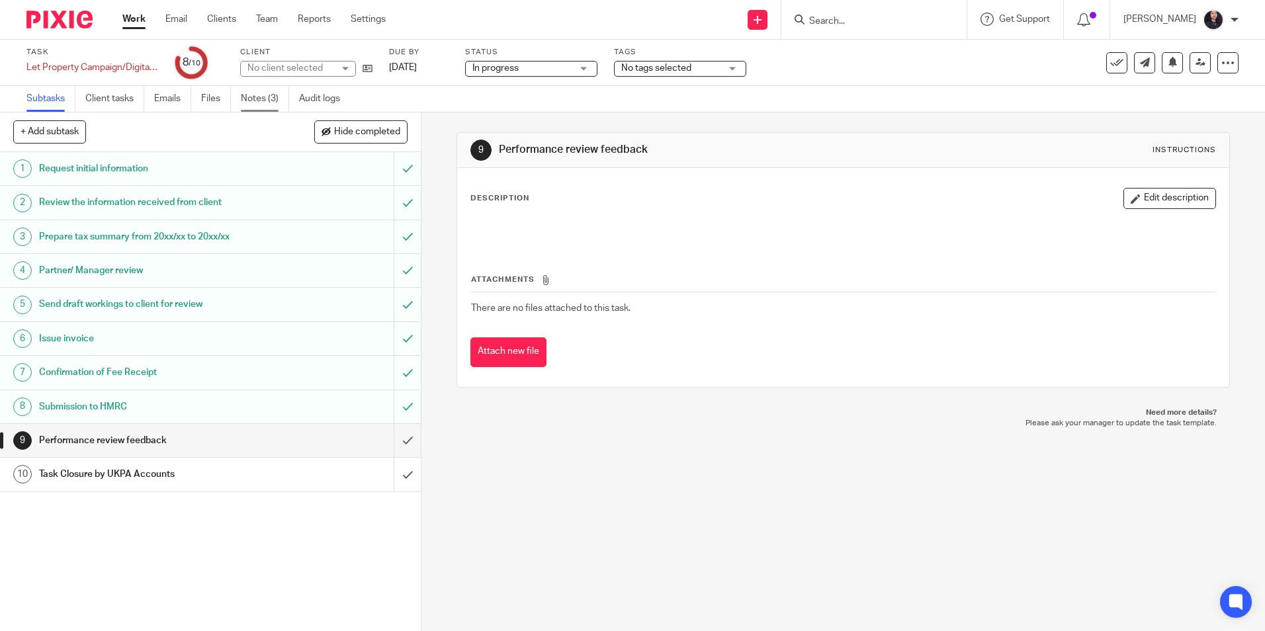
click at [255, 101] on link "Notes (3)" at bounding box center [265, 99] width 48 height 26
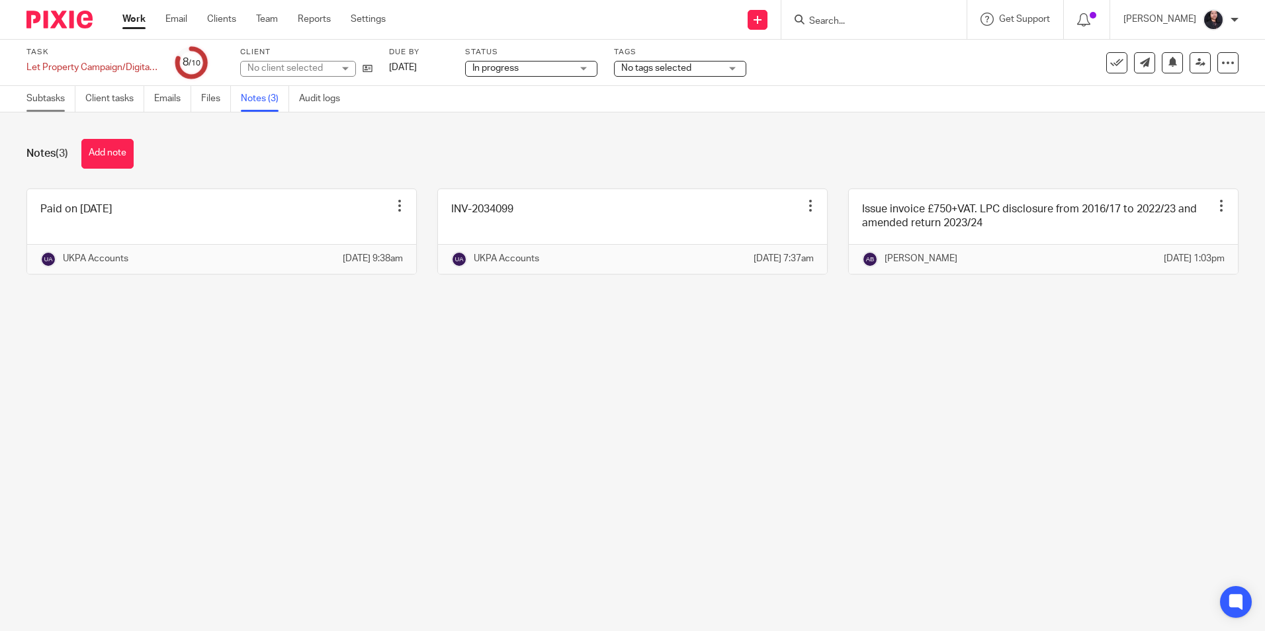
click at [44, 105] on link "Subtasks" at bounding box center [50, 99] width 49 height 26
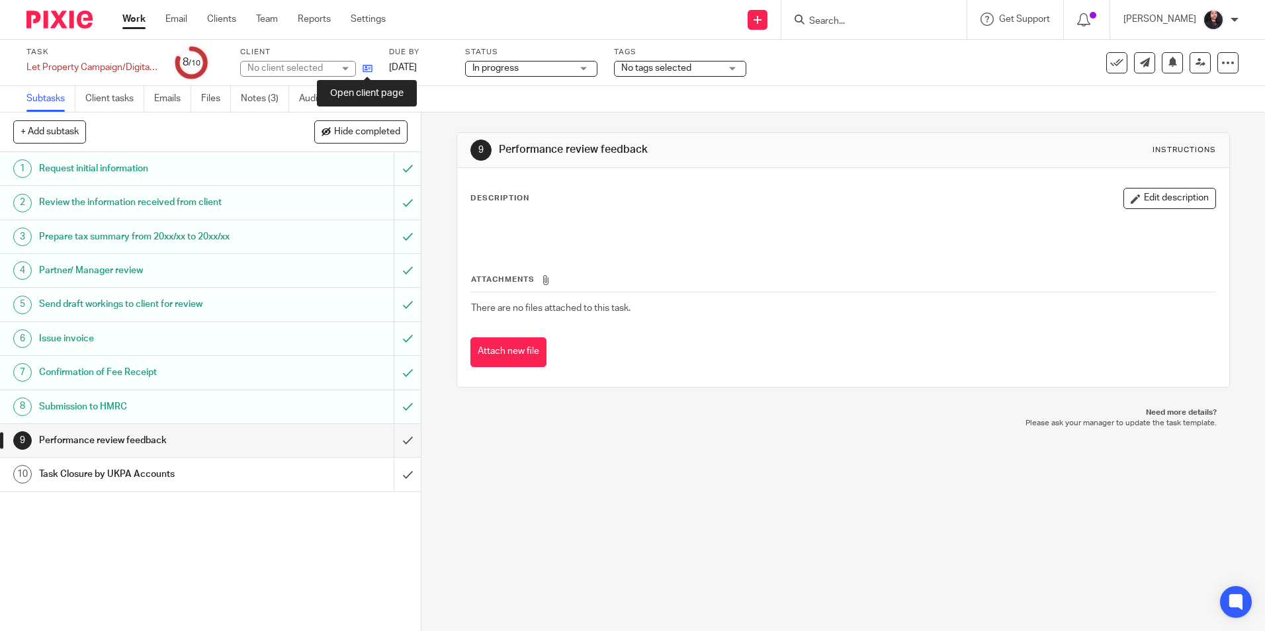
click at [363, 71] on icon at bounding box center [368, 69] width 10 height 10
click at [392, 440] on input "submit" at bounding box center [210, 440] width 421 height 33
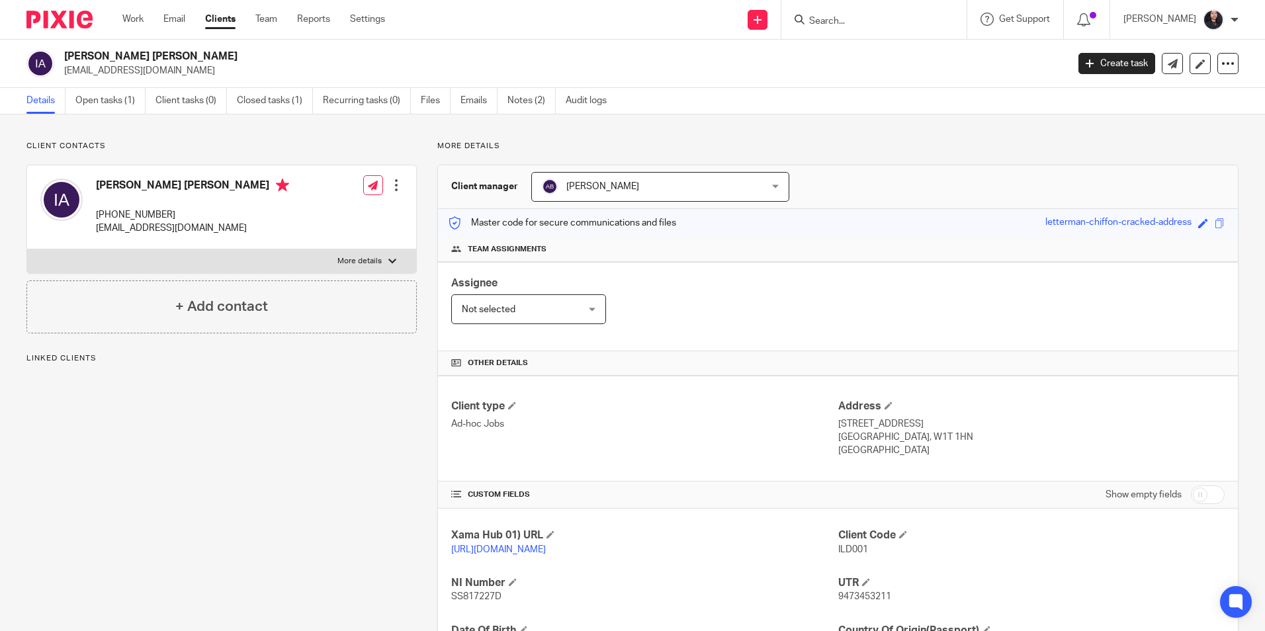
drag, startPoint x: 64, startPoint y: 57, endPoint x: 245, endPoint y: 66, distance: 180.9
click at [245, 66] on div "Ildefonso Ramon Olmedo Alvarez ildefonsolmedo@gmail.com" at bounding box center [561, 64] width 995 height 28
drag, startPoint x: 245, startPoint y: 66, endPoint x: 242, endPoint y: 59, distance: 7.4
click at [244, 64] on p "ildefonsolmedo@gmail.com" at bounding box center [561, 70] width 995 height 13
click at [242, 58] on h2 "Ildefonso Ramon Olmedo Alvarez" at bounding box center [461, 57] width 795 height 14
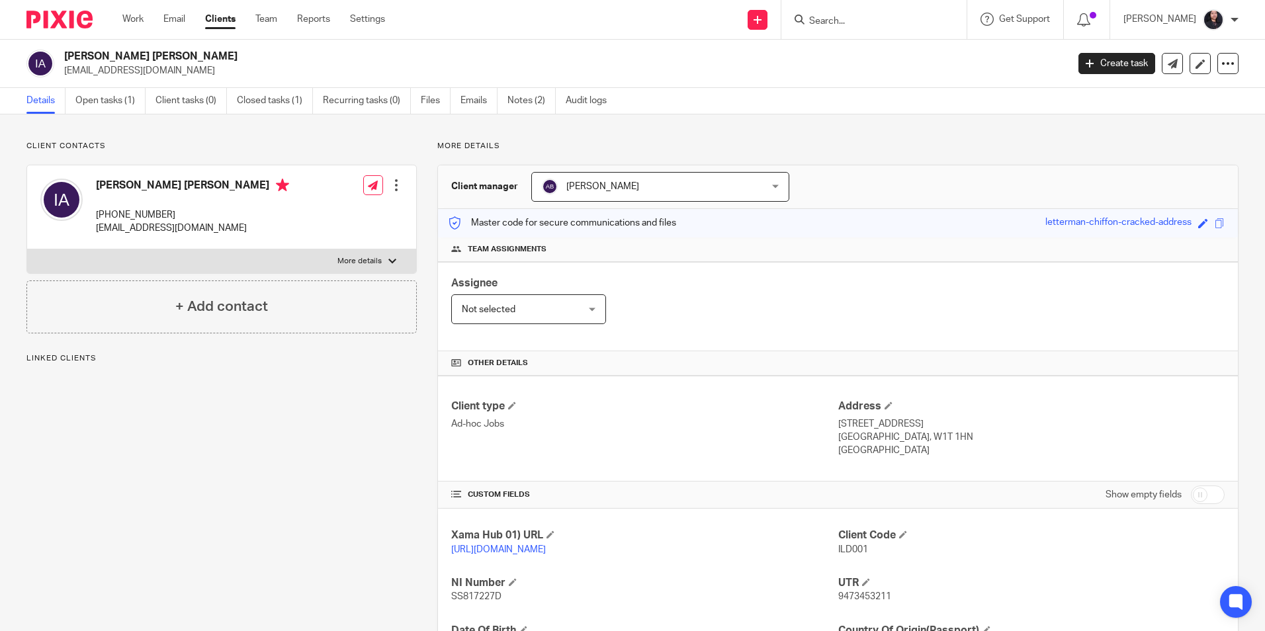
drag, startPoint x: 64, startPoint y: 50, endPoint x: 240, endPoint y: 60, distance: 176.3
click at [240, 60] on h2 "[PERSON_NAME] [PERSON_NAME]" at bounding box center [461, 57] width 795 height 14
copy h2 "[PERSON_NAME] [PERSON_NAME]"
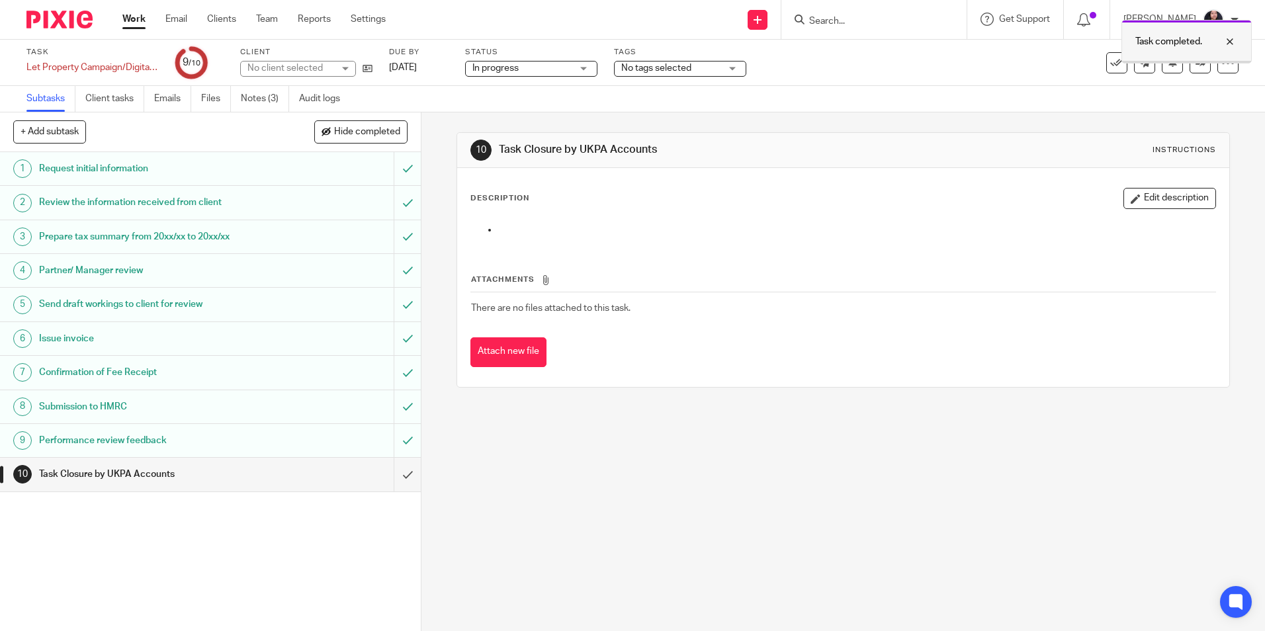
click at [1235, 41] on div at bounding box center [1220, 42] width 36 height 16
click at [1196, 64] on icon at bounding box center [1201, 63] width 10 height 10
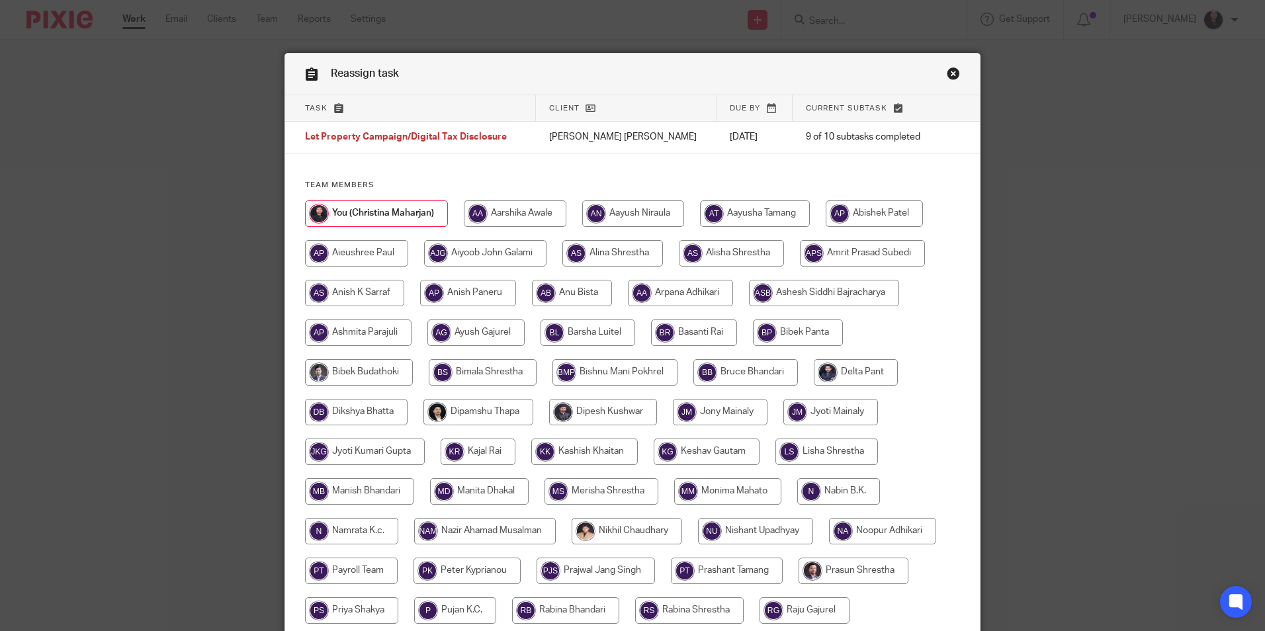
scroll to position [353, 0]
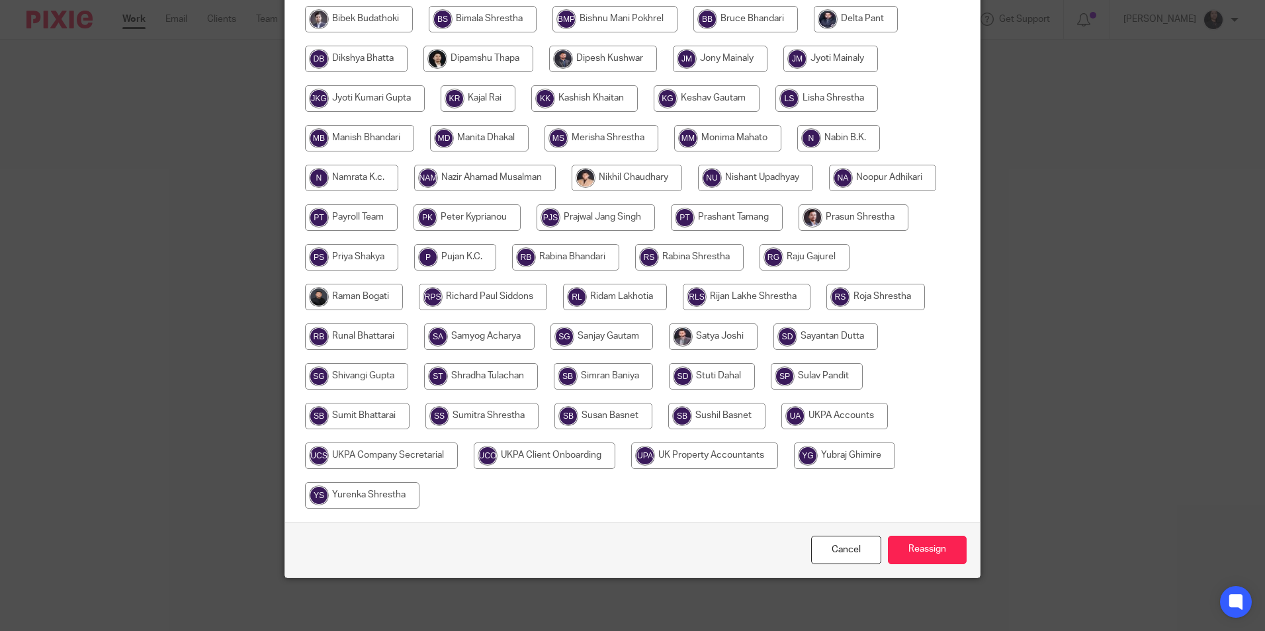
click at [829, 420] on input "radio" at bounding box center [835, 416] width 107 height 26
radio input "true"
click at [923, 545] on input "Reassign" at bounding box center [927, 550] width 79 height 28
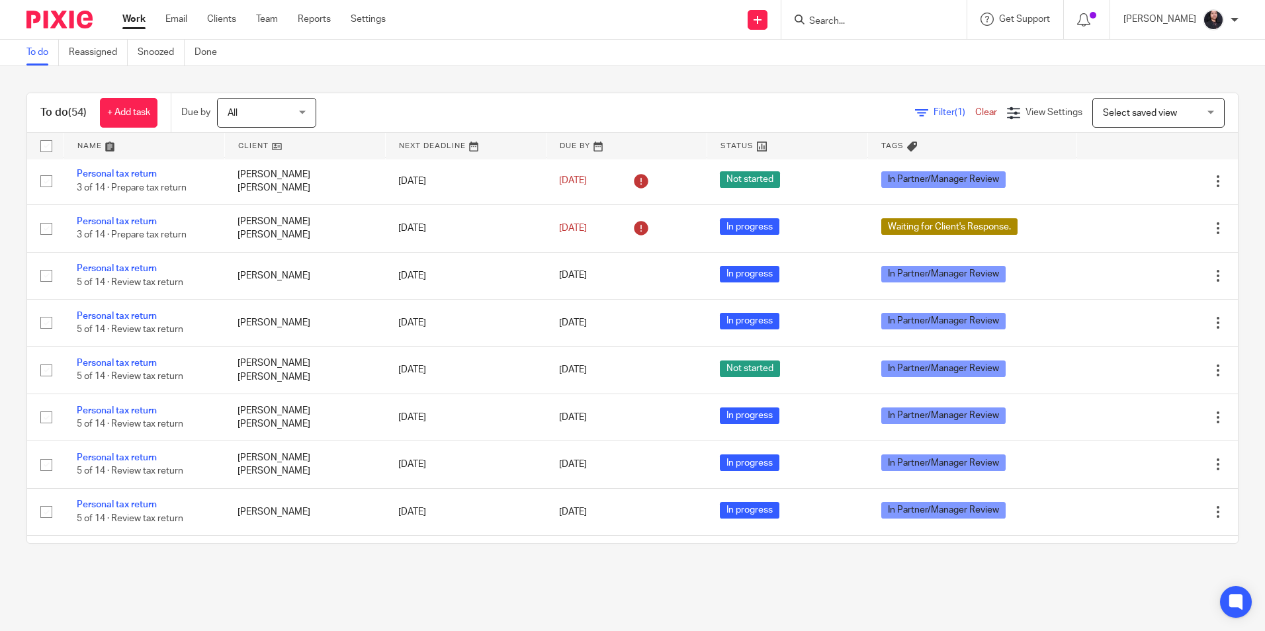
scroll to position [1721, 0]
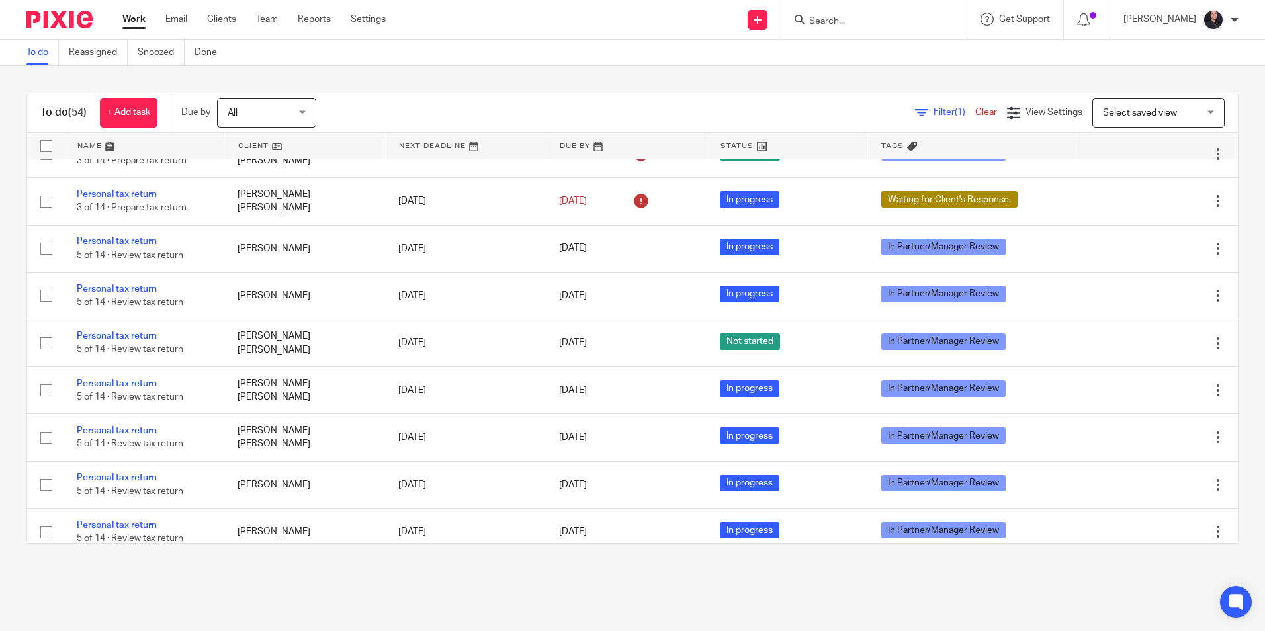
click at [837, 15] on form at bounding box center [878, 19] width 141 height 17
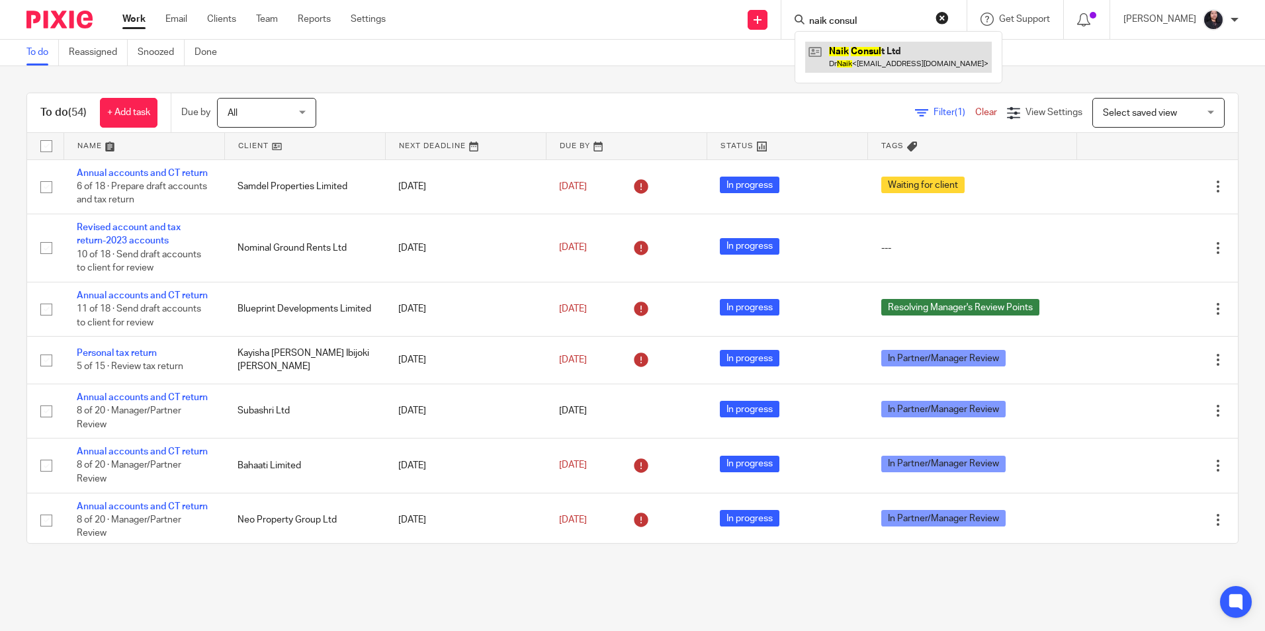
type input "naik consul"
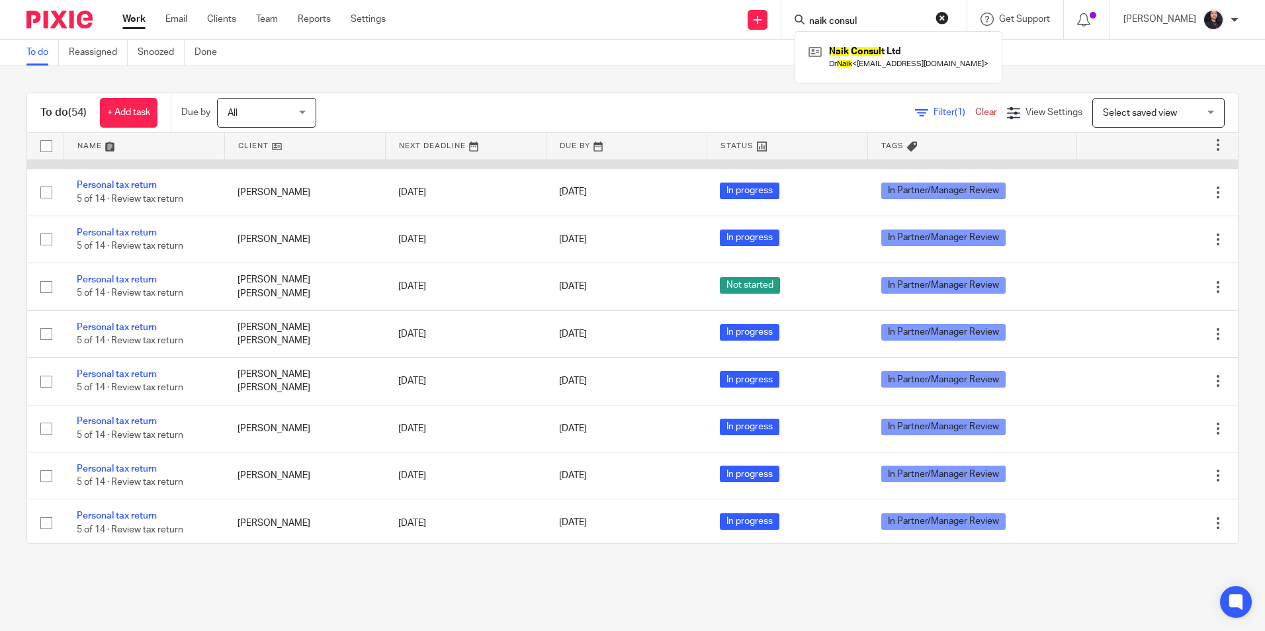
scroll to position [1787, 0]
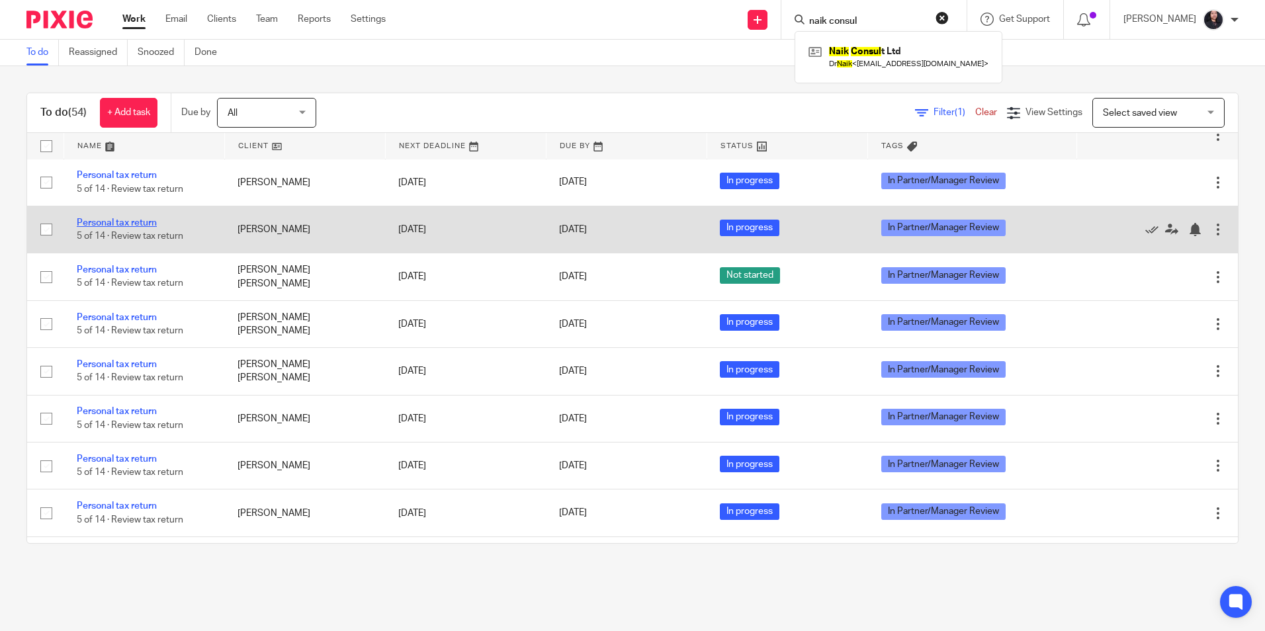
click at [147, 228] on link "Personal tax return" at bounding box center [117, 222] width 80 height 9
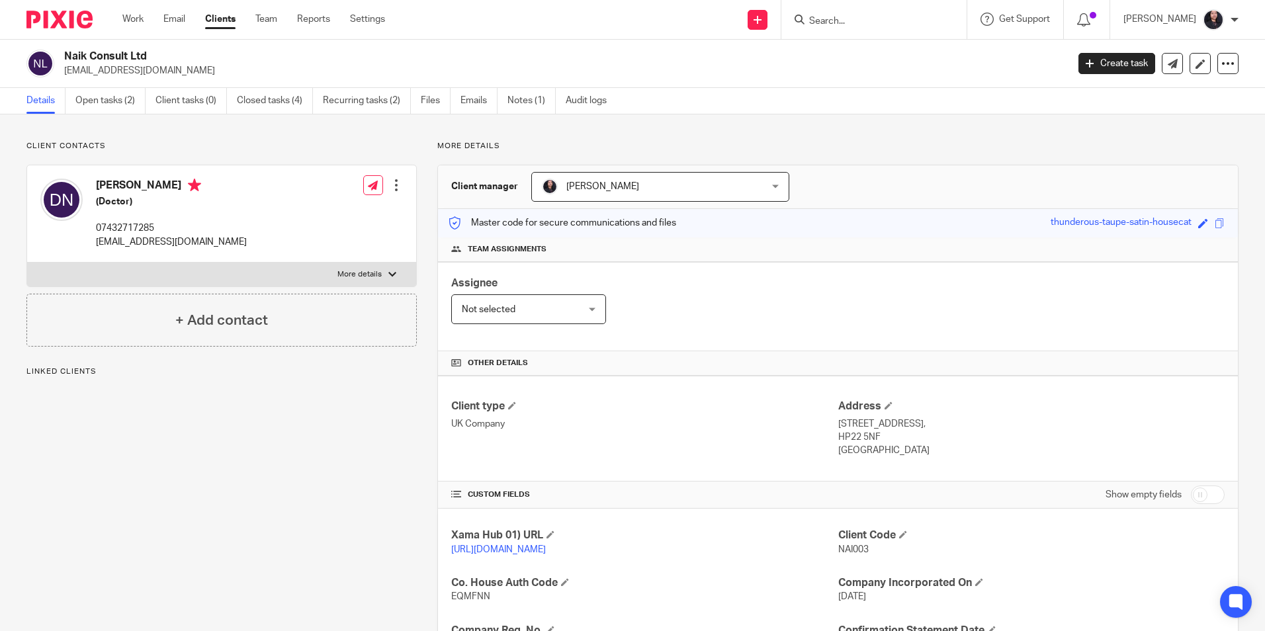
scroll to position [223, 0]
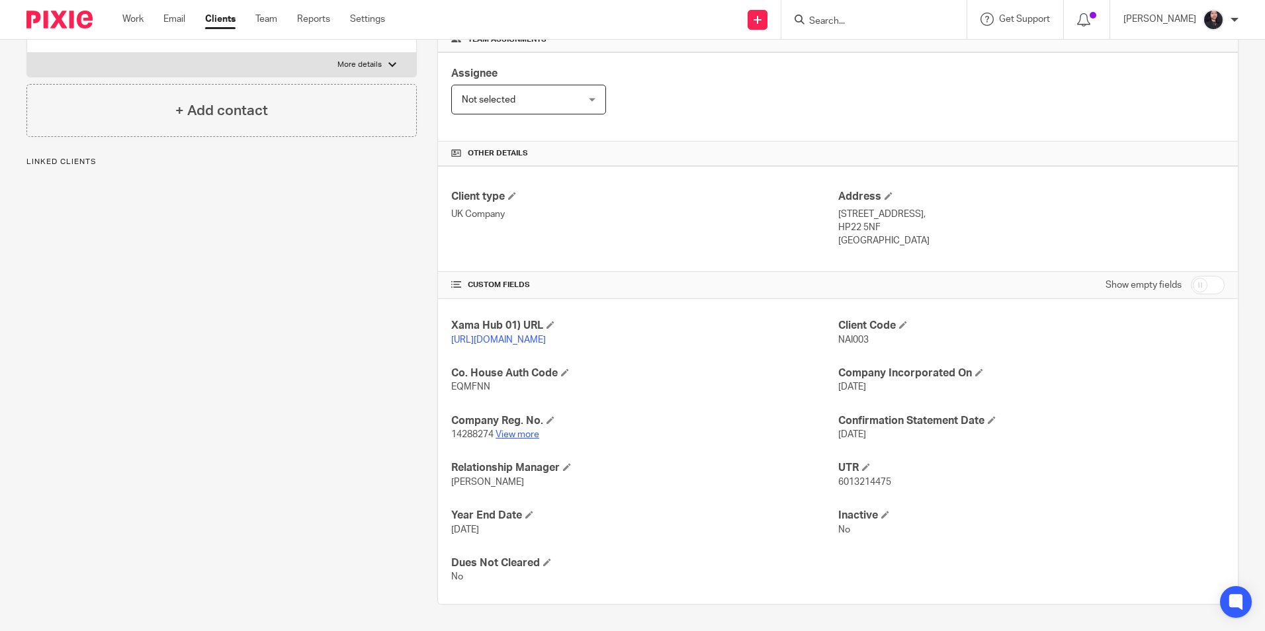
click at [523, 437] on link "View more" at bounding box center [518, 434] width 44 height 9
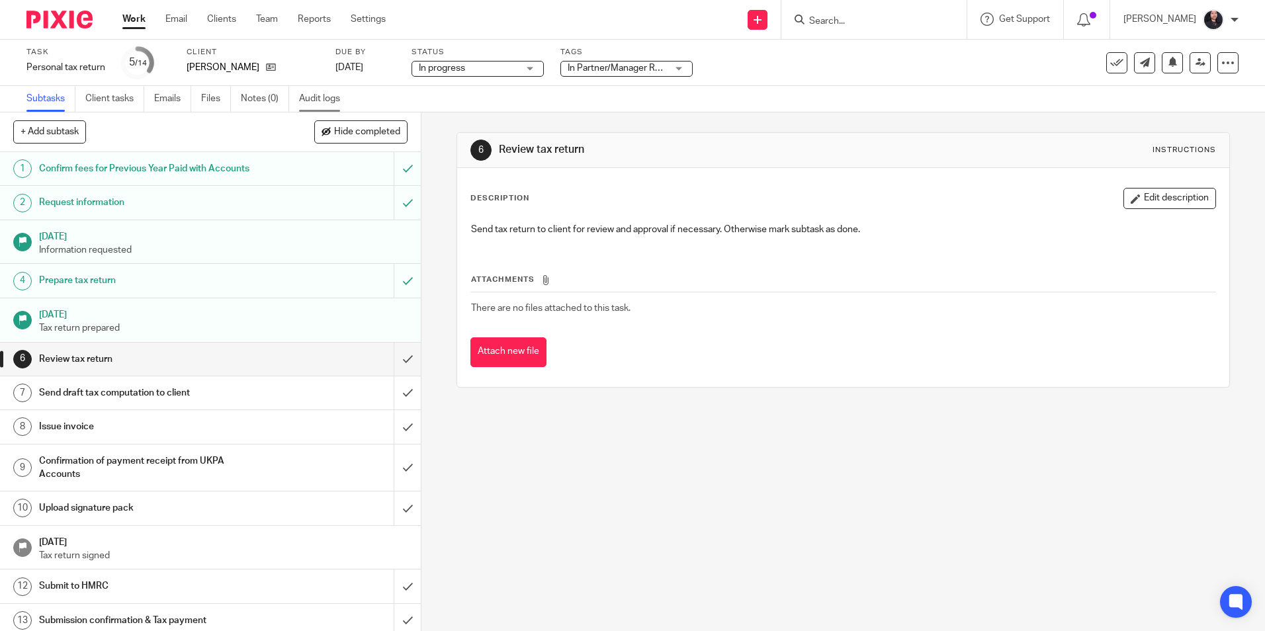
click at [322, 99] on link "Audit logs" at bounding box center [324, 99] width 51 height 26
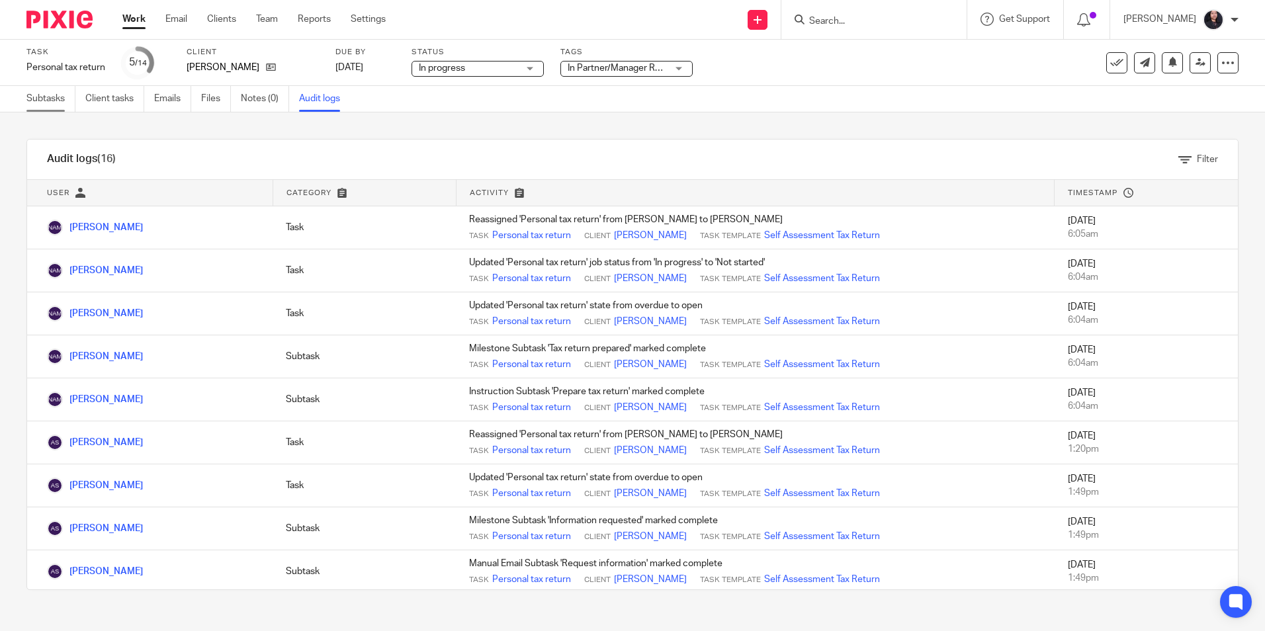
click at [40, 104] on link "Subtasks" at bounding box center [50, 99] width 49 height 26
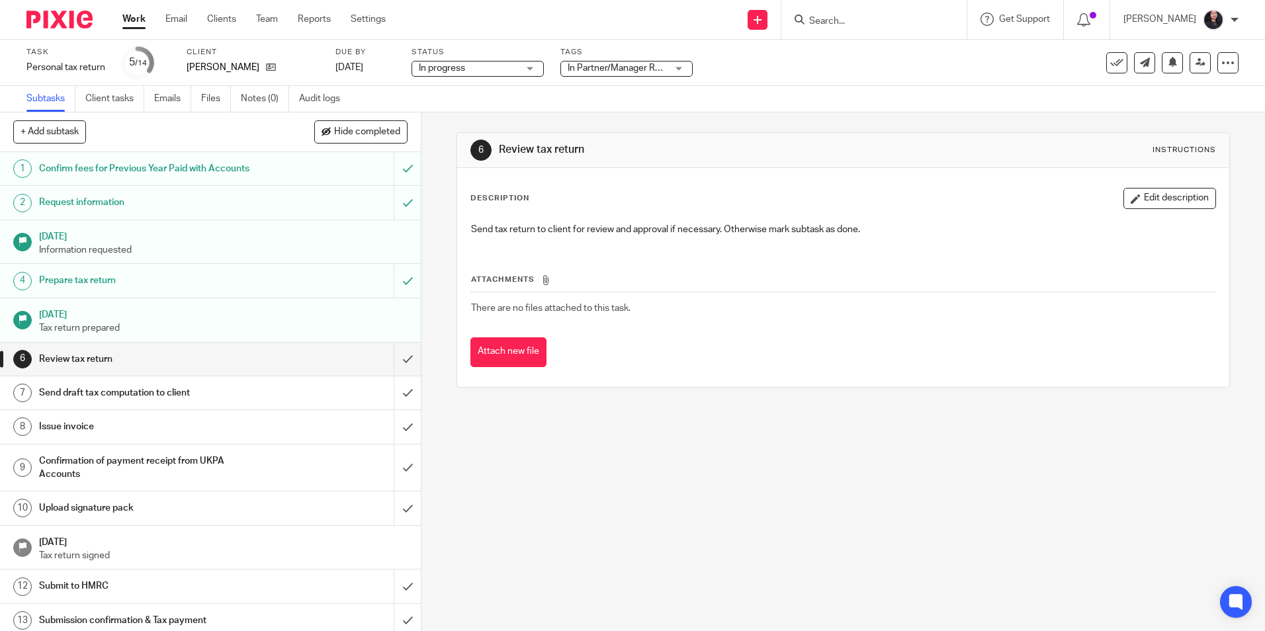
scroll to position [40, 0]
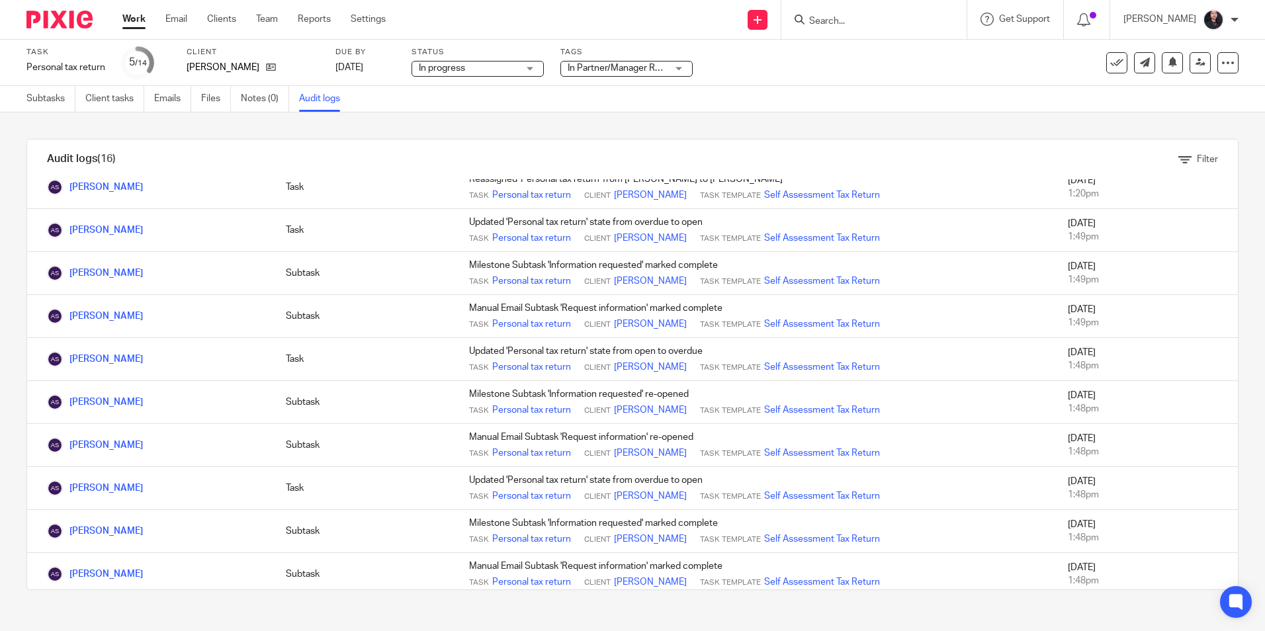
scroll to position [304, 0]
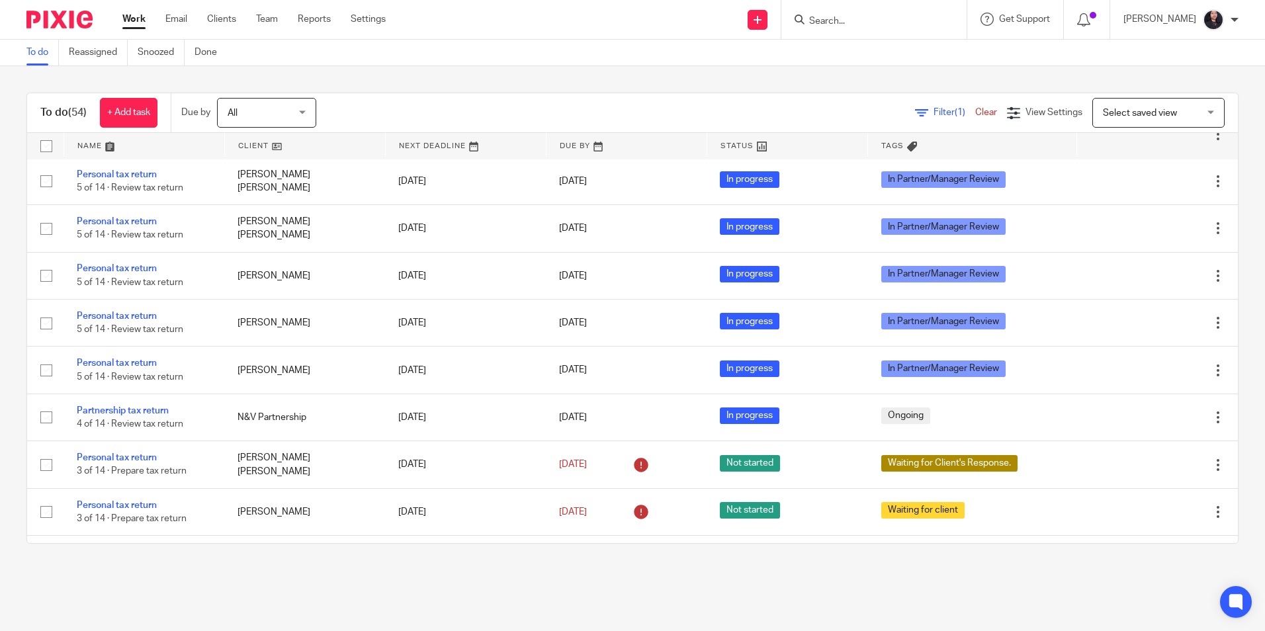
scroll to position [1985, 0]
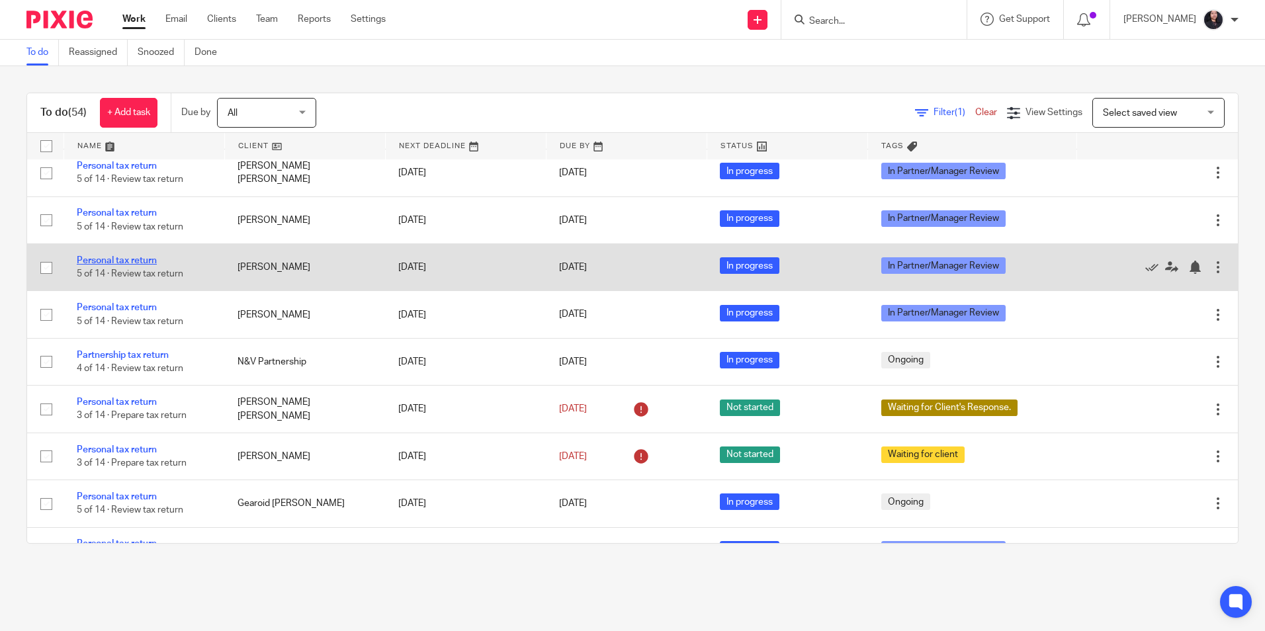
click at [138, 265] on link "Personal tax return" at bounding box center [117, 260] width 80 height 9
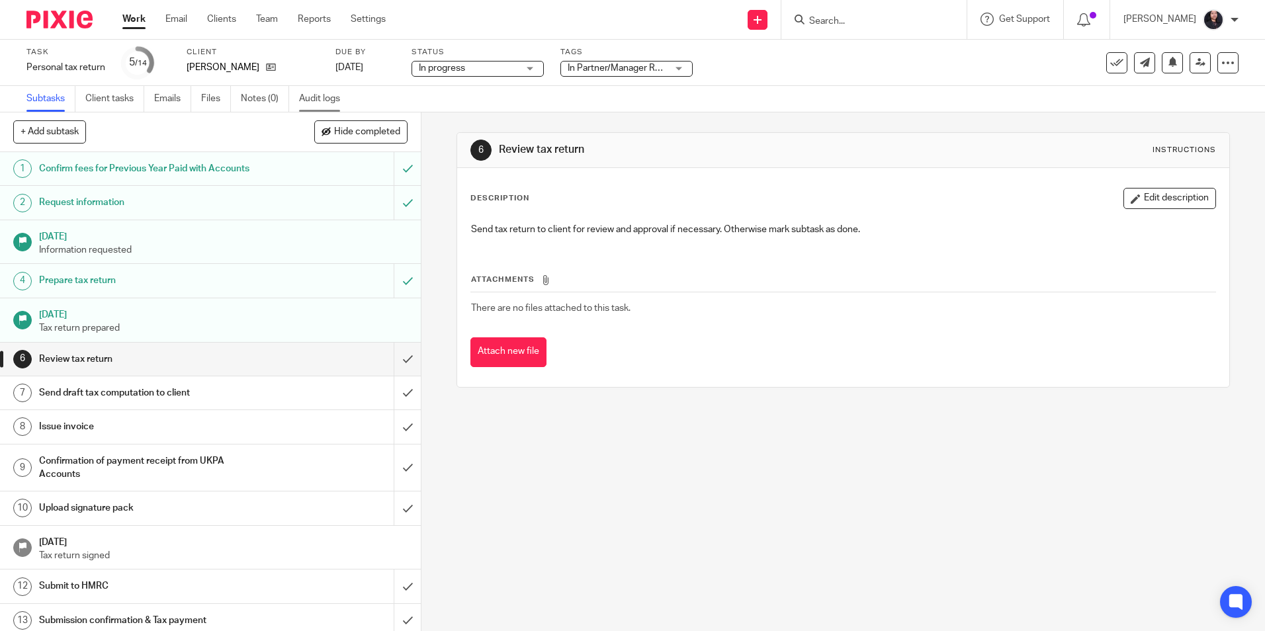
click at [318, 102] on link "Audit logs" at bounding box center [324, 99] width 51 height 26
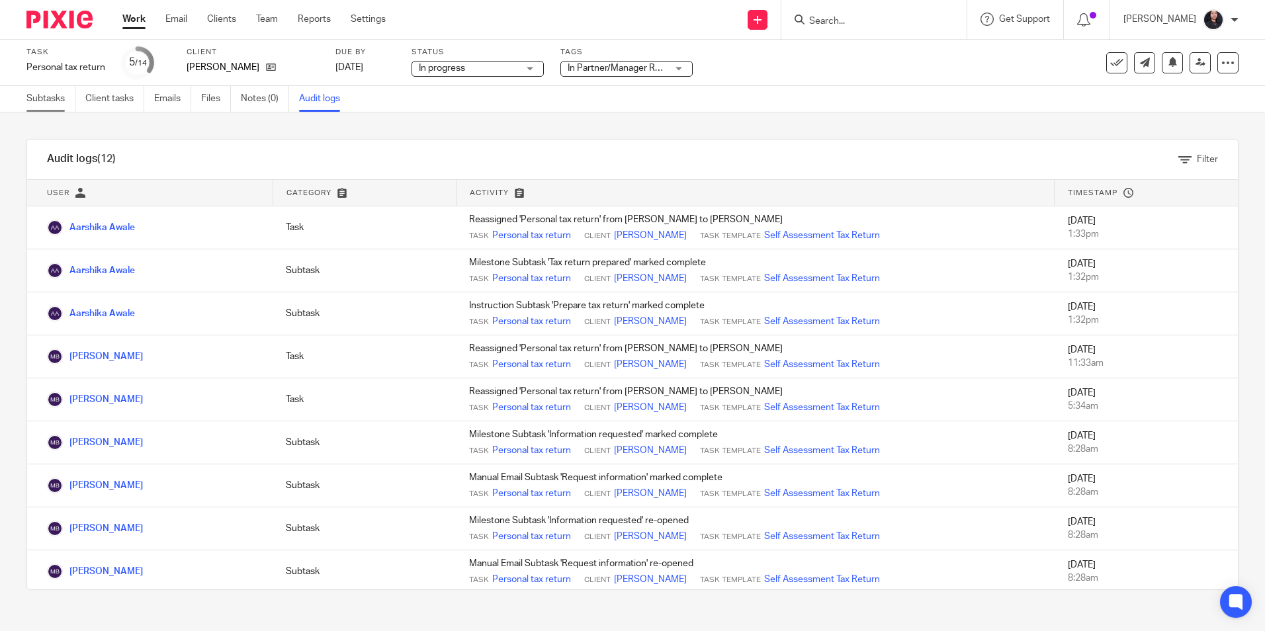
click at [44, 97] on link "Subtasks" at bounding box center [50, 99] width 49 height 26
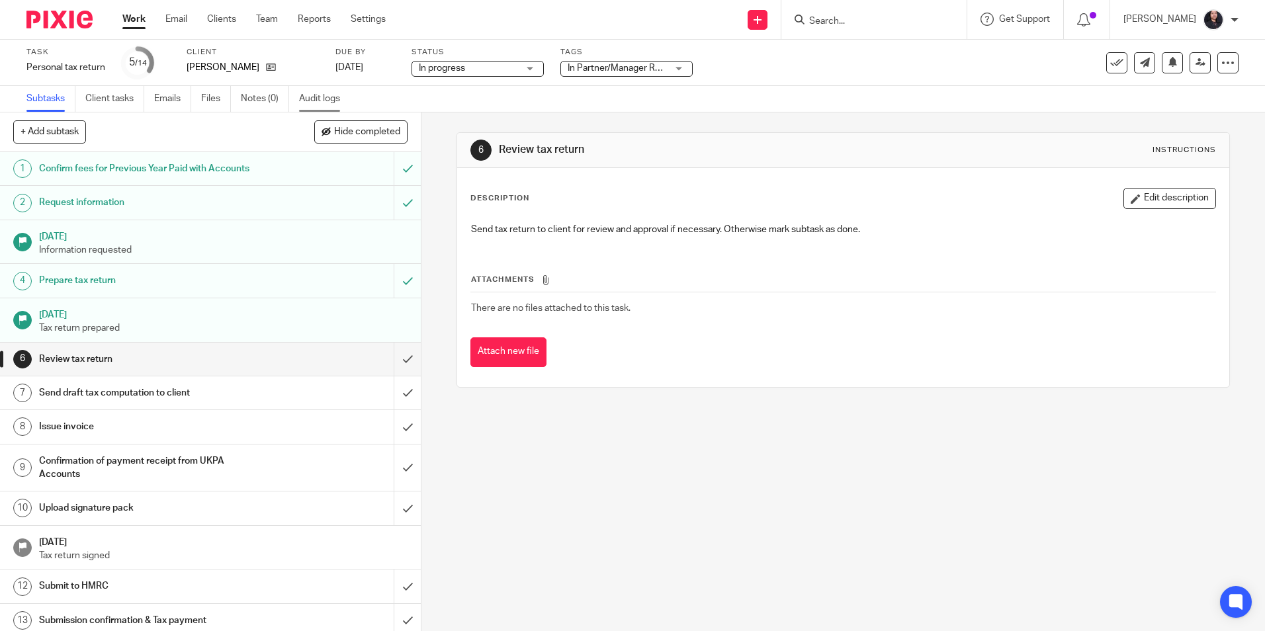
click at [328, 93] on link "Audit logs" at bounding box center [324, 99] width 51 height 26
